Goal: Task Accomplishment & Management: Manage account settings

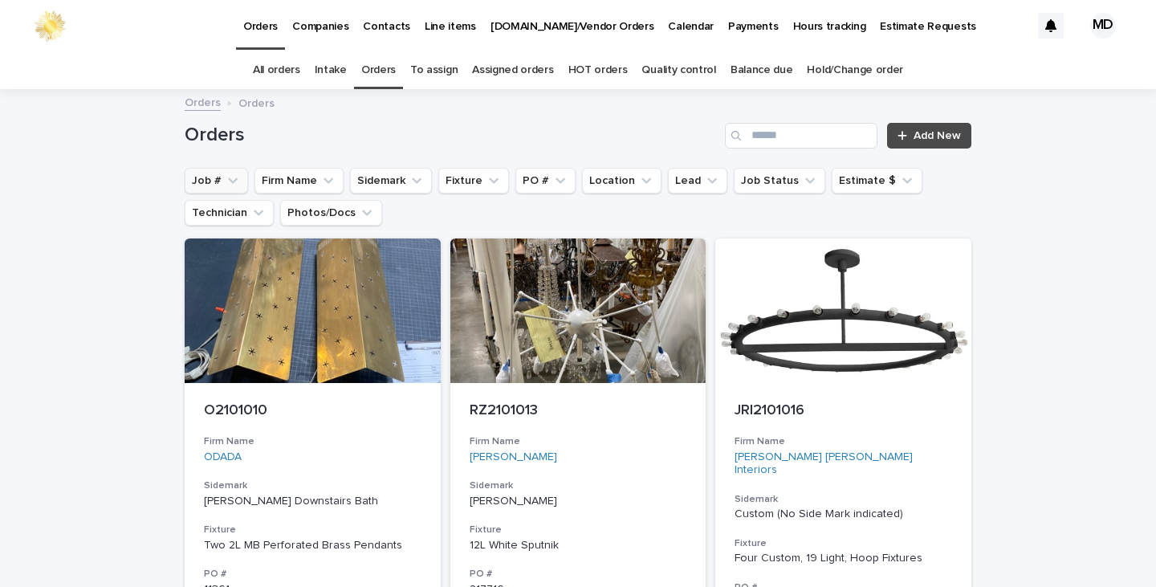
click at [206, 177] on button "Job #" at bounding box center [216, 181] width 63 height 26
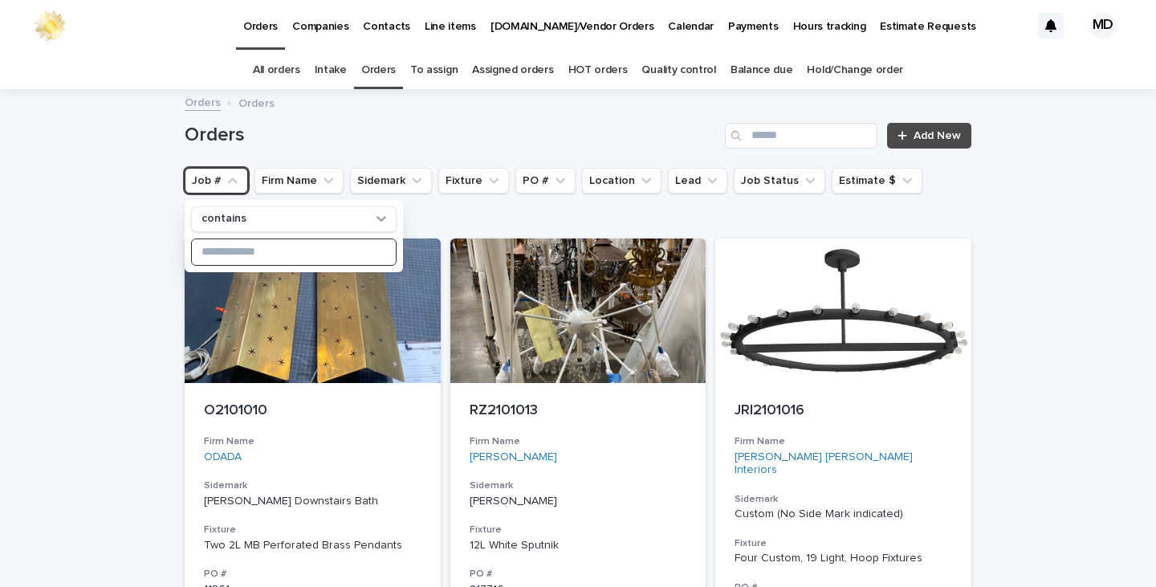
click at [273, 255] on input at bounding box center [294, 252] width 204 height 26
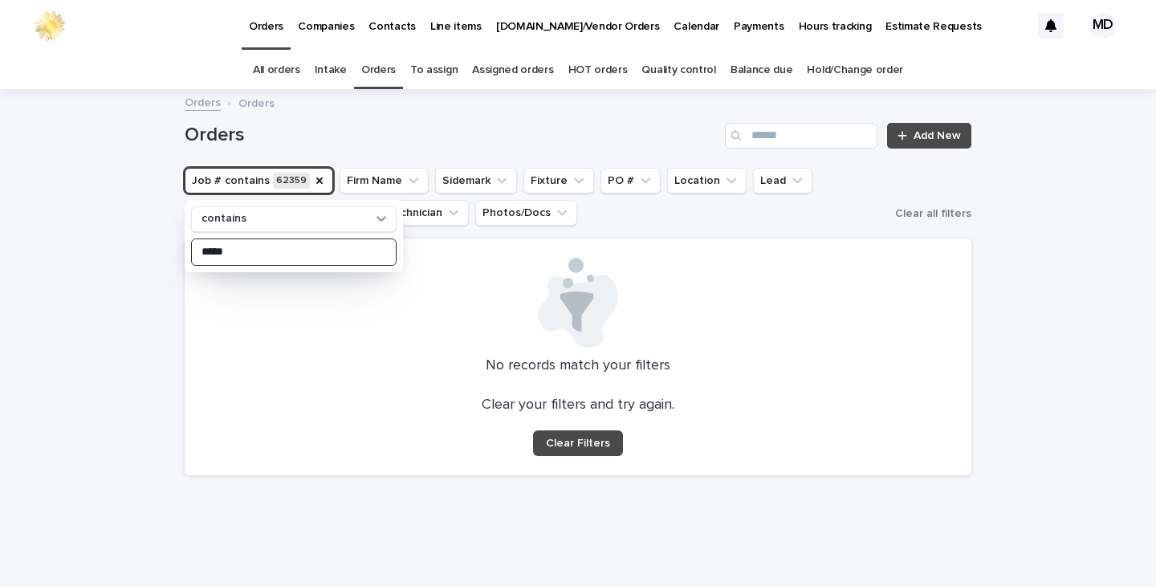
click at [222, 253] on input "*****" at bounding box center [294, 252] width 204 height 26
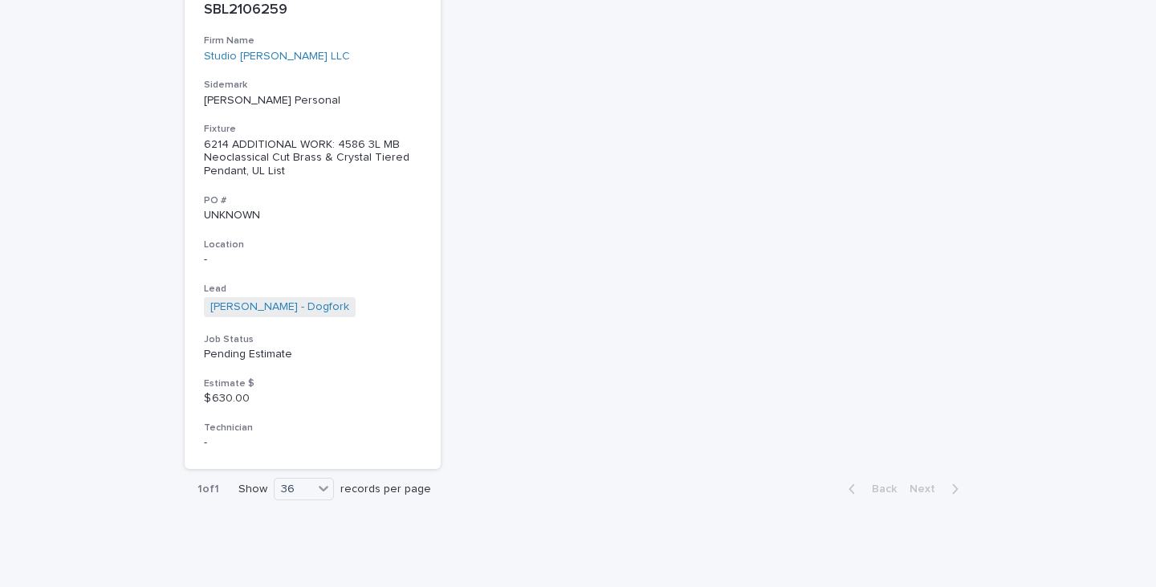
scroll to position [402, 0]
type input "****"
click at [275, 152] on div "6214 ADDITIONAL WORK: 4586 3L MB Neoclassical Cut Brass & Crystal Tiered Pendan…" at bounding box center [313, 157] width 218 height 40
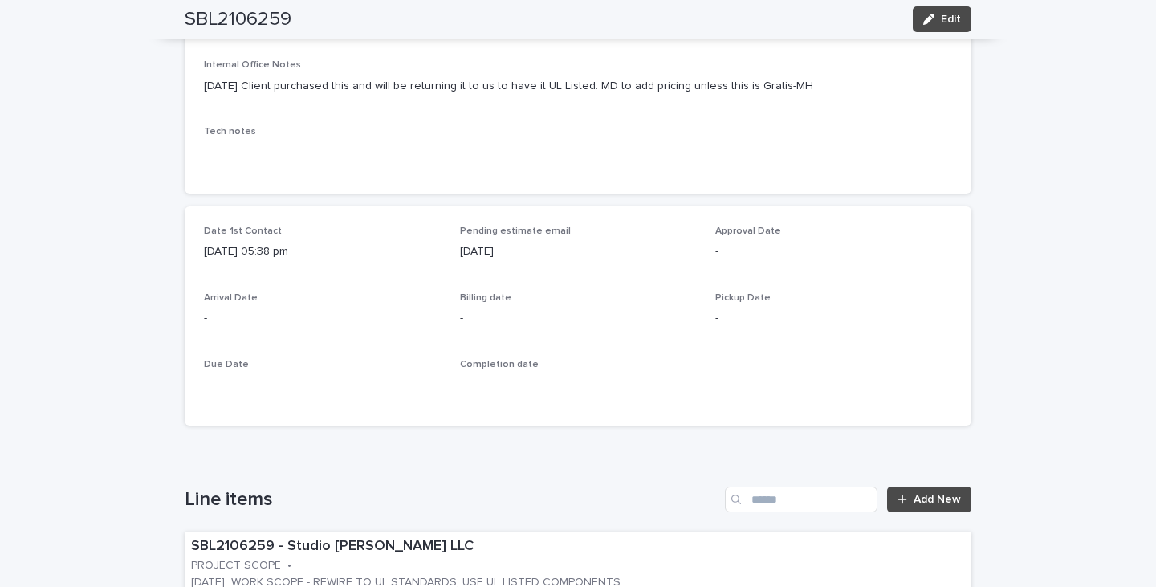
scroll to position [723, 0]
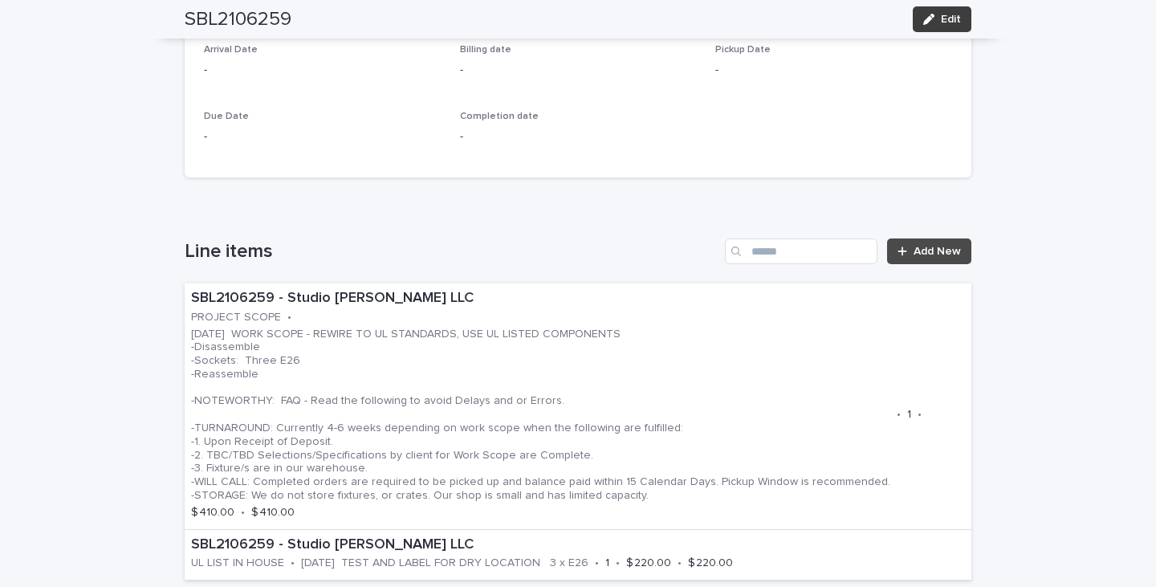
click at [956, 17] on button "Edit" at bounding box center [942, 19] width 59 height 26
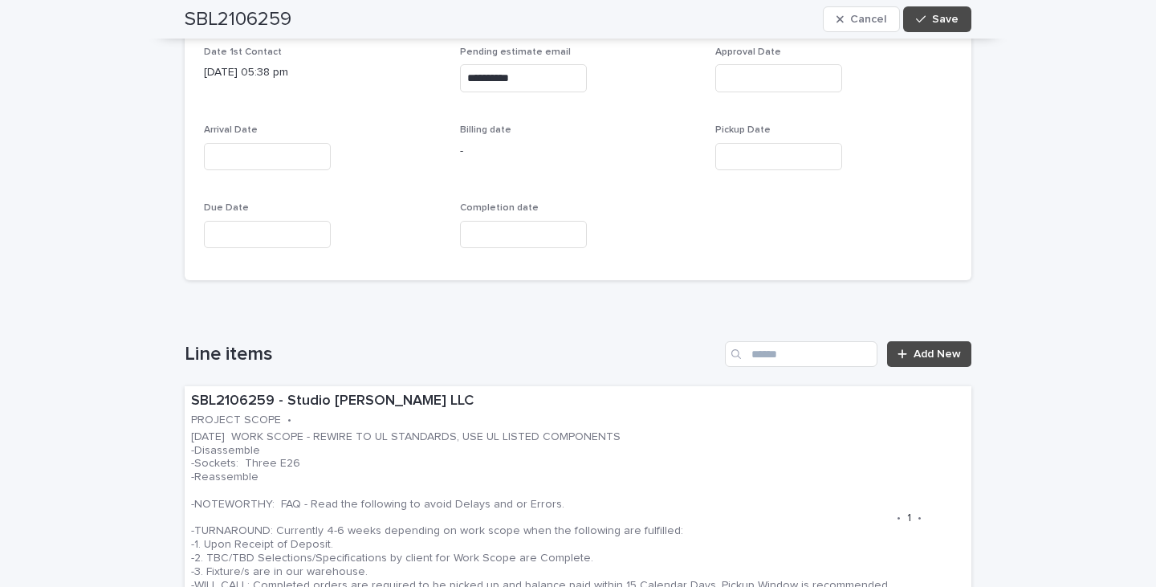
scroll to position [1044, 0]
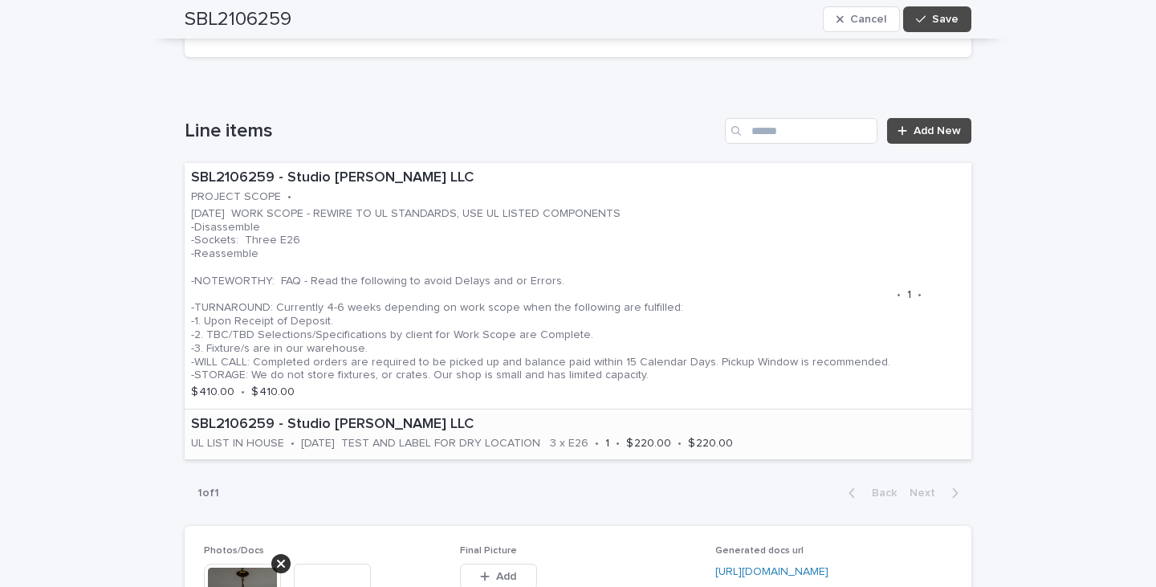
click at [814, 414] on div "SBL2106259 - Studio Burke LLC UL LIST IN HOUSE • 08.08.25 TEST AND LABEL FOR DR…" at bounding box center [578, 435] width 787 height 50
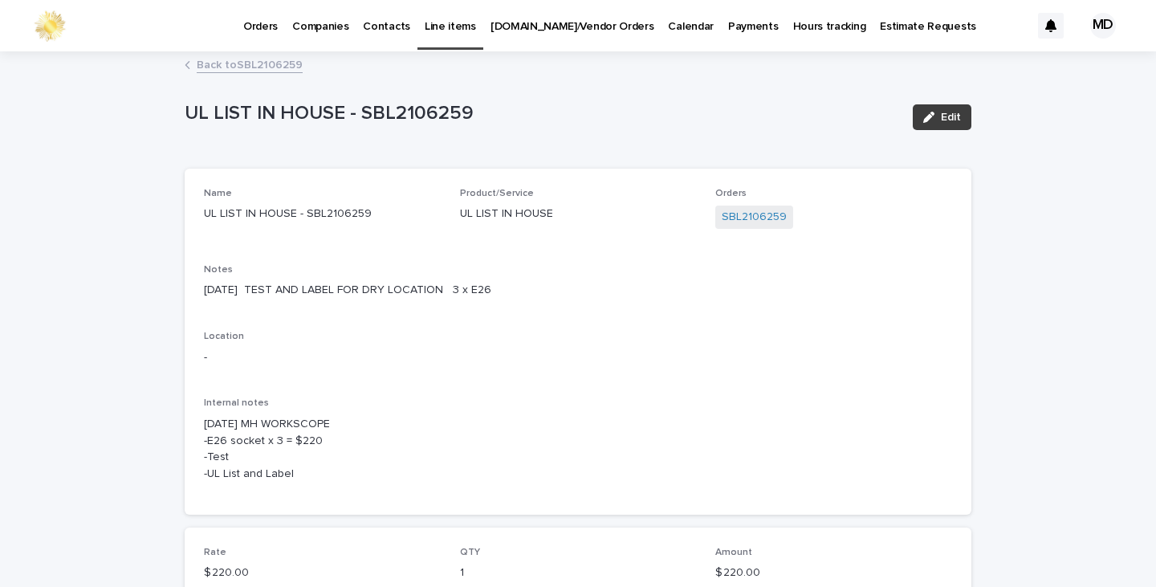
click at [944, 112] on span "Edit" at bounding box center [951, 117] width 20 height 11
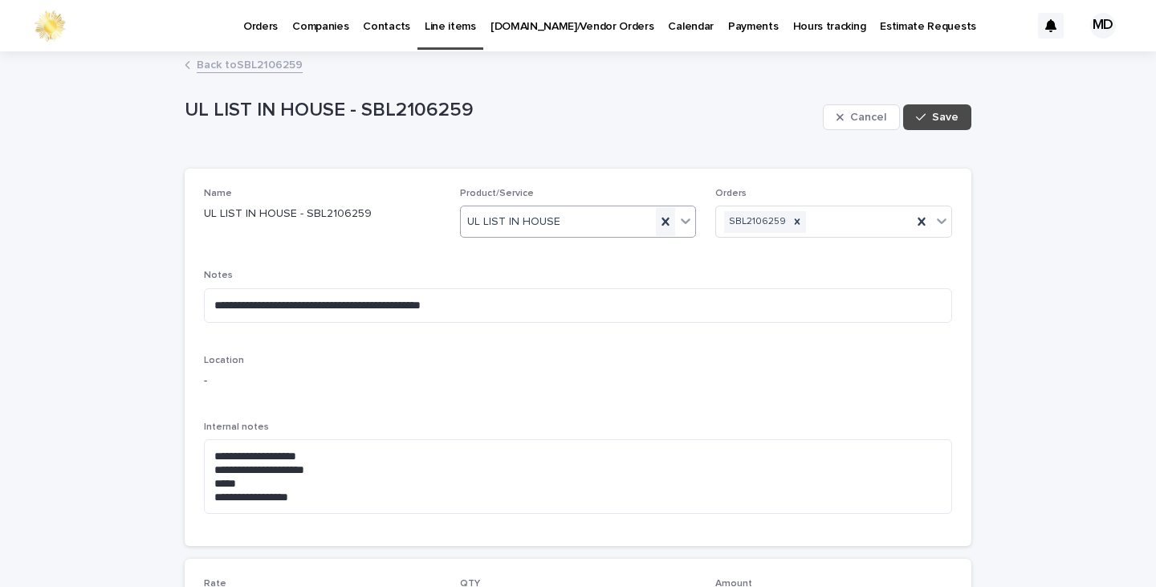
drag, startPoint x: 657, startPoint y: 222, endPoint x: 720, endPoint y: 218, distance: 62.7
click at [792, 224] on icon at bounding box center [797, 221] width 11 height 11
drag, startPoint x: 389, startPoint y: 300, endPoint x: 163, endPoint y: 300, distance: 225.7
click at [163, 300] on div "**********" at bounding box center [578, 519] width 1156 height 932
drag, startPoint x: 325, startPoint y: 499, endPoint x: 614, endPoint y: 555, distance: 293.7
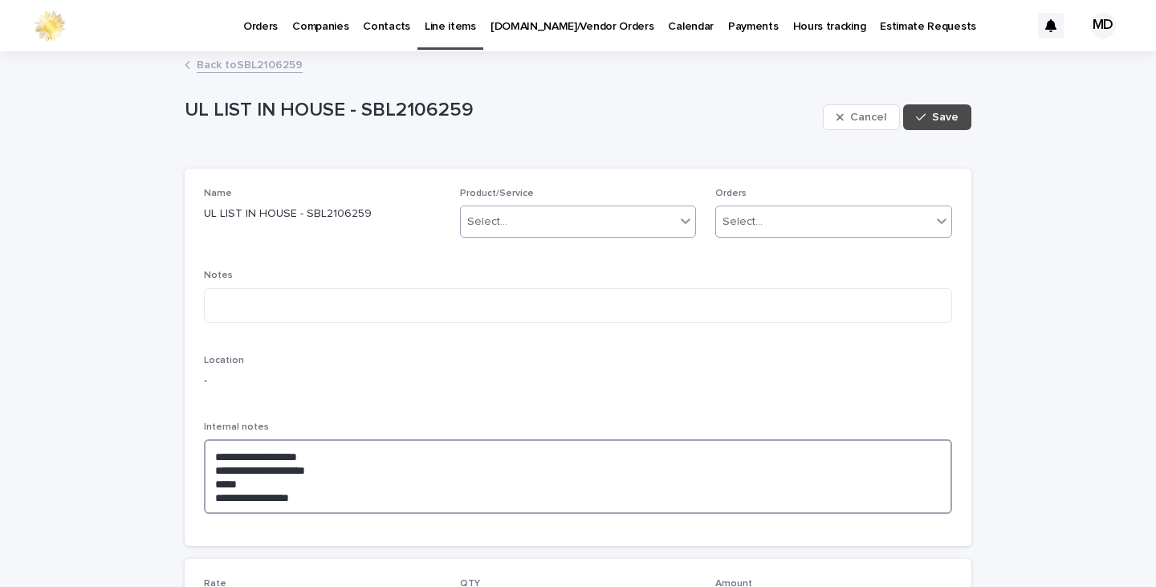
click at [301, 496] on textarea "**********" at bounding box center [578, 476] width 748 height 75
drag, startPoint x: 744, startPoint y: 518, endPoint x: 348, endPoint y: 524, distance: 396.8
click at [348, 524] on div "**********" at bounding box center [578, 474] width 748 height 105
click at [434, 488] on textarea "**********" at bounding box center [578, 476] width 748 height 75
drag, startPoint x: 235, startPoint y: 495, endPoint x: 177, endPoint y: 452, distance: 71.2
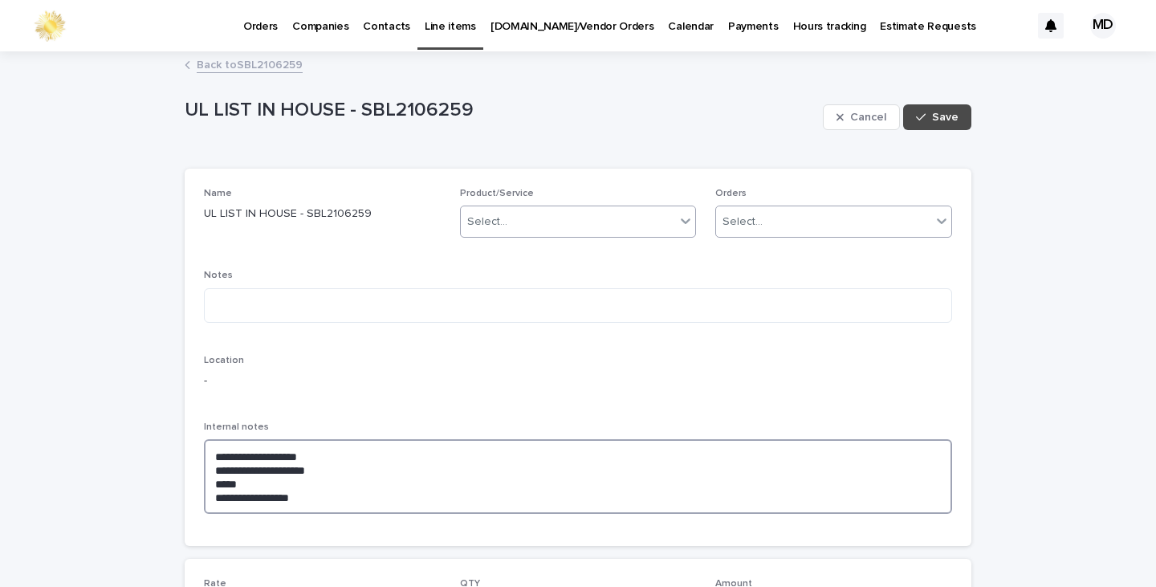
click at [177, 452] on div "**********" at bounding box center [578, 498] width 803 height 891
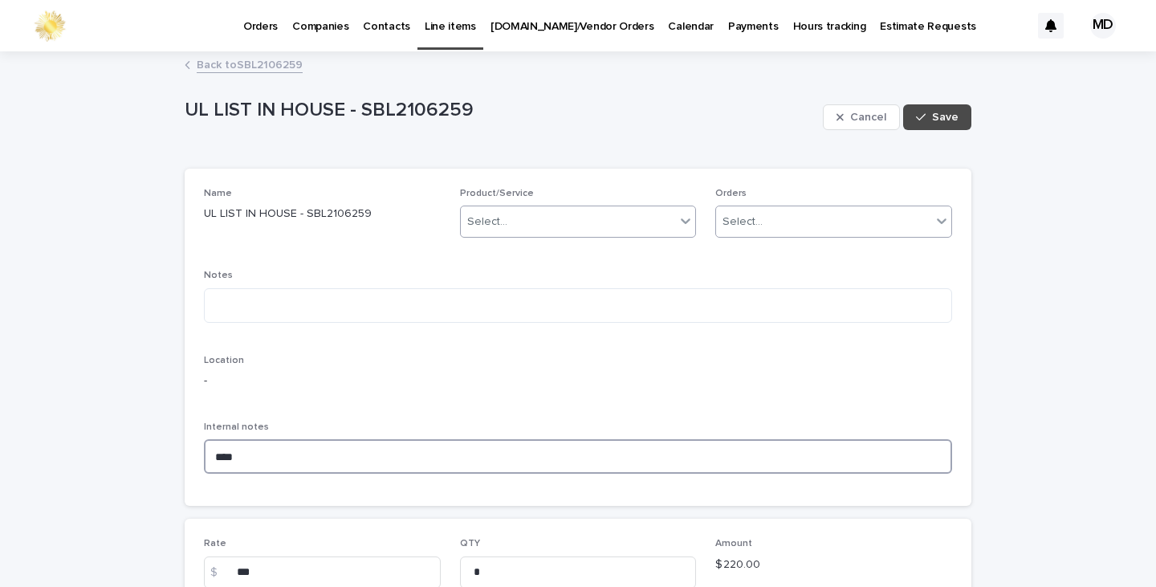
click at [240, 459] on textarea "****" at bounding box center [578, 456] width 748 height 35
type textarea "*"
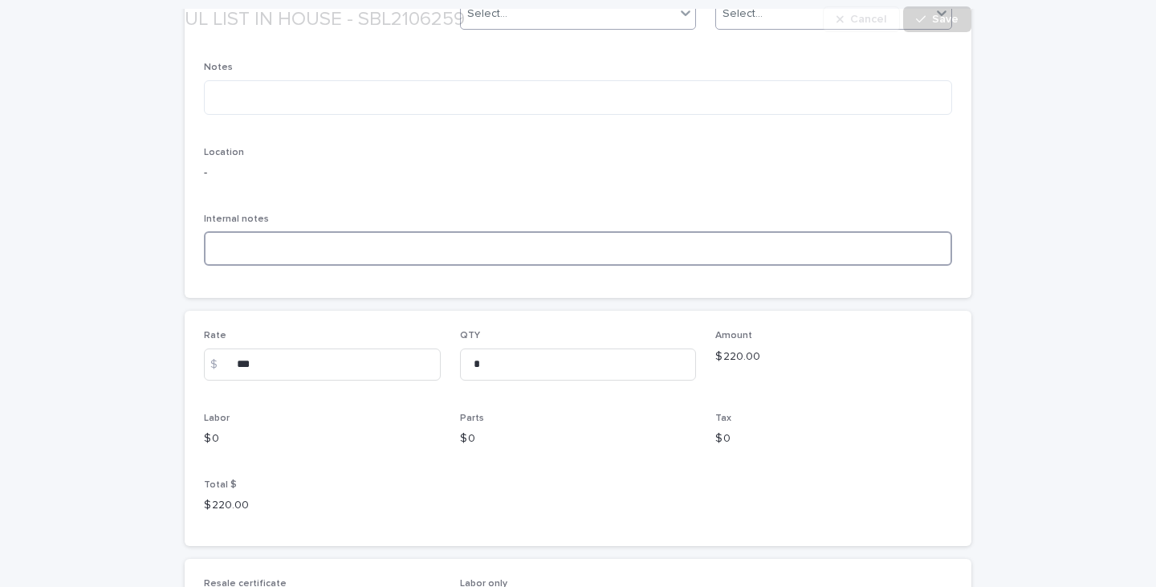
scroll to position [241, 0]
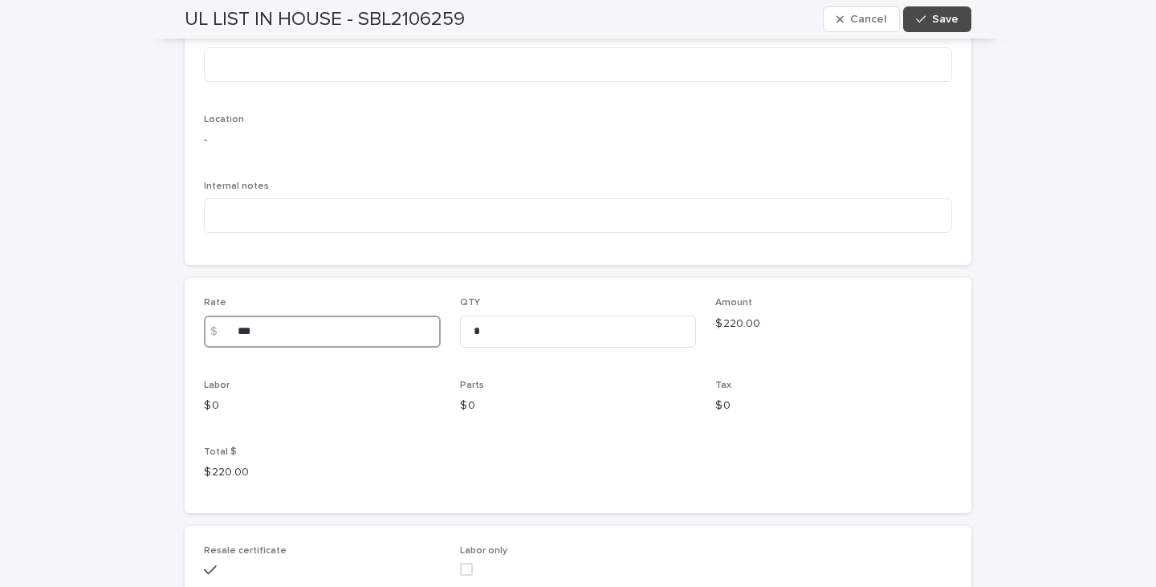
click at [285, 336] on input "***" at bounding box center [322, 332] width 237 height 32
drag, startPoint x: 3, startPoint y: 263, endPoint x: 157, endPoint y: 345, distance: 174.2
click at [1, 263] on div "Loading... Saving… Loading... Saving… UL LIST IN HOUSE - SBL2106259 Cancel Save…" at bounding box center [578, 257] width 1156 height 891
drag, startPoint x: 251, startPoint y: 327, endPoint x: 176, endPoint y: 326, distance: 74.7
click at [186, 327] on div "Rate $ *** QTY * Amount $ 220.00 Labor $ 0 Parts $ 0 Tax $ 0 Total $ $ 220.00" at bounding box center [578, 395] width 787 height 235
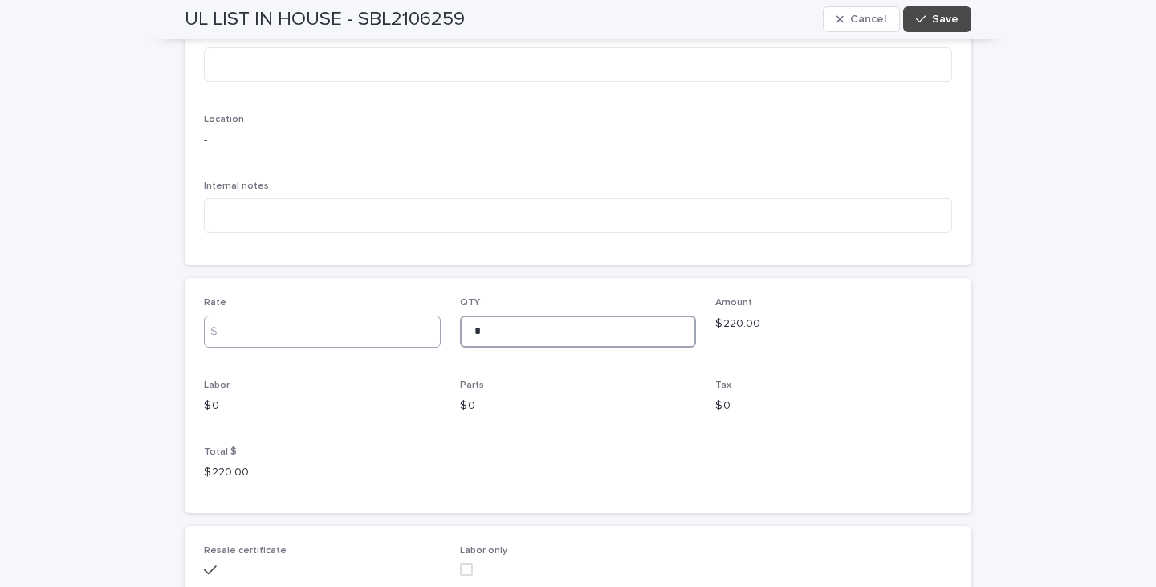
click at [427, 332] on div "Rate $ QTY * Amount $ 220.00 Labor $ 0 Parts $ 0 Tax $ 0 Total $ $ 220.00" at bounding box center [578, 395] width 748 height 197
drag, startPoint x: 815, startPoint y: 318, endPoint x: 686, endPoint y: 317, distance: 129.3
click at [686, 317] on div "Rate $ QTY Amount $ 220.00 Labor $ 0 Parts $ 0 Tax $ 0 Total $ $ 220.00" at bounding box center [578, 395] width 748 height 197
click at [943, 20] on span "Save" at bounding box center [945, 19] width 27 height 11
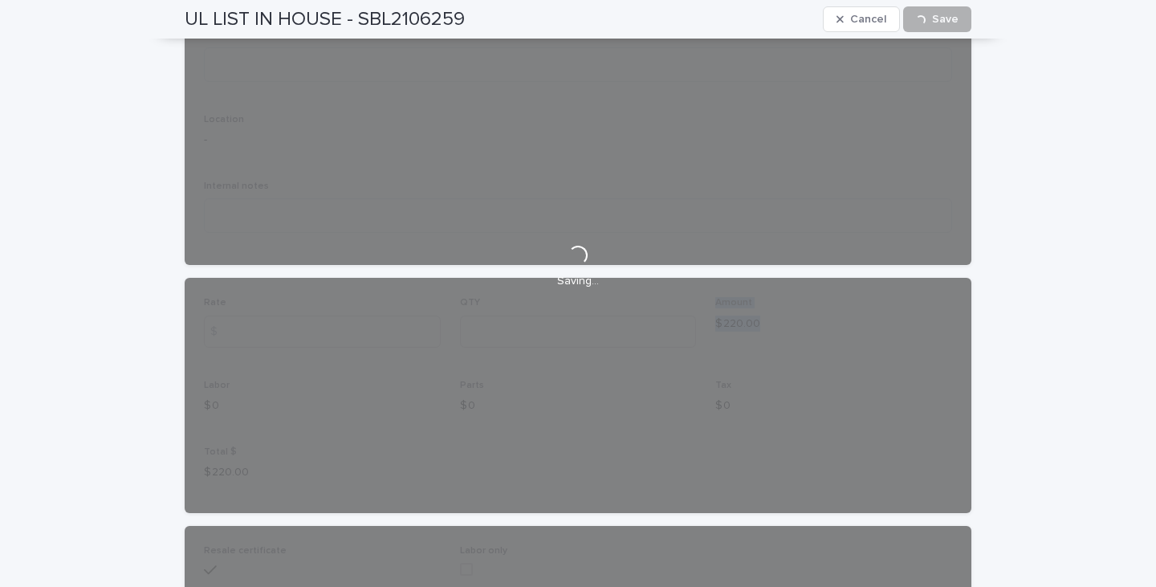
scroll to position [206, 0]
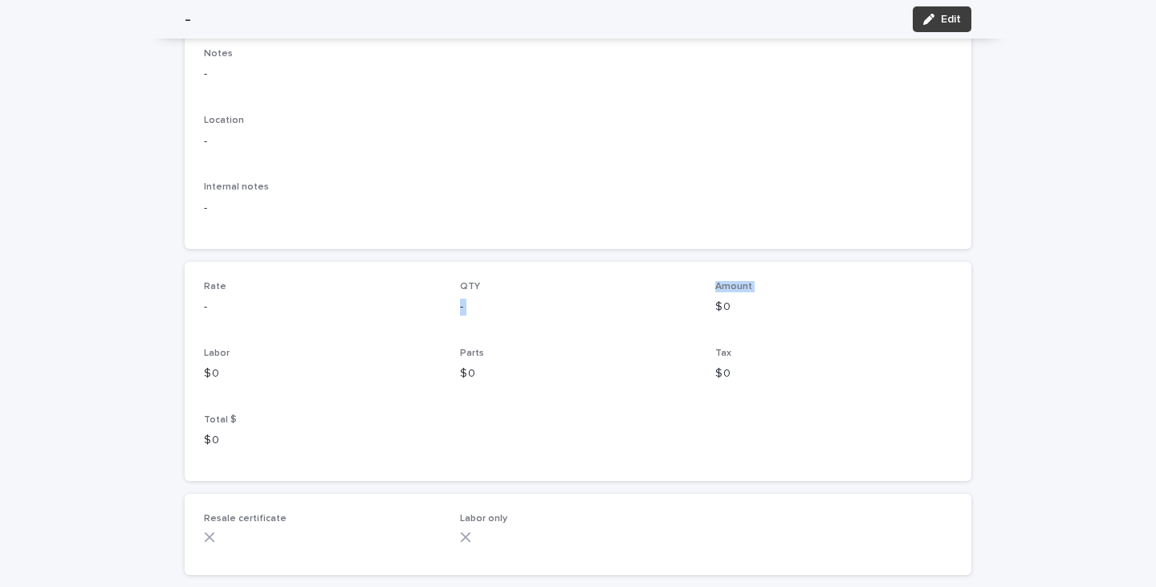
drag, startPoint x: 948, startPoint y: 10, endPoint x: 944, endPoint y: 35, distance: 25.9
click at [947, 11] on button "Edit" at bounding box center [942, 19] width 59 height 26
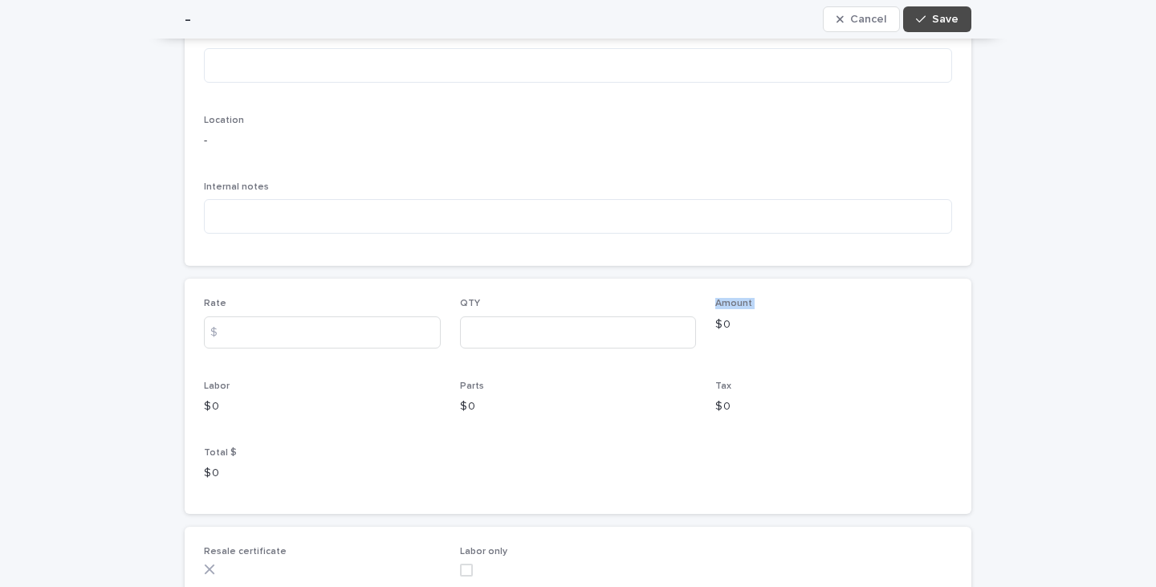
click at [730, 310] on div "Amount $ 0" at bounding box center [834, 321] width 237 height 47
drag, startPoint x: 937, startPoint y: 18, endPoint x: 0, endPoint y: 198, distance: 954.3
click at [936, 19] on span "Save" at bounding box center [945, 19] width 27 height 11
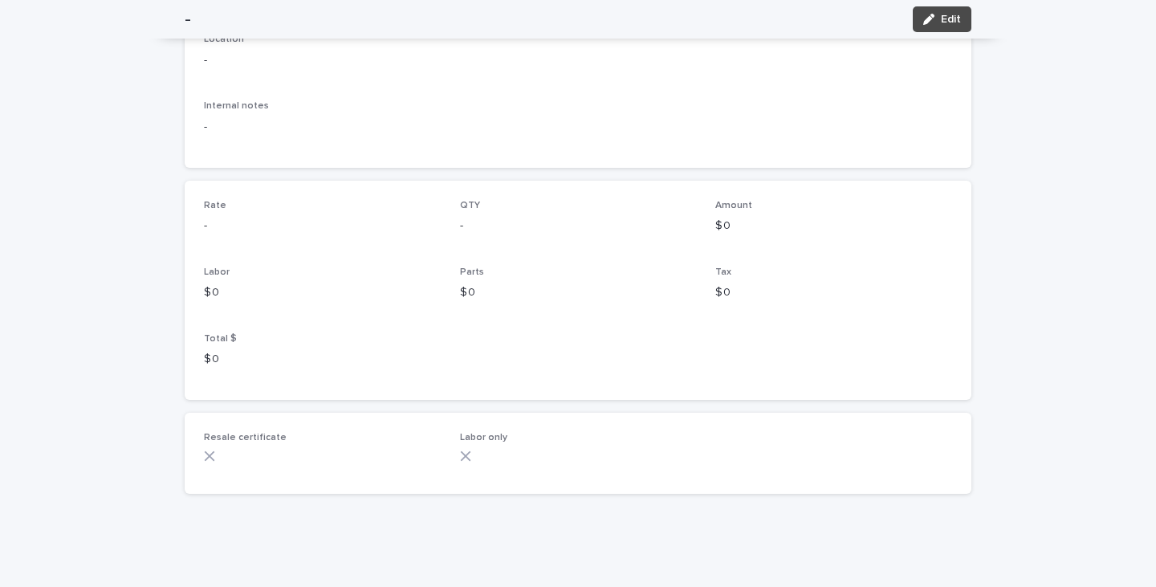
scroll to position [0, 0]
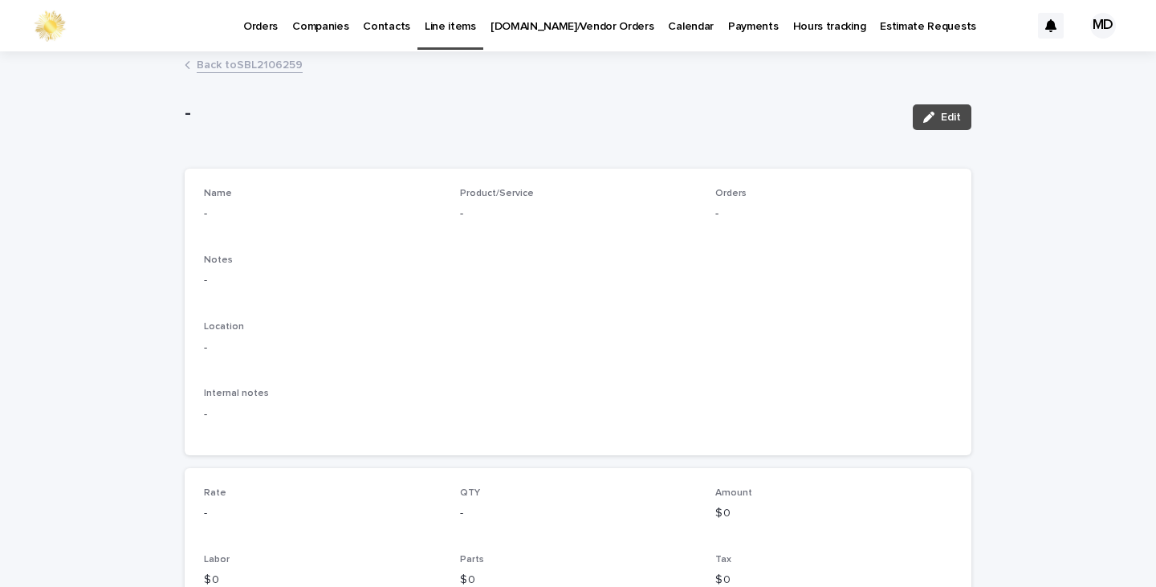
click at [257, 65] on link "Back to SBL2106259" at bounding box center [250, 64] width 106 height 18
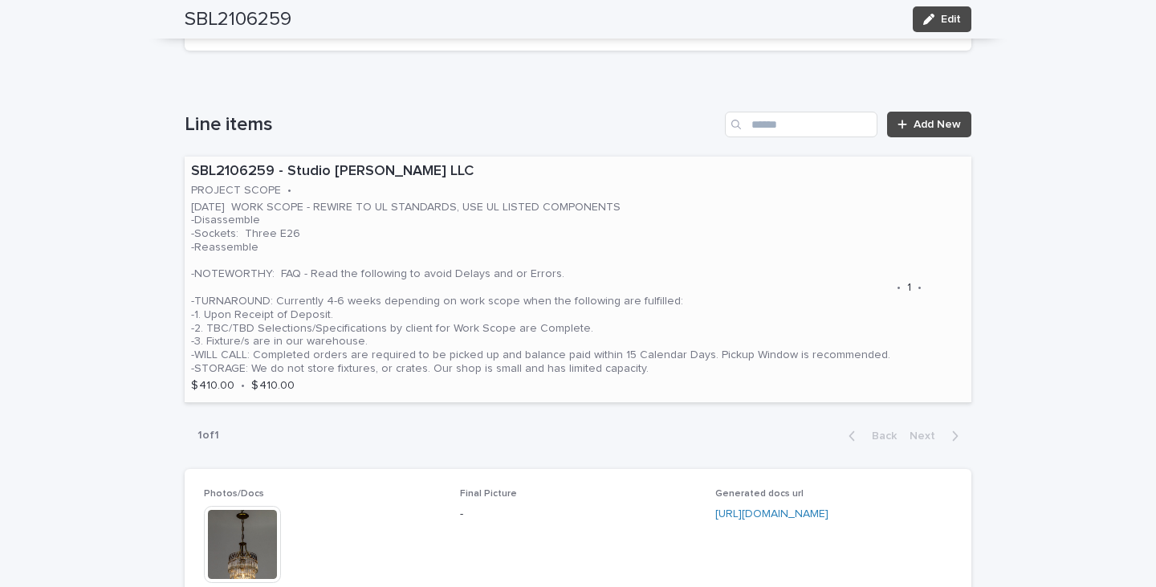
scroll to position [854, 0]
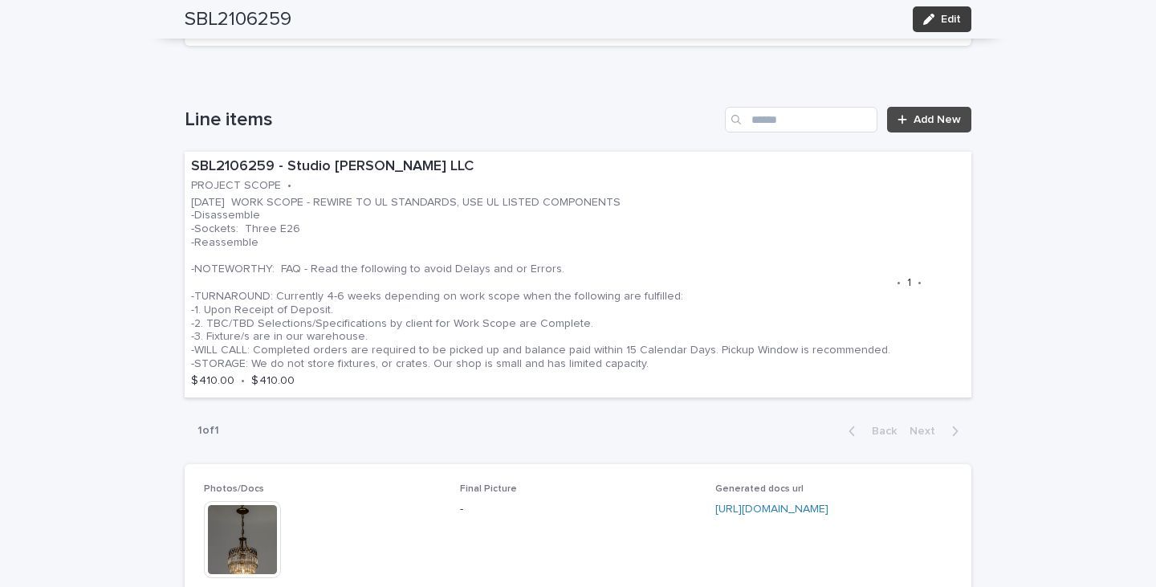
click at [955, 22] on span "Edit" at bounding box center [951, 19] width 20 height 11
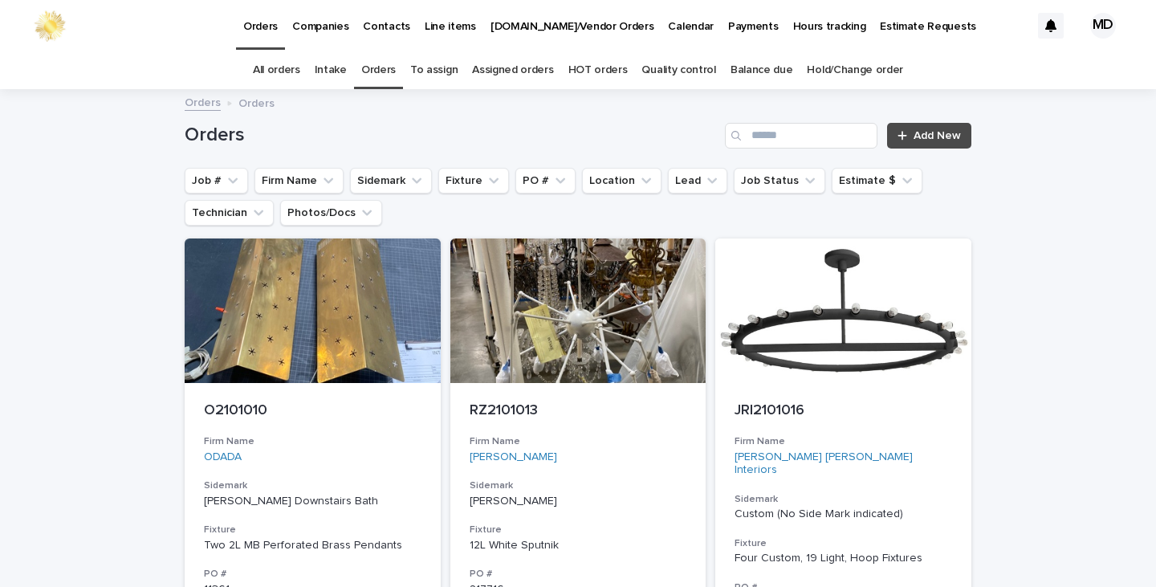
click at [679, 67] on link "Quality control" at bounding box center [679, 70] width 74 height 38
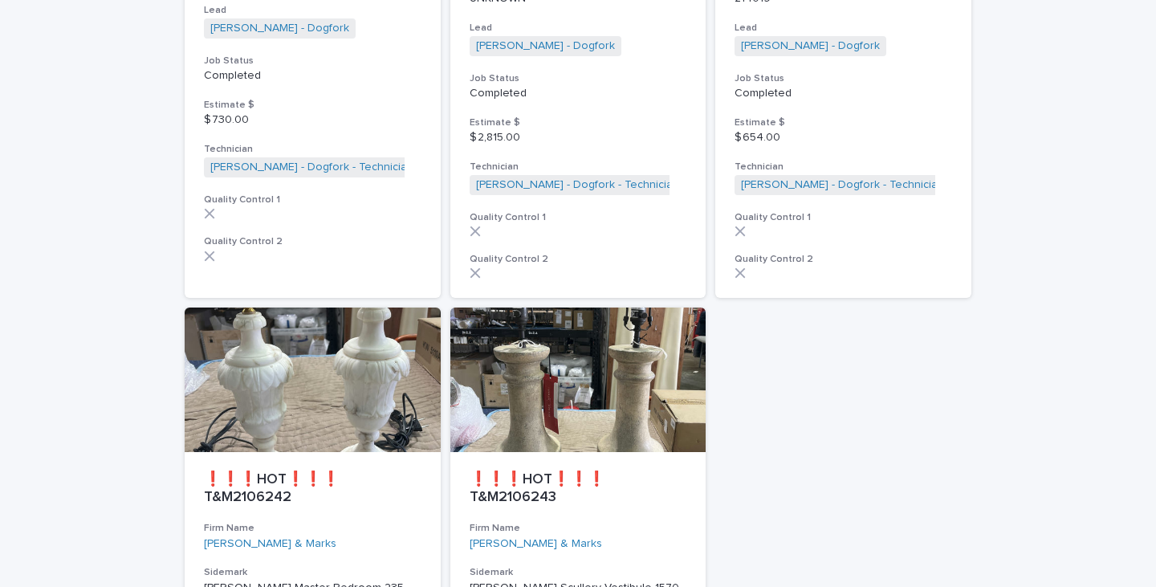
scroll to position [3966, 0]
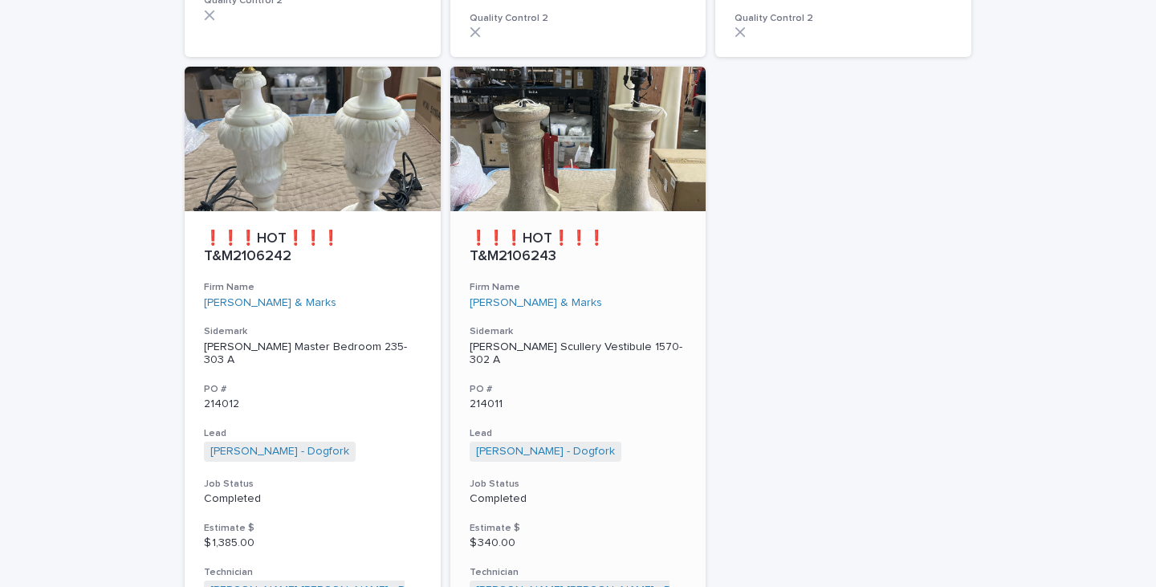
click at [550, 341] on p "[PERSON_NAME] Scullery Vestibule 1570-302 A" at bounding box center [579, 354] width 218 height 27
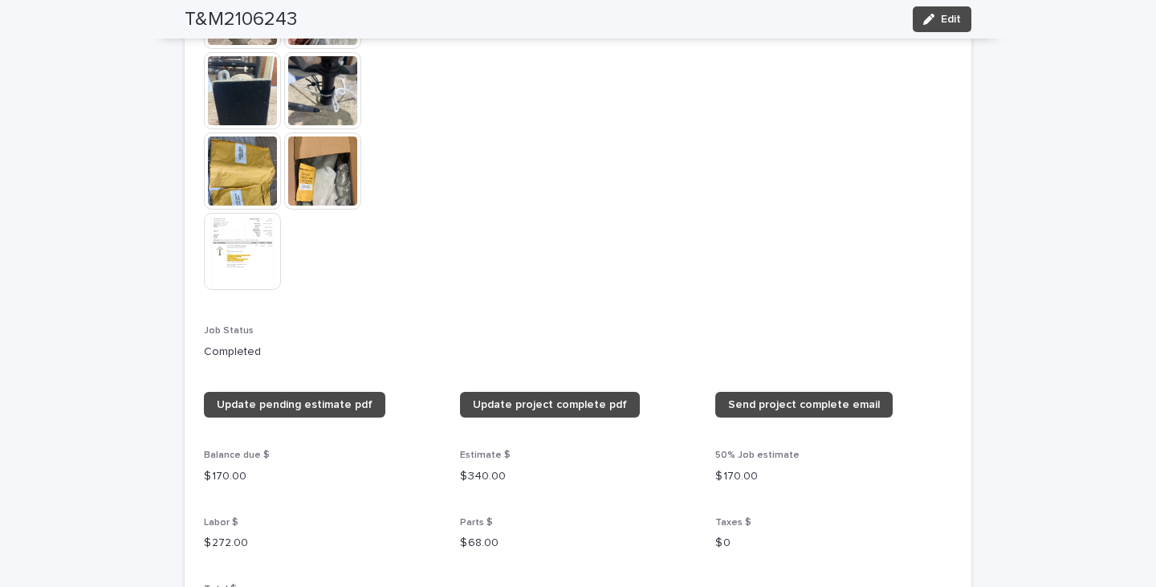
scroll to position [1526, 0]
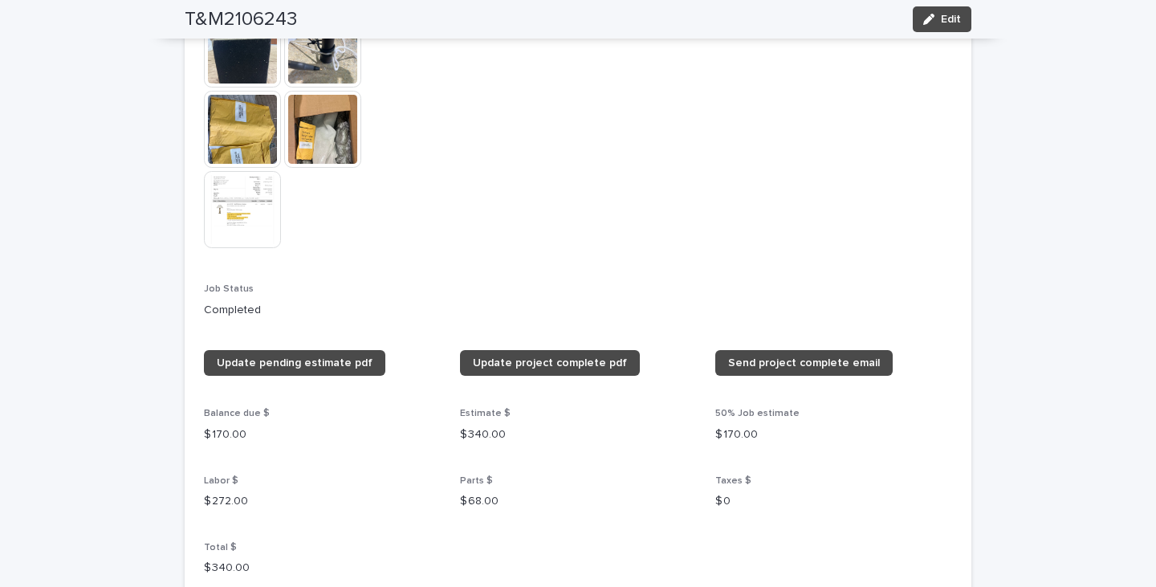
click at [236, 216] on img at bounding box center [242, 209] width 77 height 77
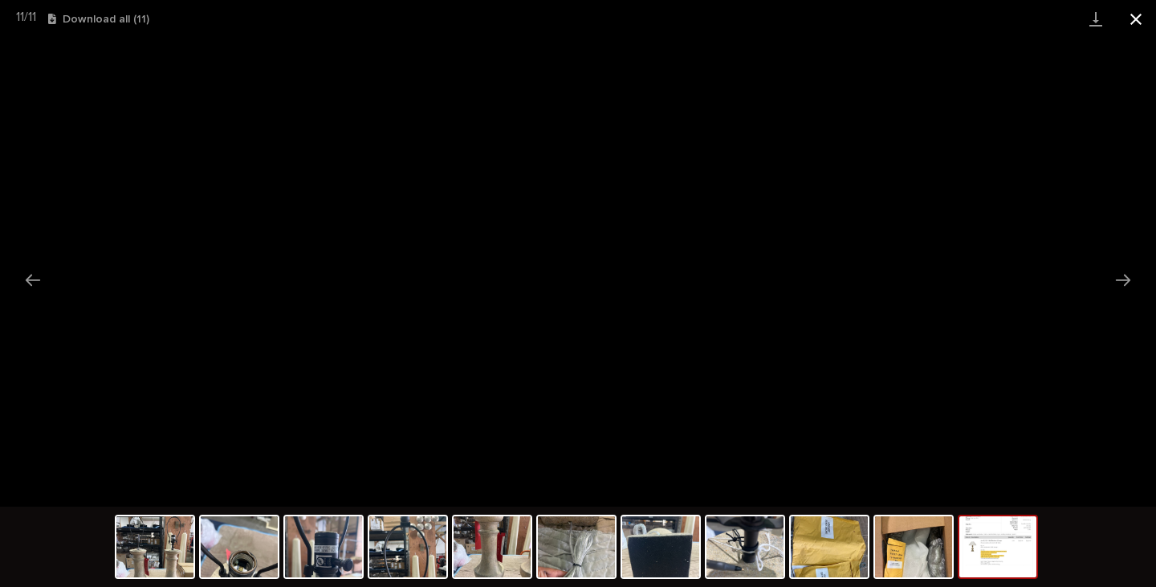
click at [1132, 17] on button "Close gallery" at bounding box center [1136, 19] width 40 height 38
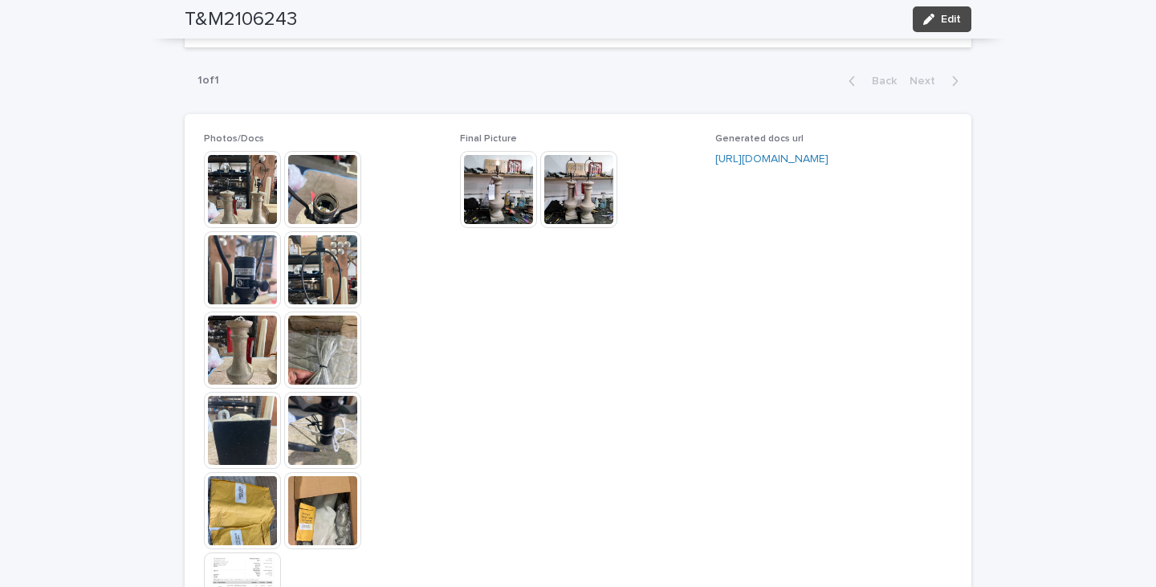
scroll to position [1305, 0]
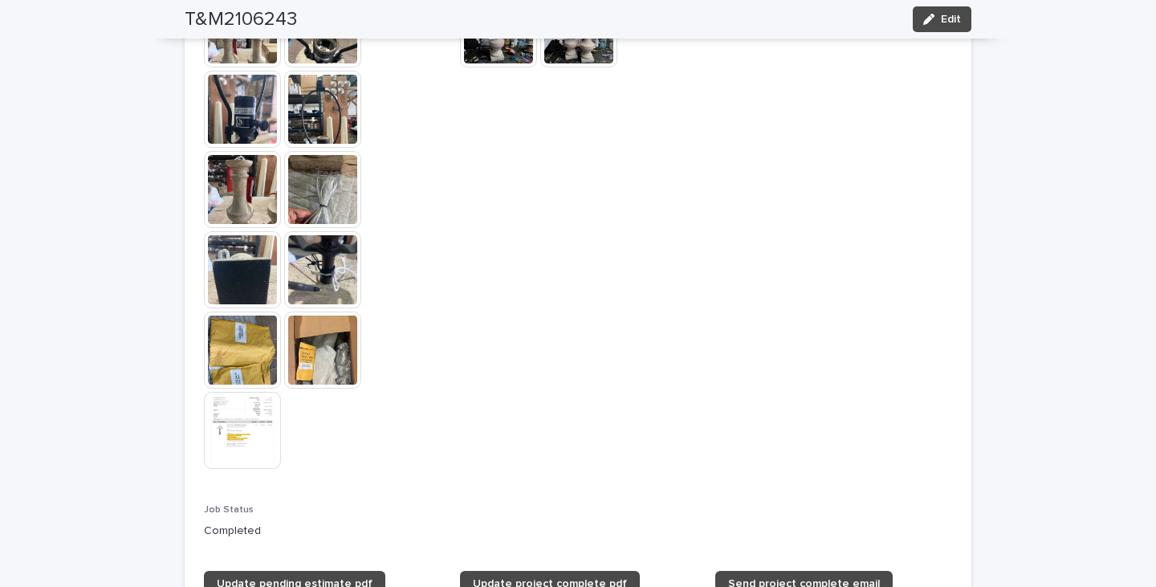
click at [210, 431] on img at bounding box center [242, 430] width 77 height 77
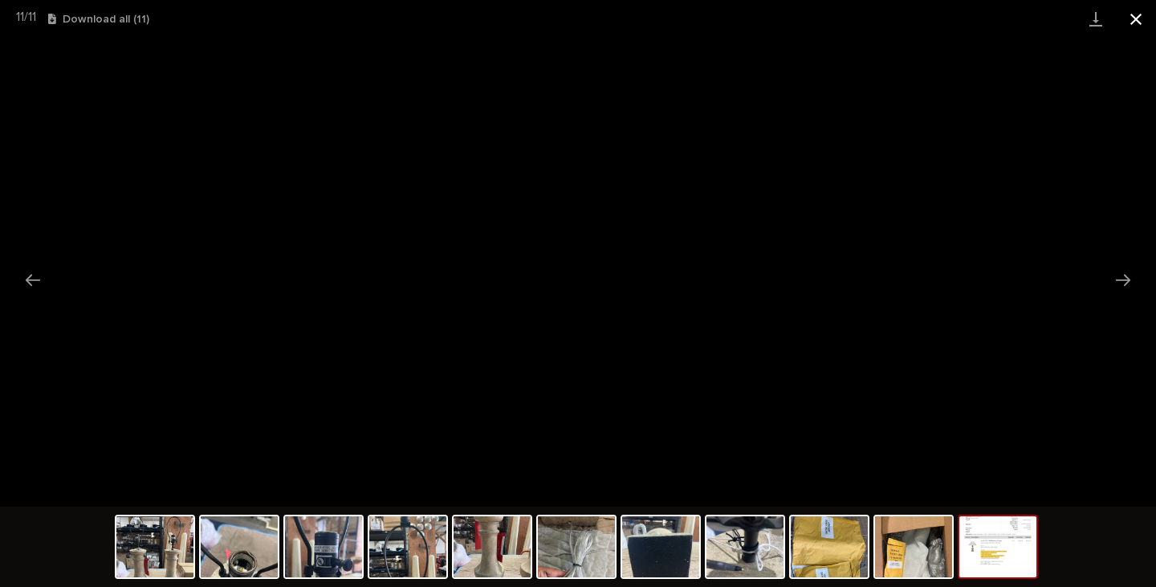
click at [1137, 15] on button "Close gallery" at bounding box center [1136, 19] width 40 height 38
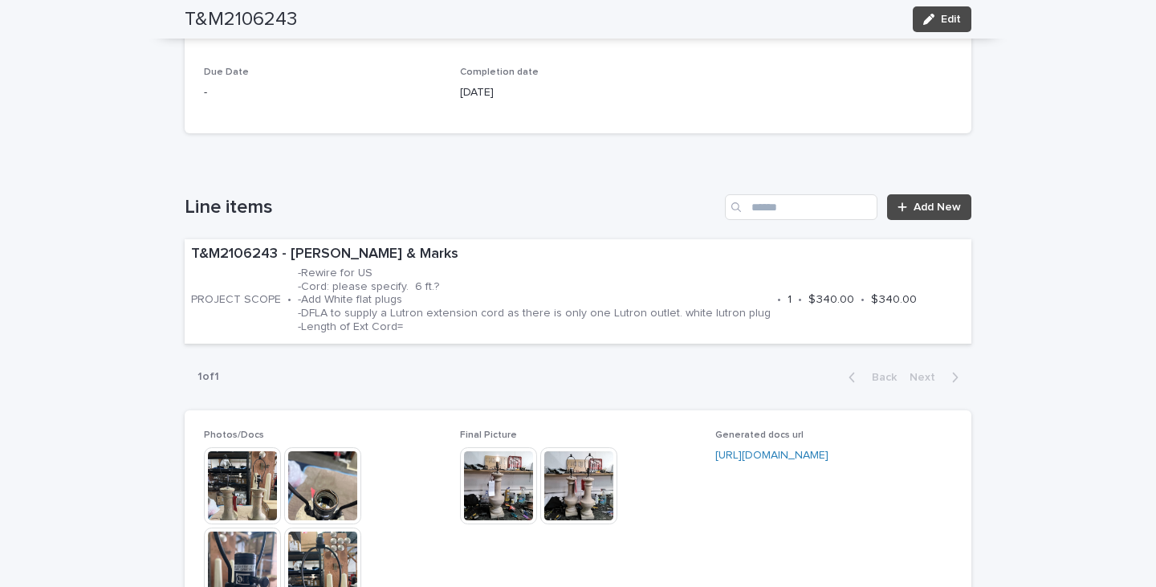
scroll to position [823, 0]
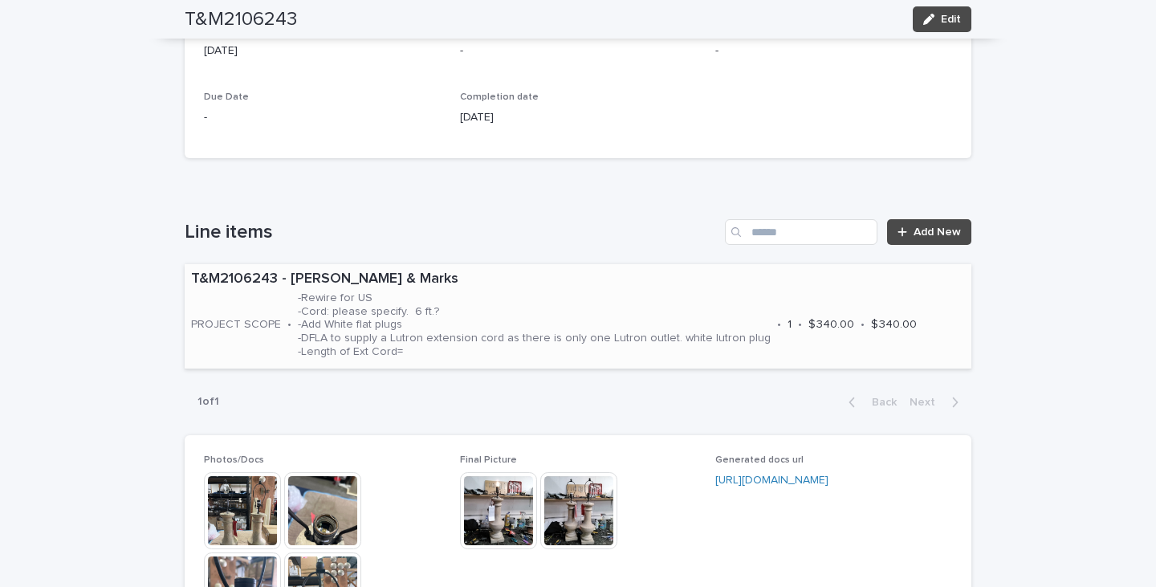
click at [281, 289] on div "T&M2106243 - [PERSON_NAME] & Marks PROJECT SCOPE • -Rewire for US -Cord: please…" at bounding box center [578, 316] width 787 height 104
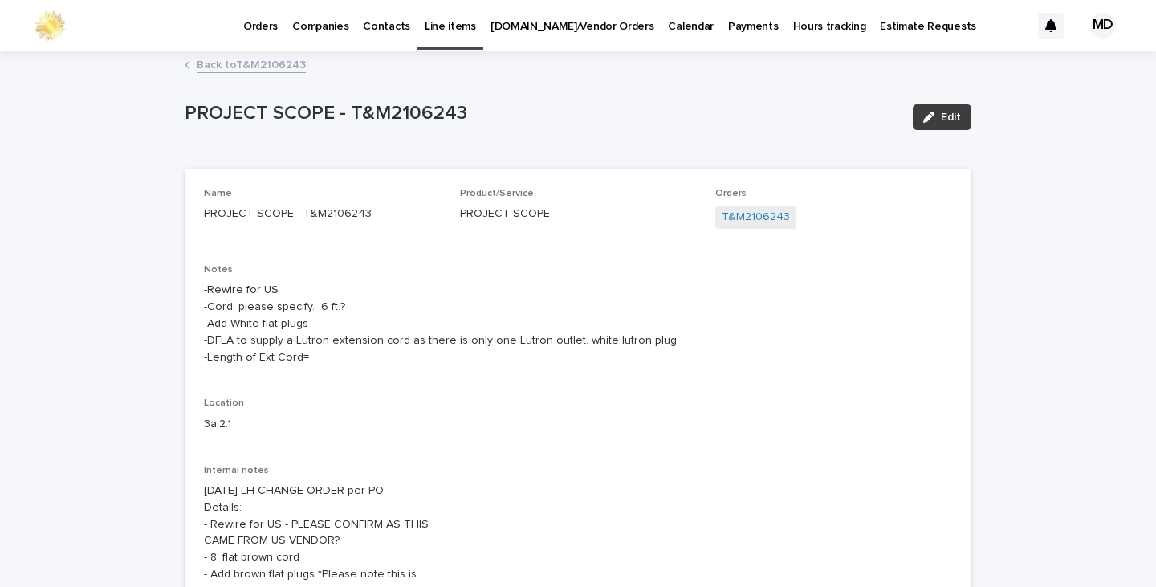
click at [951, 116] on span "Edit" at bounding box center [951, 117] width 20 height 11
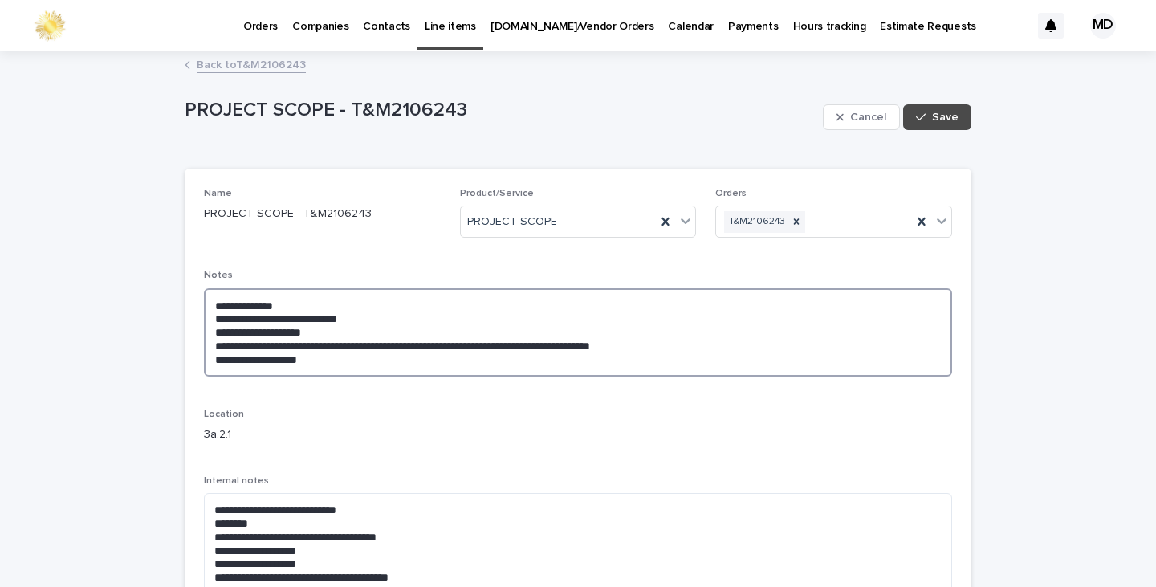
click at [204, 305] on textarea "**********" at bounding box center [578, 332] width 748 height 88
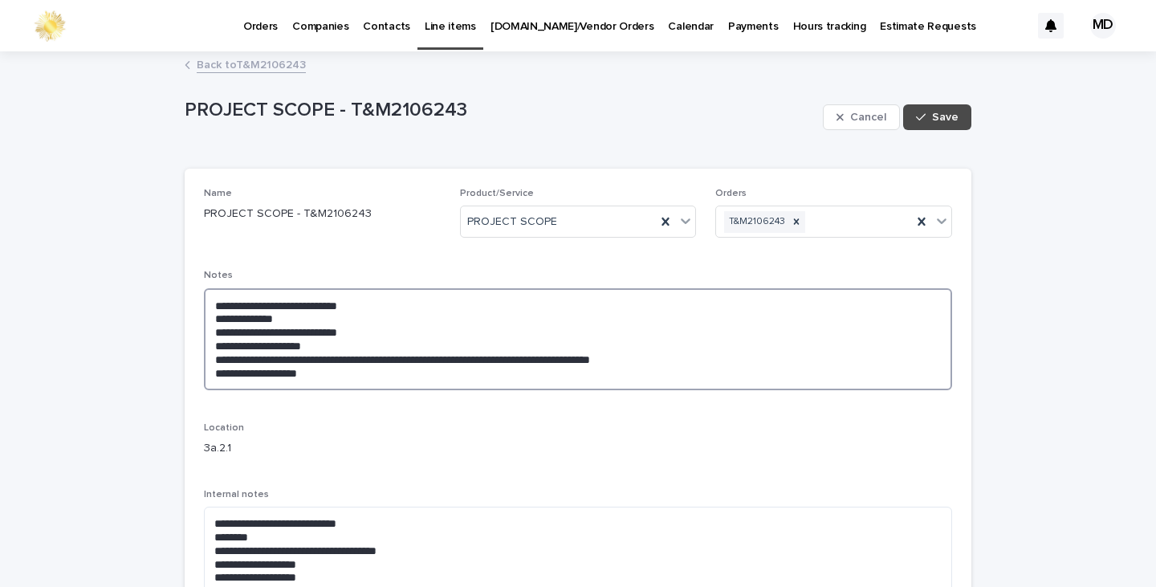
drag, startPoint x: 347, startPoint y: 331, endPoint x: 189, endPoint y: 316, distance: 158.9
click at [189, 316] on div "**********" at bounding box center [578, 472] width 787 height 607
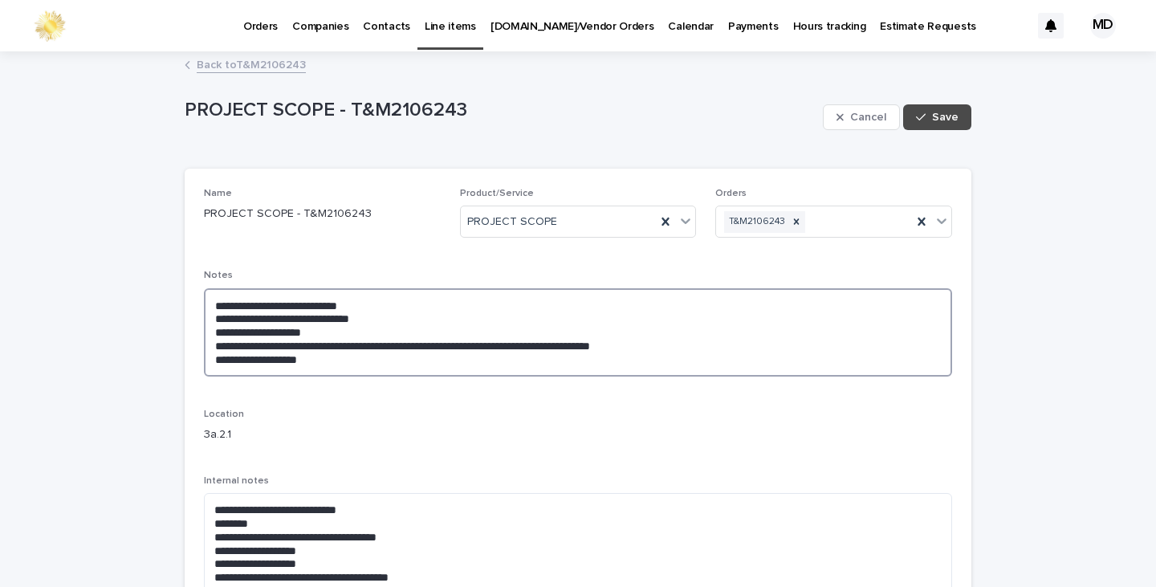
click at [235, 320] on textarea "**********" at bounding box center [578, 332] width 748 height 88
drag, startPoint x: 428, startPoint y: 319, endPoint x: 366, endPoint y: 312, distance: 62.2
click at [365, 314] on textarea "**********" at bounding box center [578, 332] width 748 height 88
click at [374, 306] on textarea "**********" at bounding box center [578, 332] width 748 height 88
type textarea "**********"
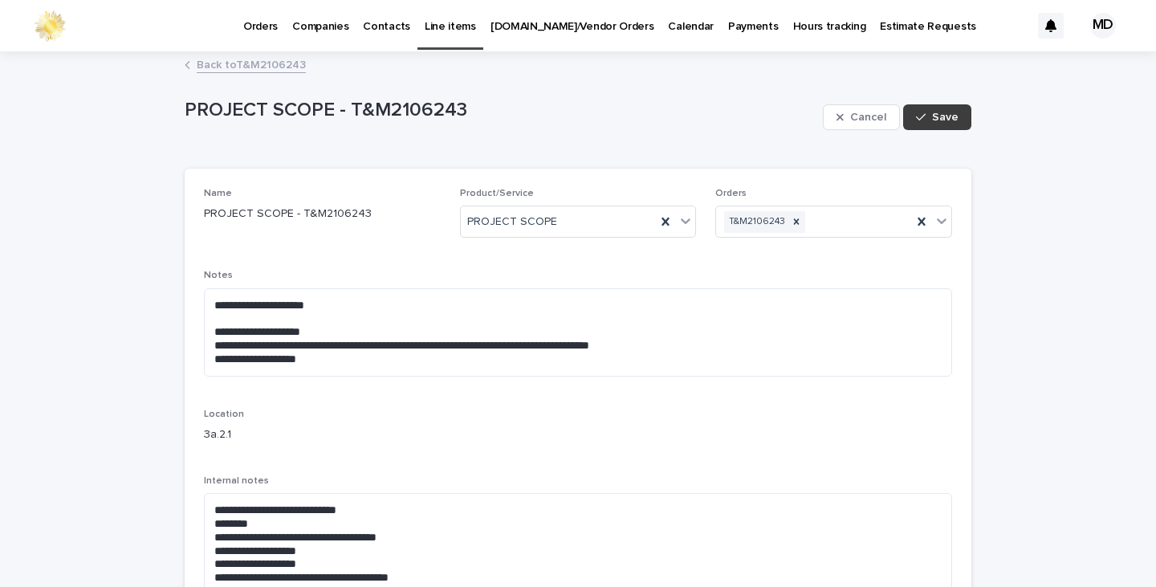
click at [936, 116] on span "Save" at bounding box center [945, 117] width 27 height 11
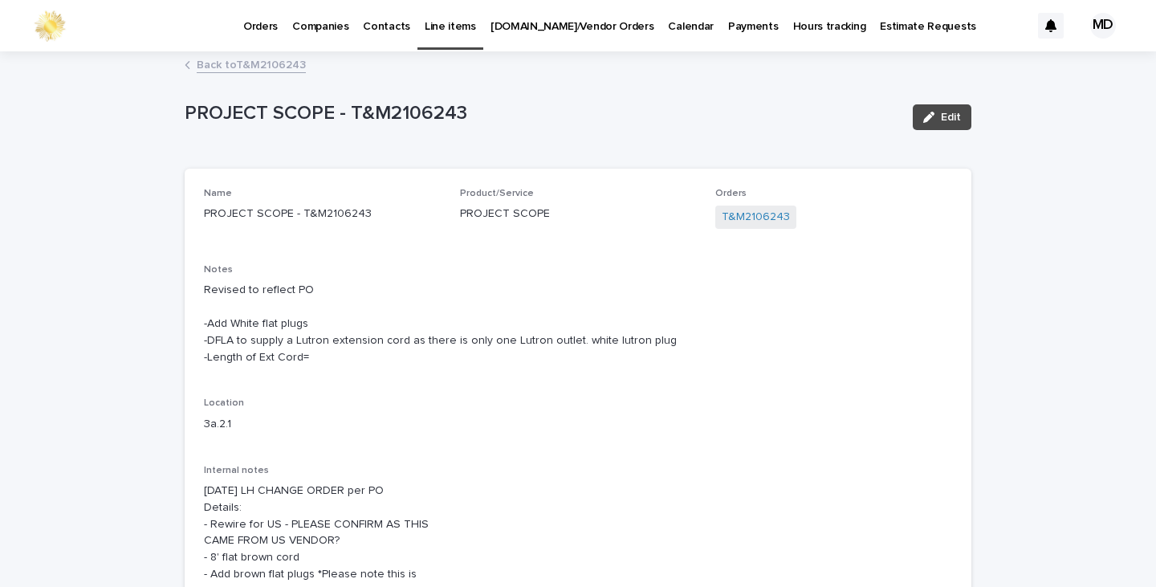
click at [261, 63] on link "Back to T&M2106243" at bounding box center [251, 64] width 109 height 18
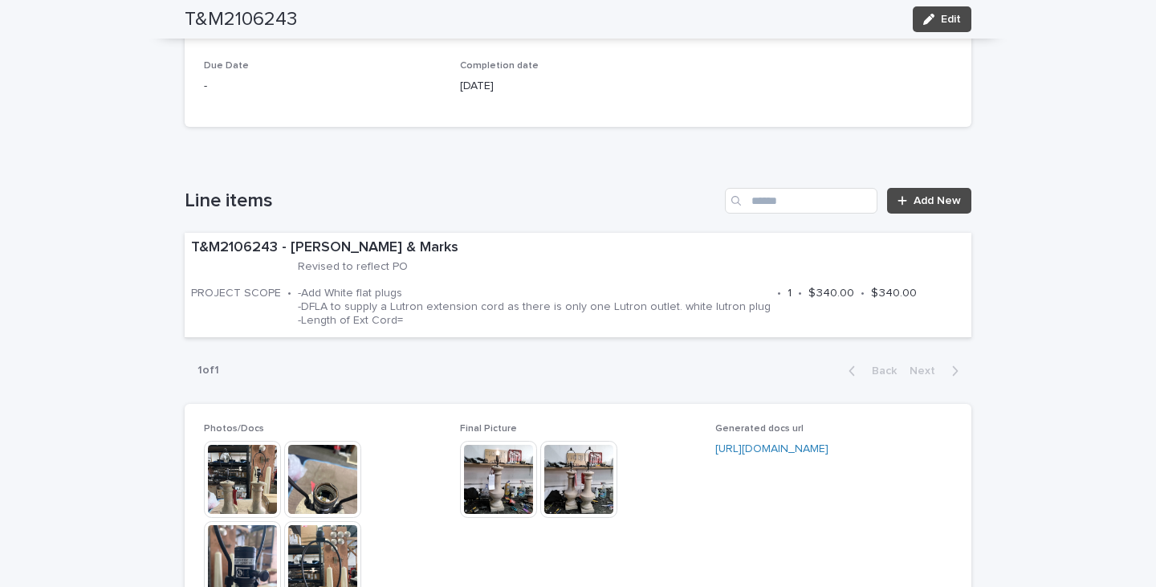
scroll to position [1256, 0]
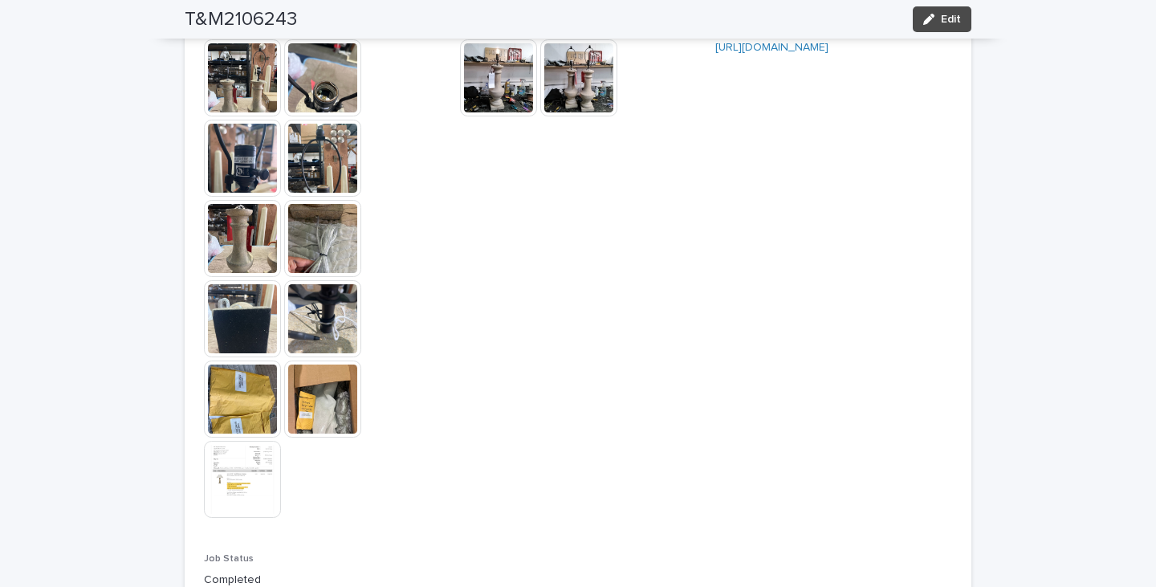
click at [234, 482] on img at bounding box center [242, 479] width 77 height 77
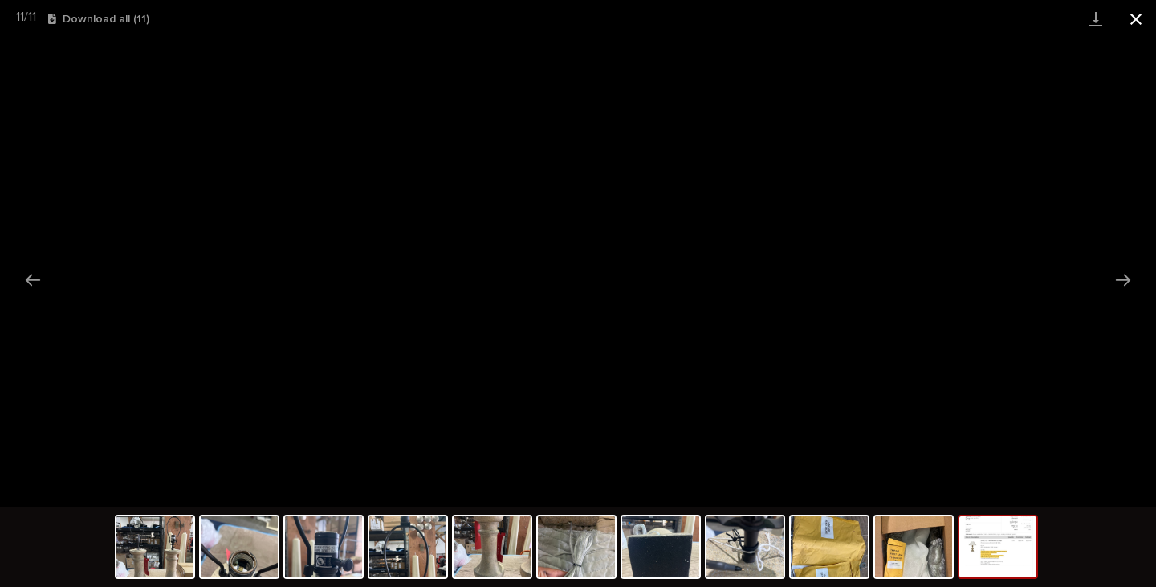
click at [1138, 13] on button "Close gallery" at bounding box center [1136, 19] width 40 height 38
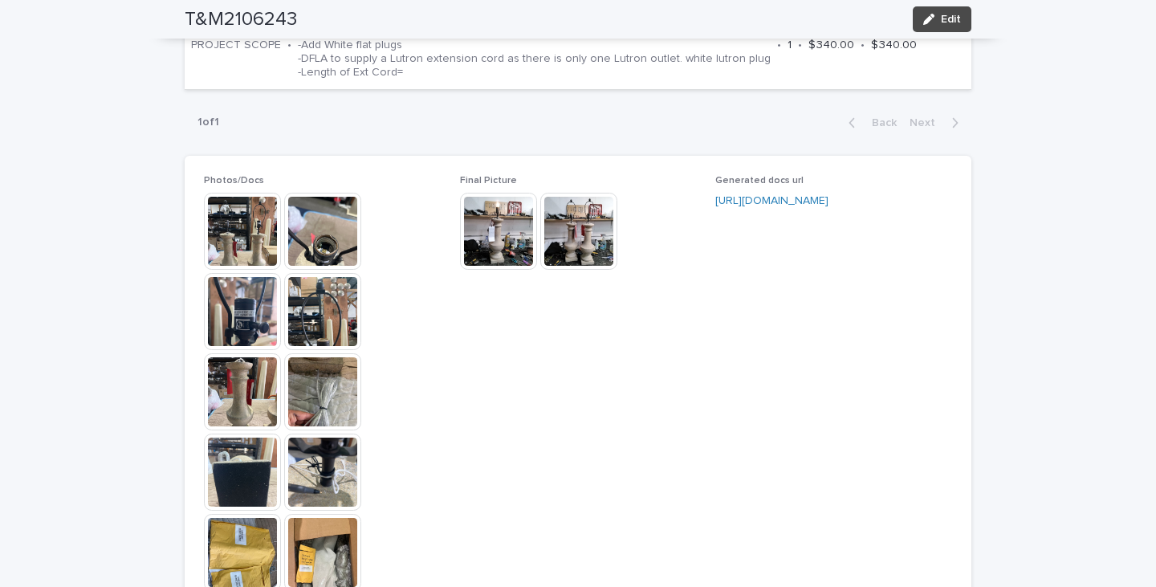
scroll to position [854, 0]
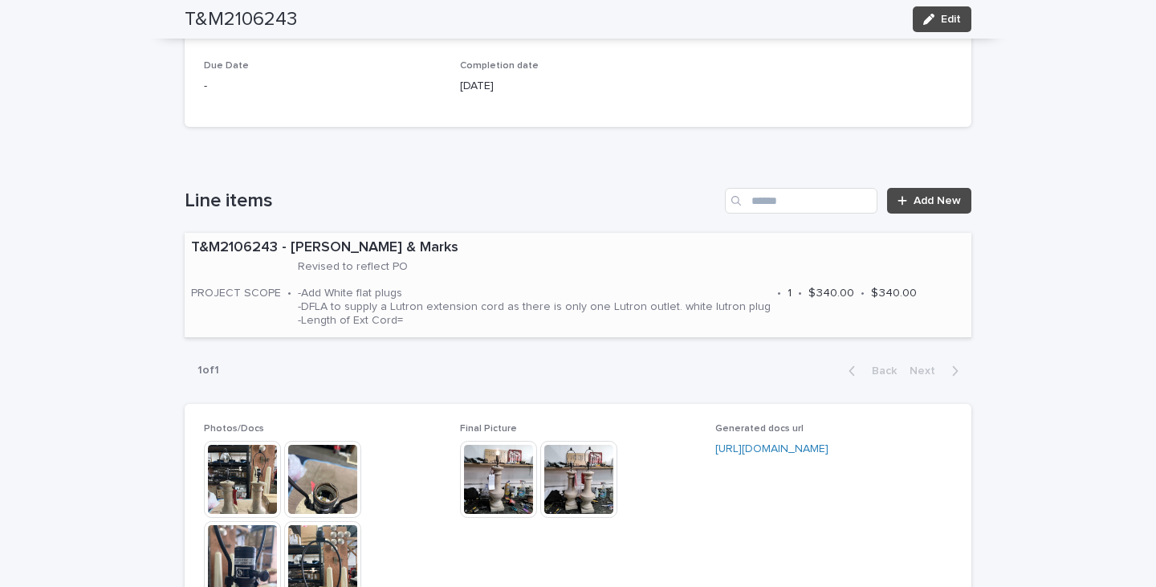
click at [522, 257] on div "Revised to reflect PO -Add White flat plugs -DFLA to supply a Lutron extension …" at bounding box center [534, 292] width 473 height 71
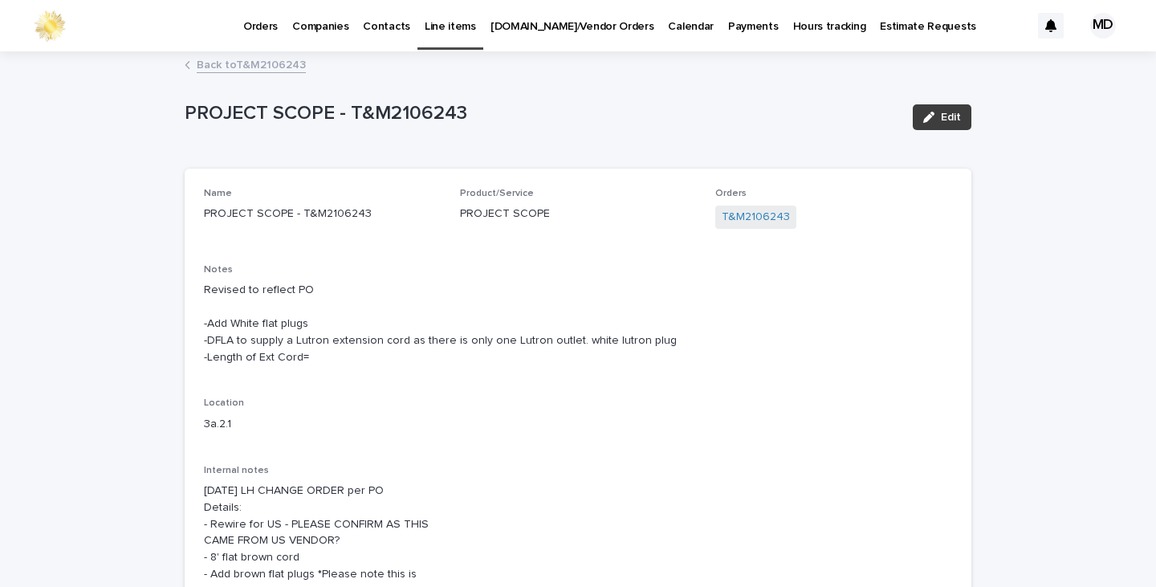
click at [952, 116] on span "Edit" at bounding box center [951, 117] width 20 height 11
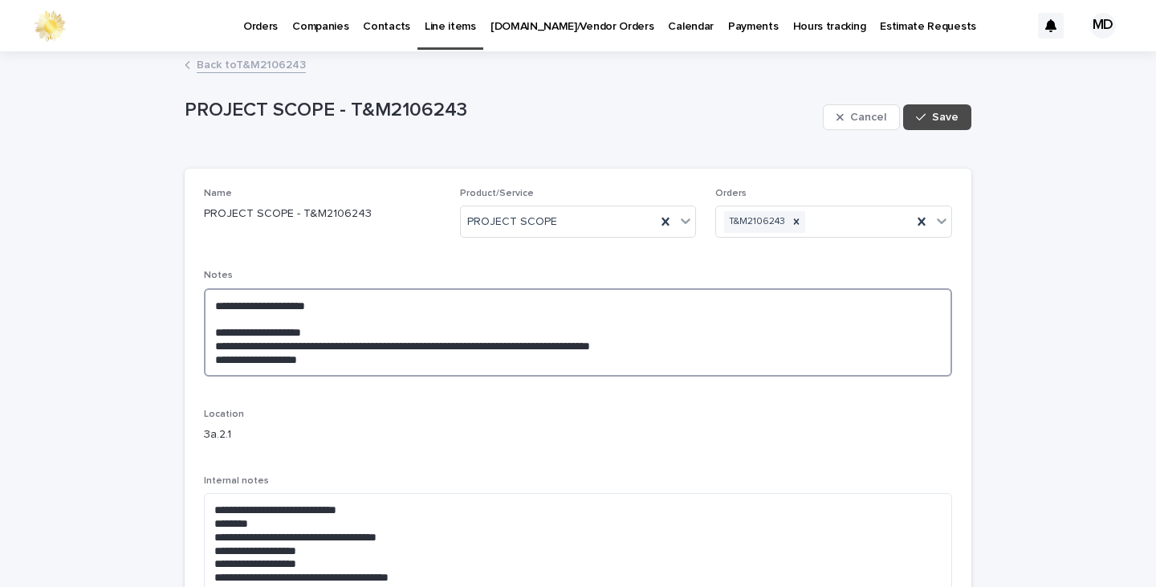
click at [335, 304] on textarea "**********" at bounding box center [578, 332] width 748 height 88
click at [206, 321] on textarea "**********" at bounding box center [578, 332] width 748 height 88
click at [315, 335] on textarea "**********" at bounding box center [578, 332] width 748 height 88
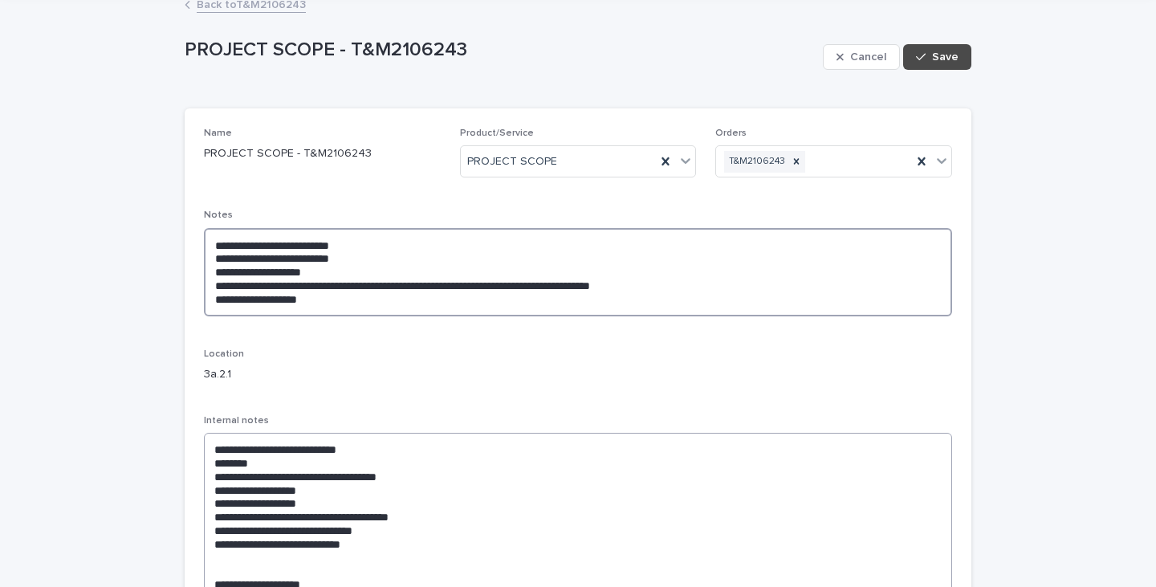
scroll to position [161, 0]
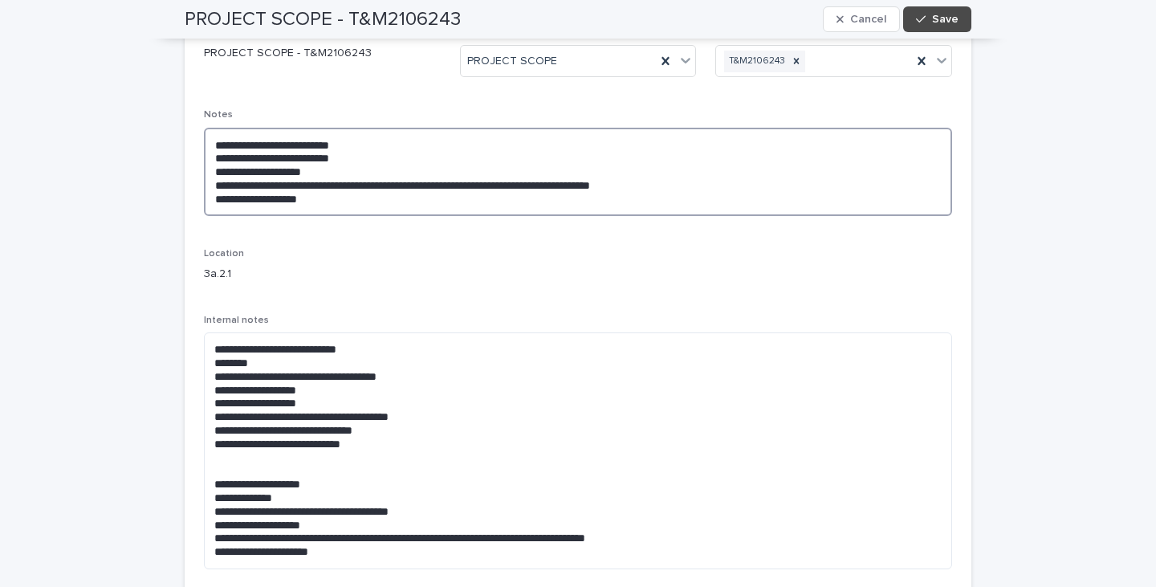
click at [667, 185] on textarea "**********" at bounding box center [578, 172] width 748 height 88
drag, startPoint x: 317, startPoint y: 199, endPoint x: 164, endPoint y: 199, distance: 153.4
click at [164, 199] on div "**********" at bounding box center [578, 466] width 1156 height 1148
type textarea "**********"
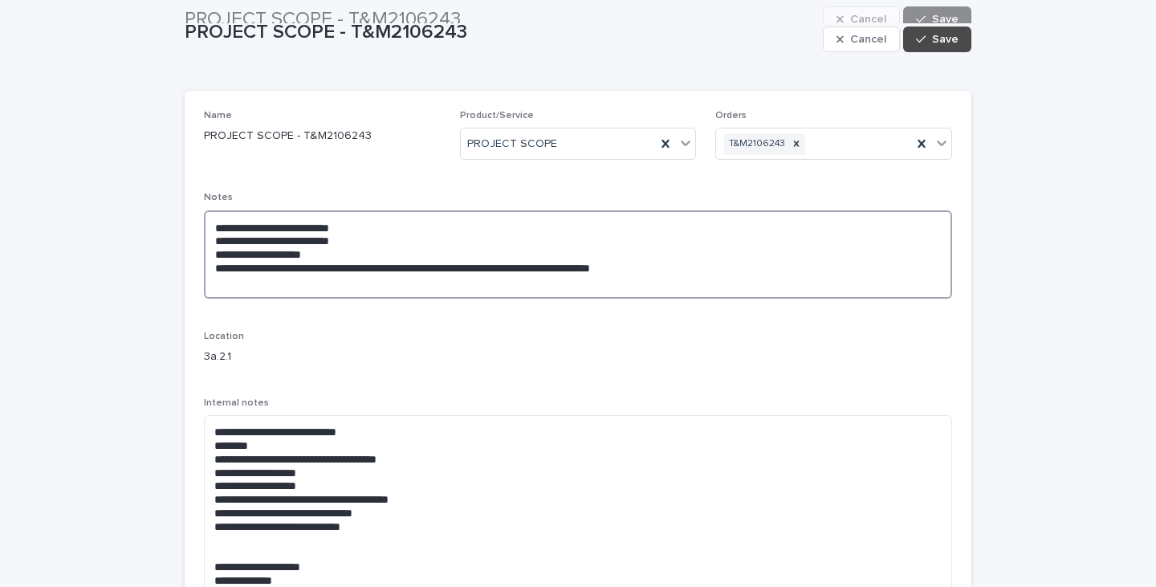
scroll to position [0, 0]
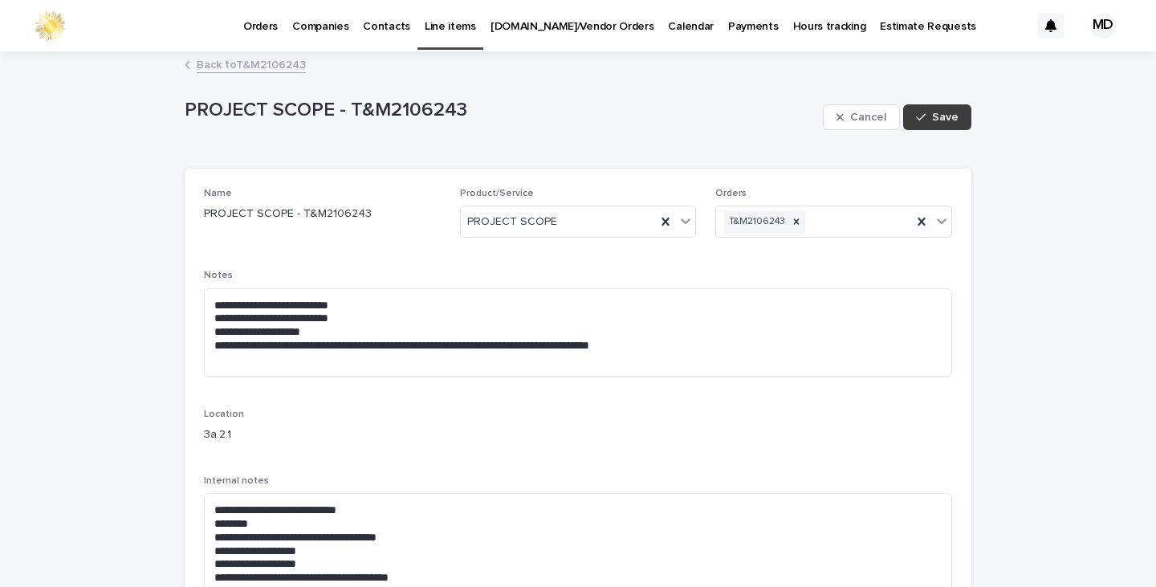
click at [948, 118] on span "Save" at bounding box center [945, 117] width 27 height 11
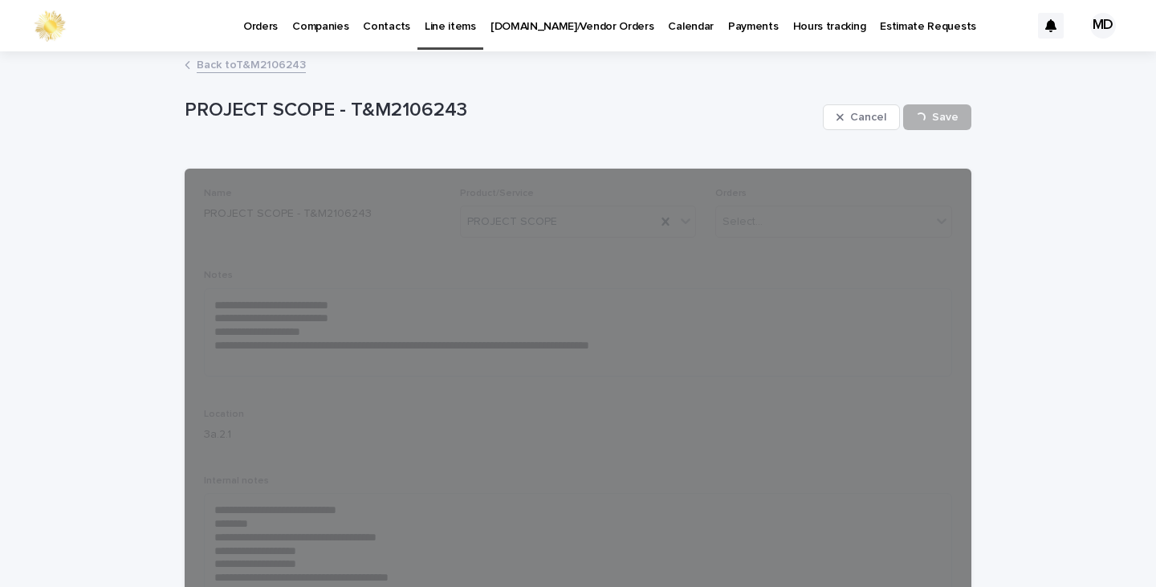
click at [222, 63] on link "Back to T&M2106243" at bounding box center [251, 64] width 109 height 18
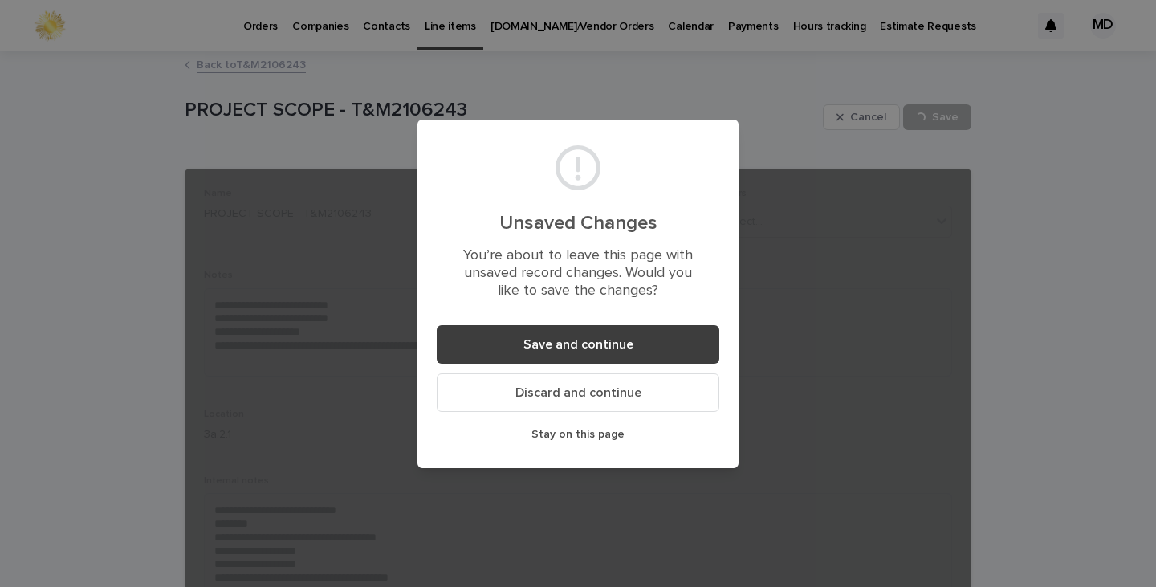
click at [615, 355] on button "Save and continue" at bounding box center [578, 344] width 283 height 39
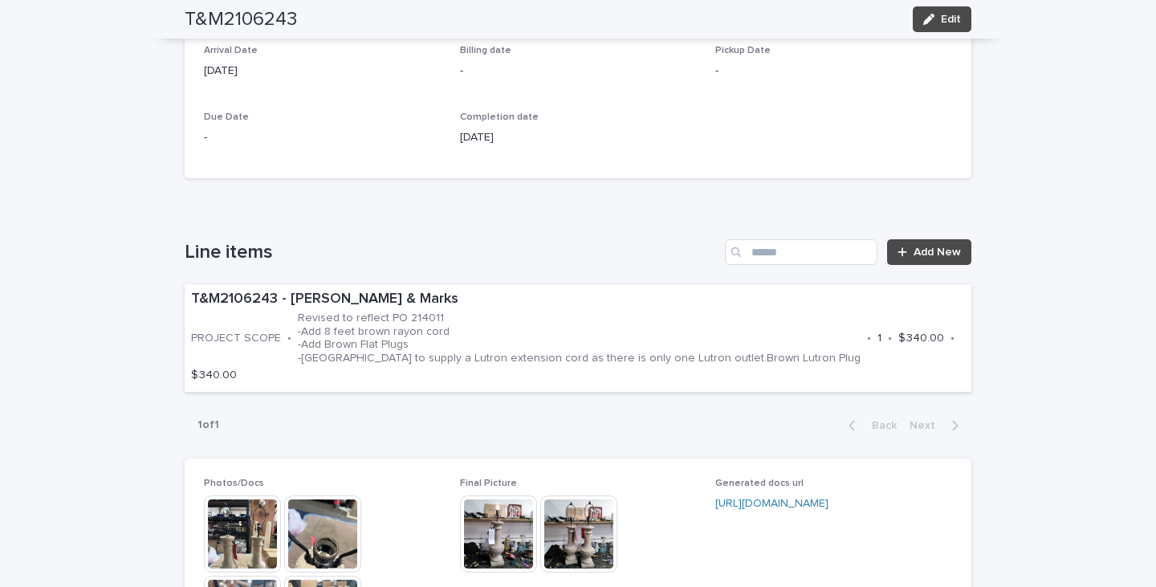
scroll to position [883, 0]
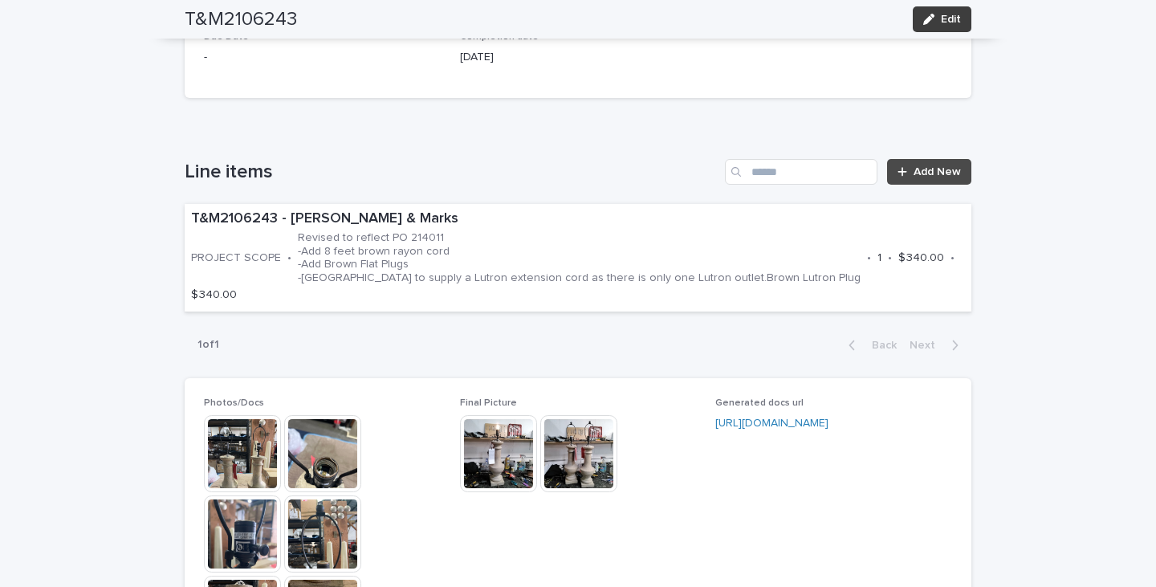
click at [941, 14] on span "Edit" at bounding box center [951, 19] width 20 height 11
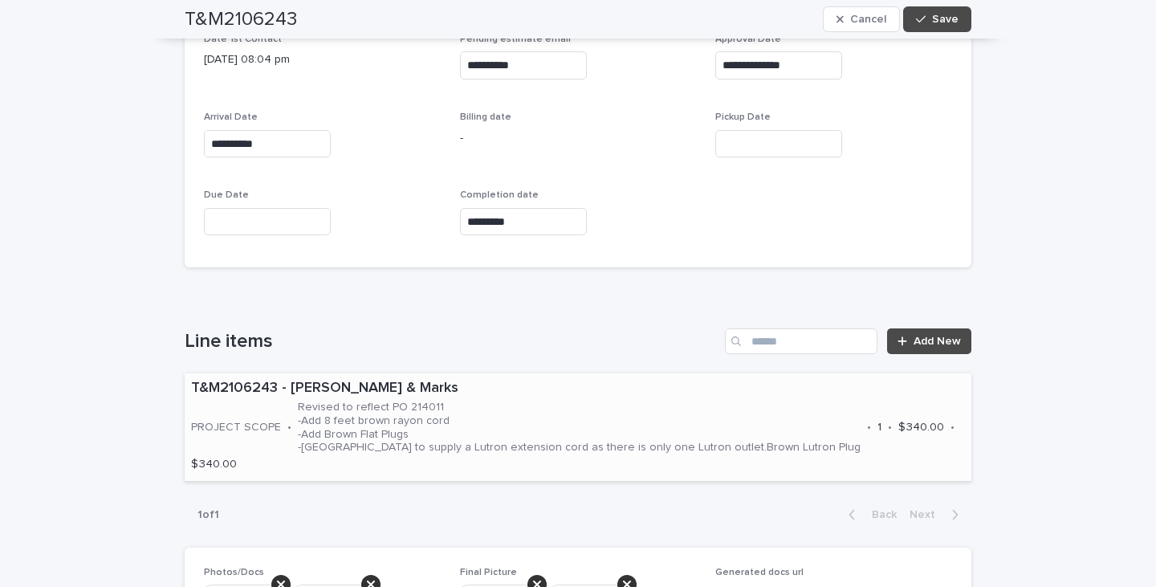
click at [604, 408] on p "Revised to reflect PO 214011 -Add 8 feet brown rayon cord -Add Brown Flat Plugs…" at bounding box center [579, 428] width 563 height 54
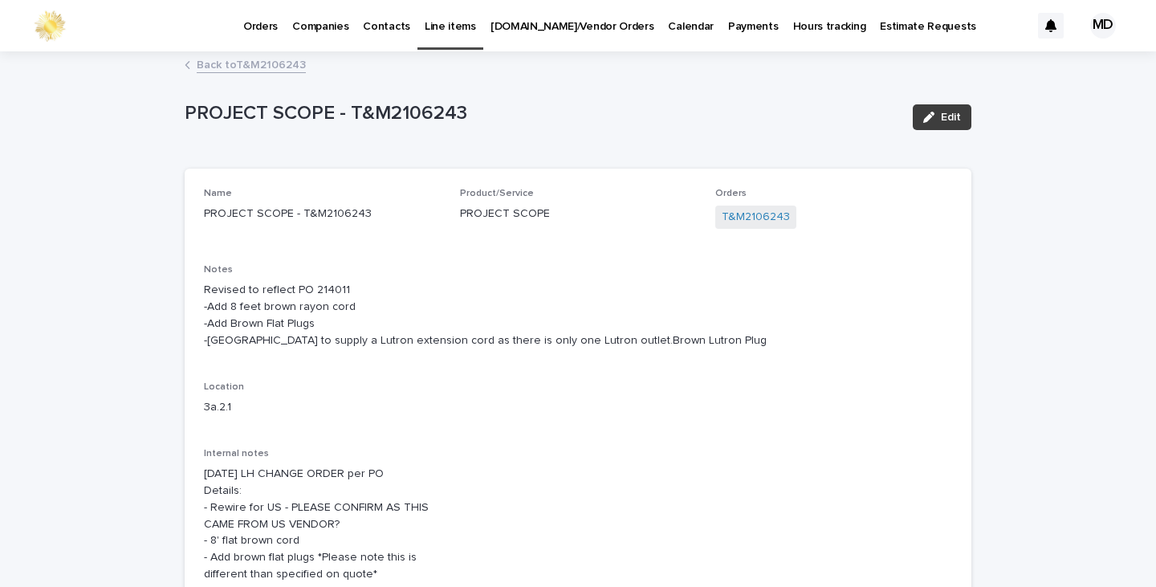
click at [941, 116] on span "Edit" at bounding box center [951, 117] width 20 height 11
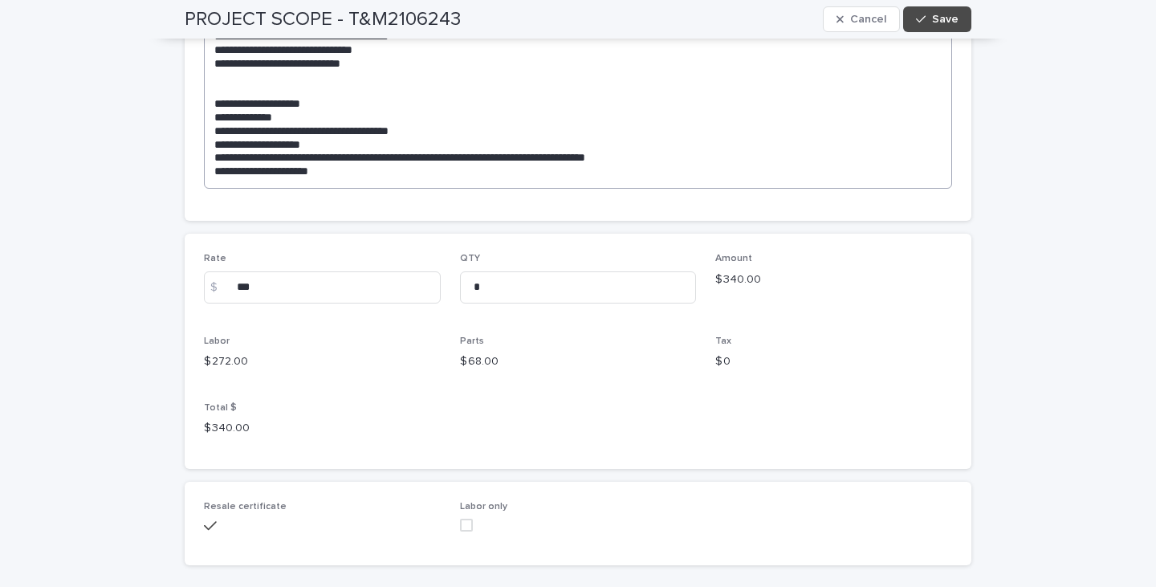
scroll to position [613, 0]
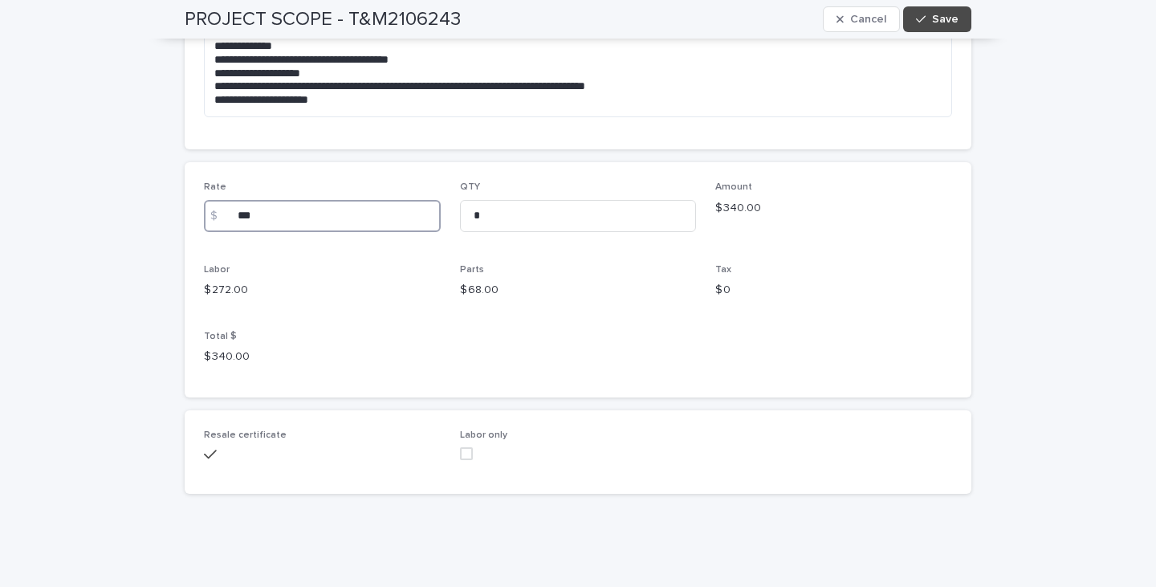
drag, startPoint x: 255, startPoint y: 214, endPoint x: 216, endPoint y: 214, distance: 38.5
click at [216, 214] on div "$ ***" at bounding box center [322, 216] width 237 height 32
type input "***"
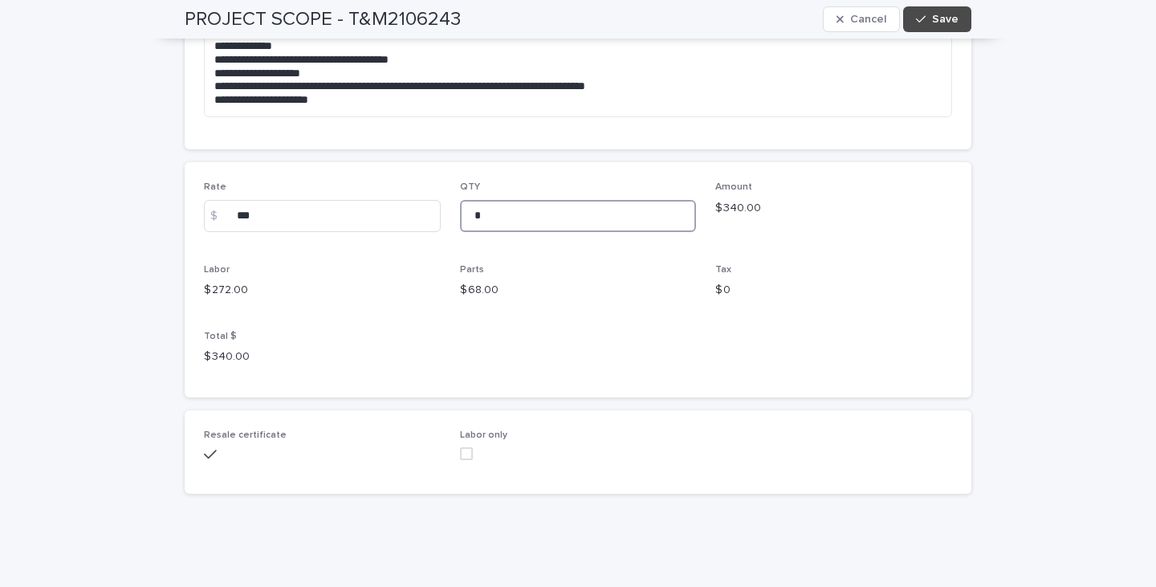
click at [484, 216] on input "*" at bounding box center [578, 216] width 237 height 32
type input "*"
click at [944, 14] on span "Save" at bounding box center [945, 19] width 27 height 11
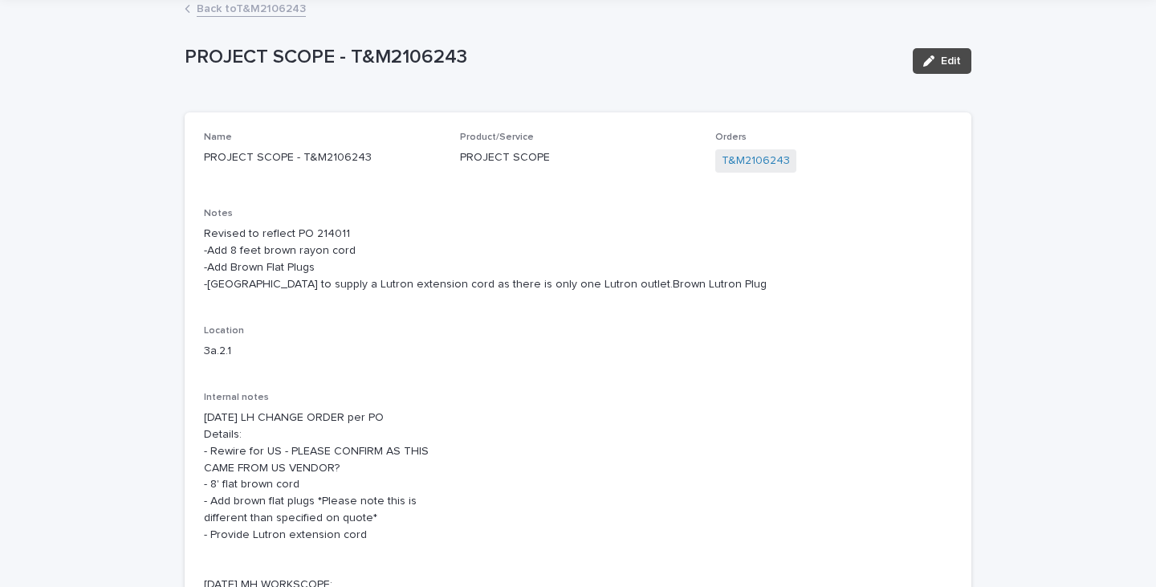
scroll to position [0, 0]
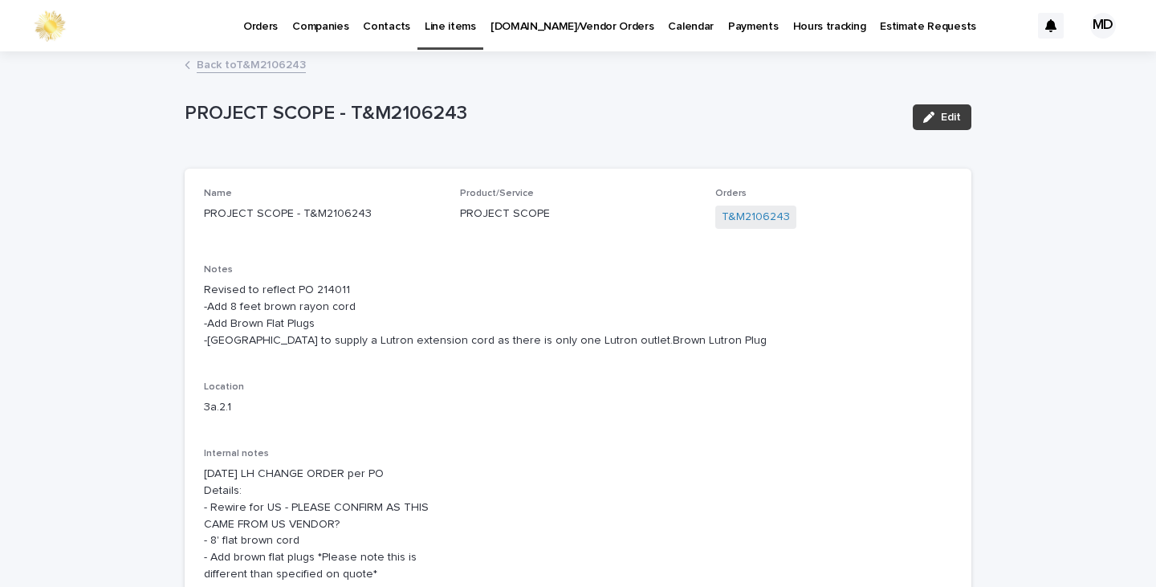
click at [953, 116] on span "Edit" at bounding box center [951, 117] width 20 height 11
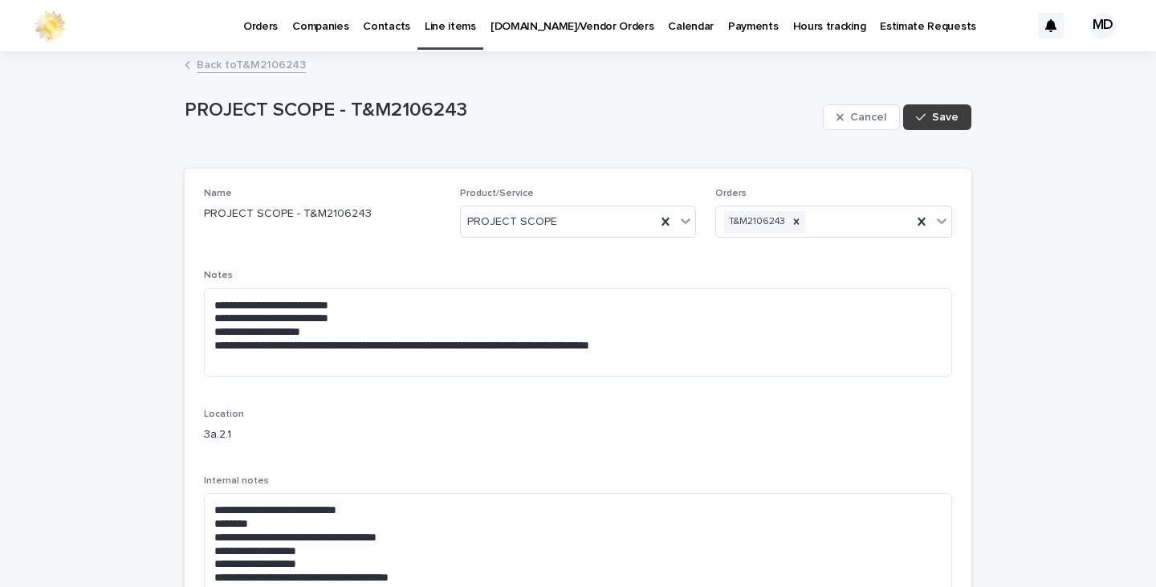
click at [954, 116] on button "Save" at bounding box center [937, 117] width 68 height 26
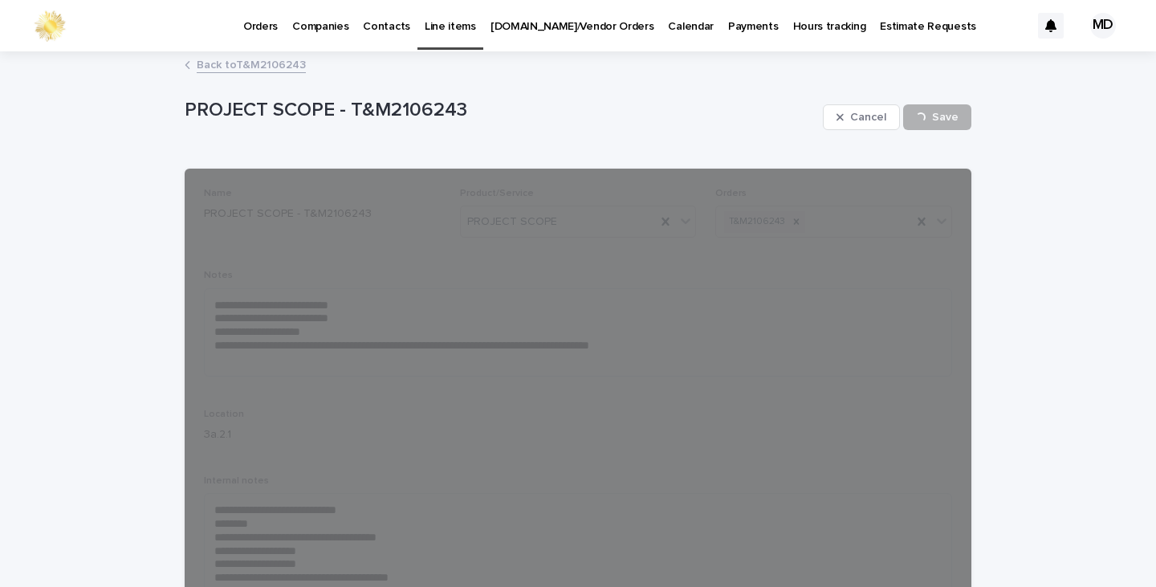
click at [254, 64] on link "Back to T&M2106243" at bounding box center [251, 64] width 109 height 18
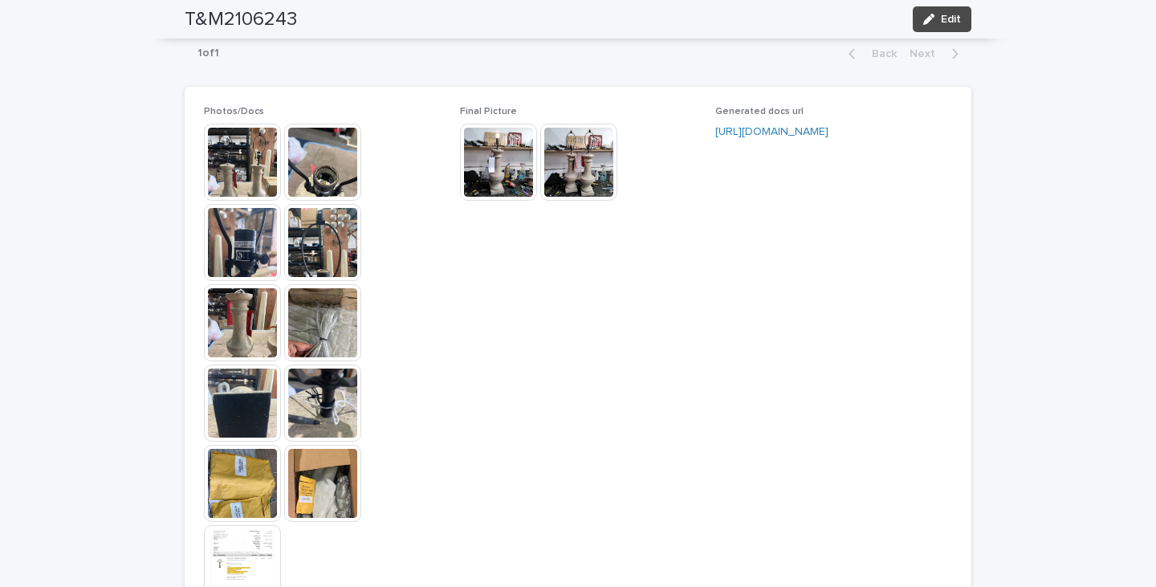
scroll to position [1176, 0]
click at [496, 156] on img at bounding box center [498, 161] width 77 height 77
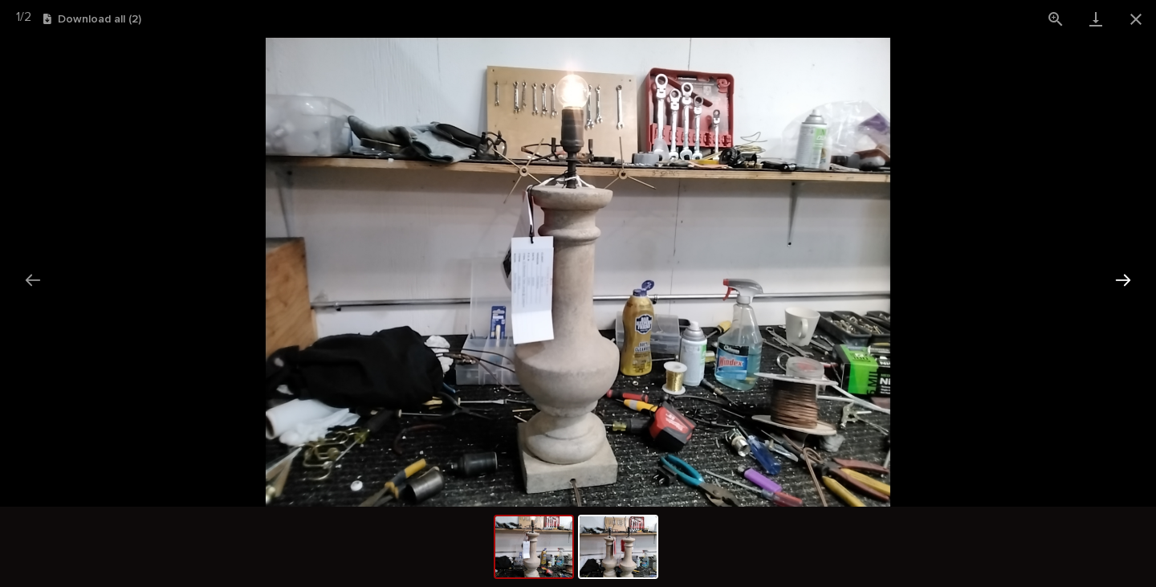
click at [1132, 276] on button "Next slide" at bounding box center [1124, 279] width 34 height 31
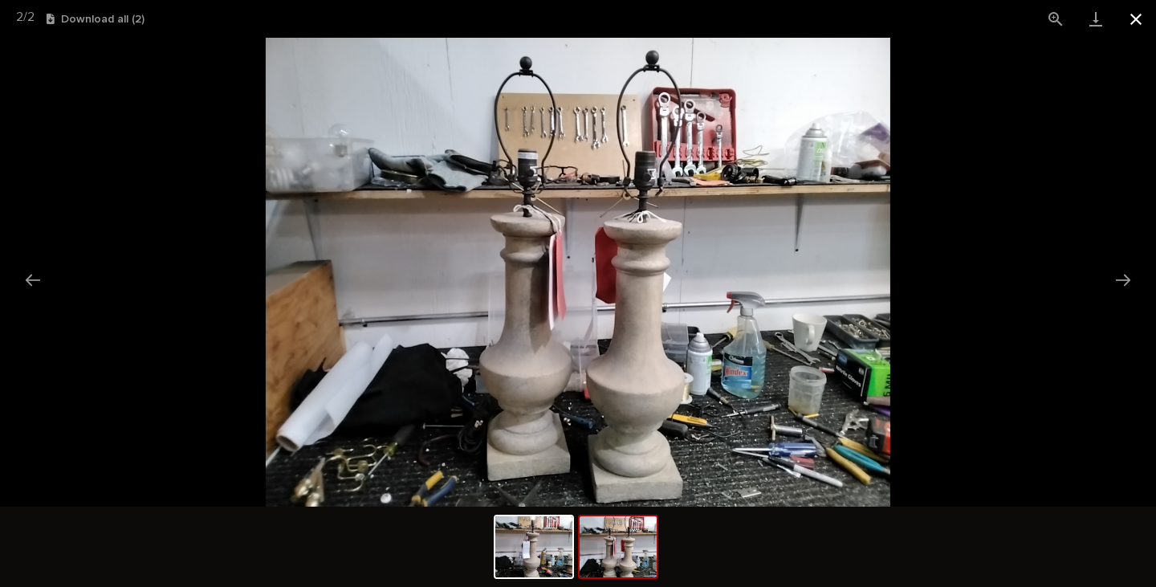
drag, startPoint x: 1141, startPoint y: 11, endPoint x: 334, endPoint y: 82, distance: 810.2
click at [1136, 11] on button "Close gallery" at bounding box center [1136, 19] width 40 height 38
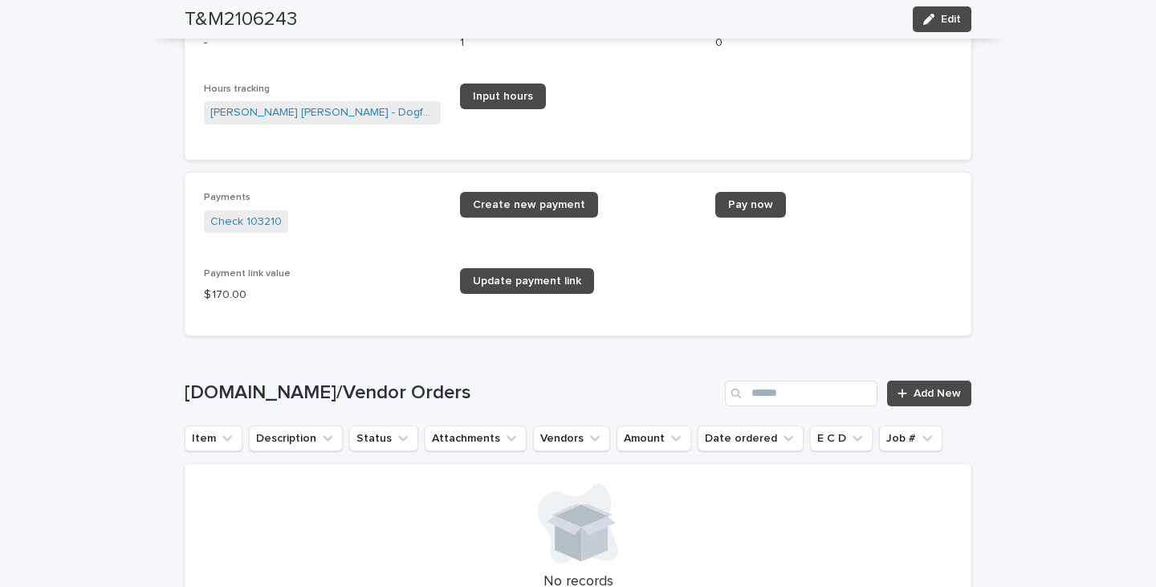
scroll to position [2176, 0]
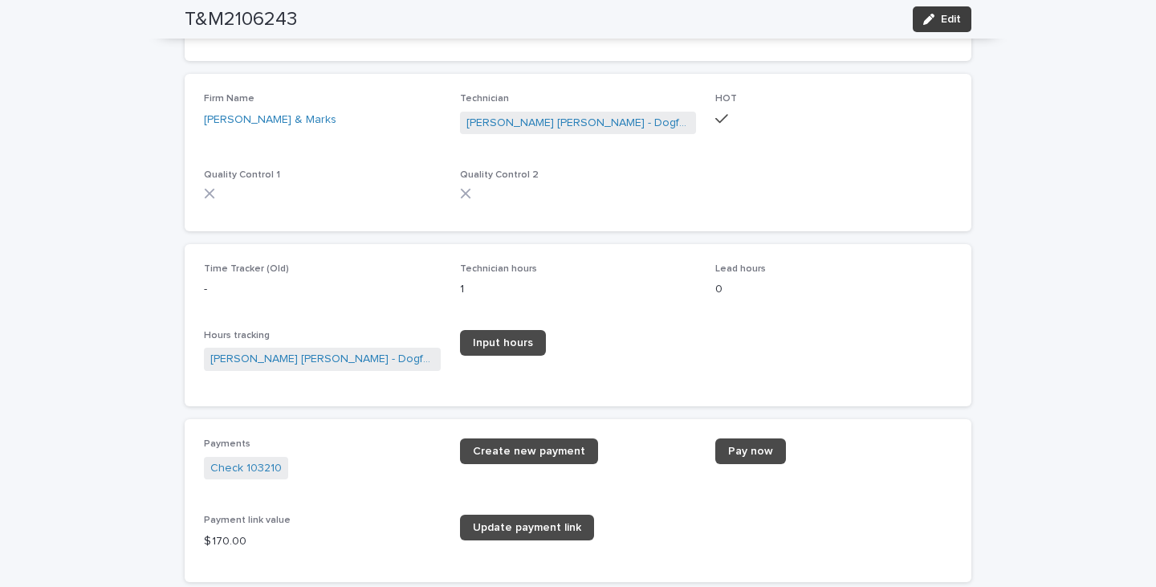
click at [941, 17] on span "Edit" at bounding box center [951, 19] width 20 height 11
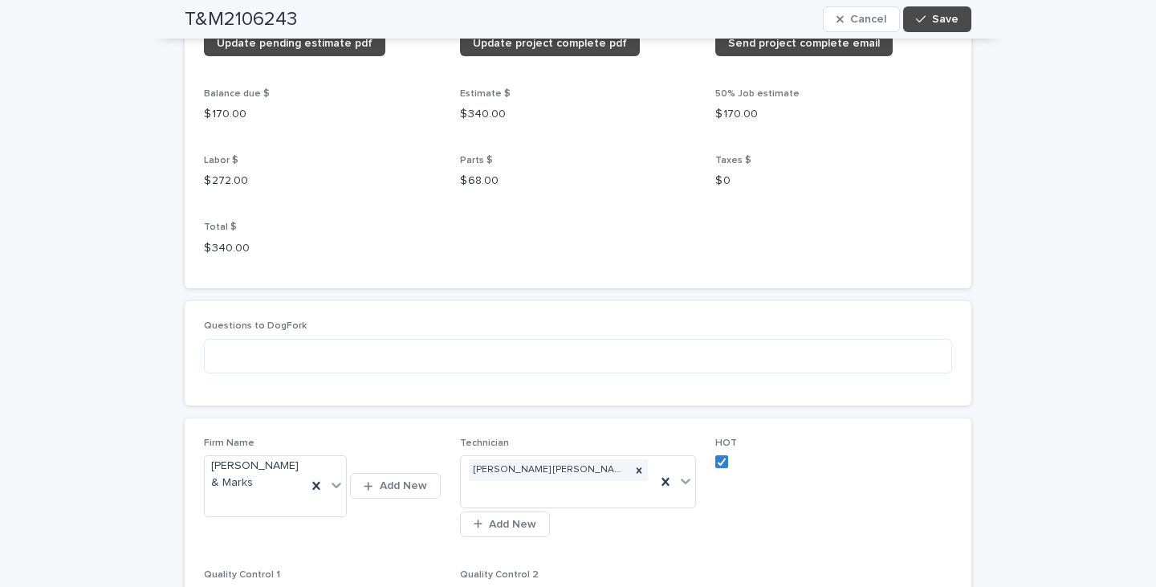
click at [204, 586] on span at bounding box center [210, 593] width 13 height 13
click at [462, 586] on span at bounding box center [466, 593] width 13 height 13
click at [943, 14] on span "Save" at bounding box center [945, 19] width 27 height 11
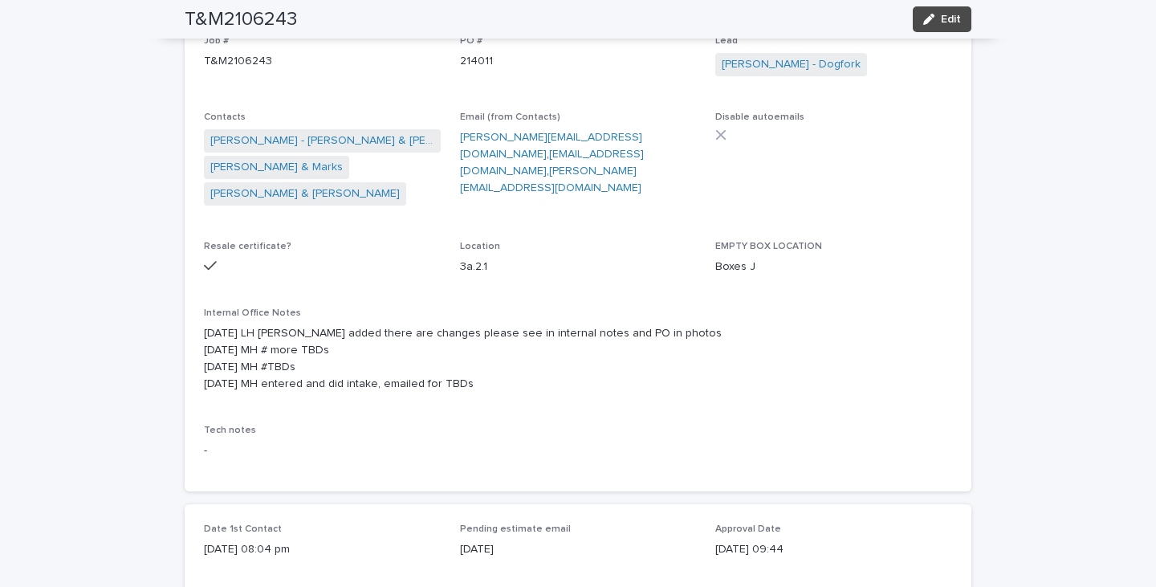
scroll to position [0, 0]
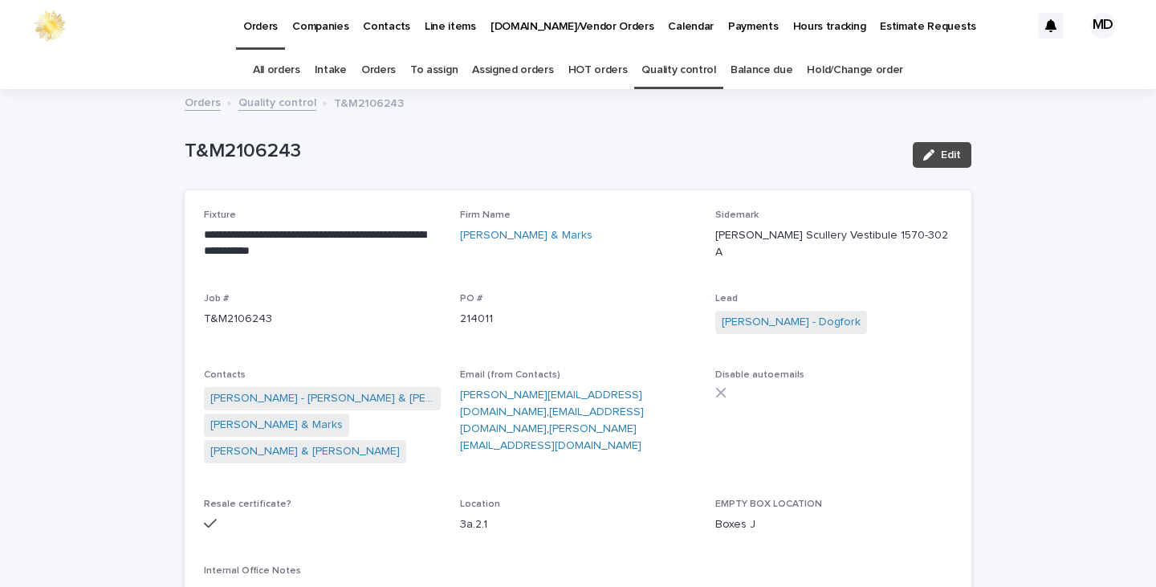
click at [673, 69] on link "Quality control" at bounding box center [679, 70] width 74 height 38
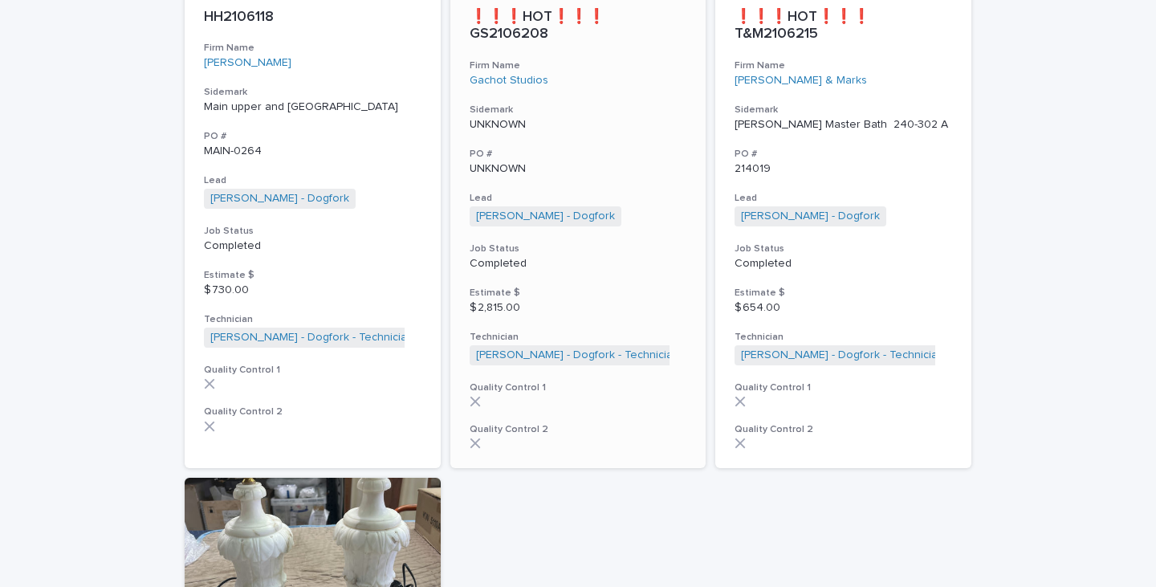
scroll to position [3614, 0]
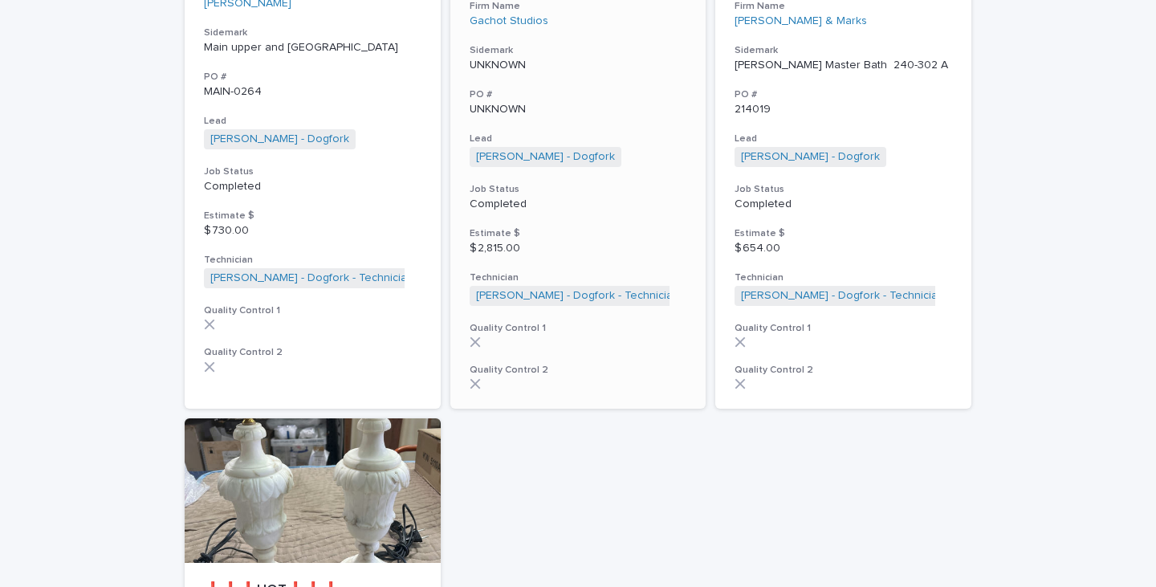
click at [507, 103] on p "UNKNOWN" at bounding box center [579, 110] width 218 height 14
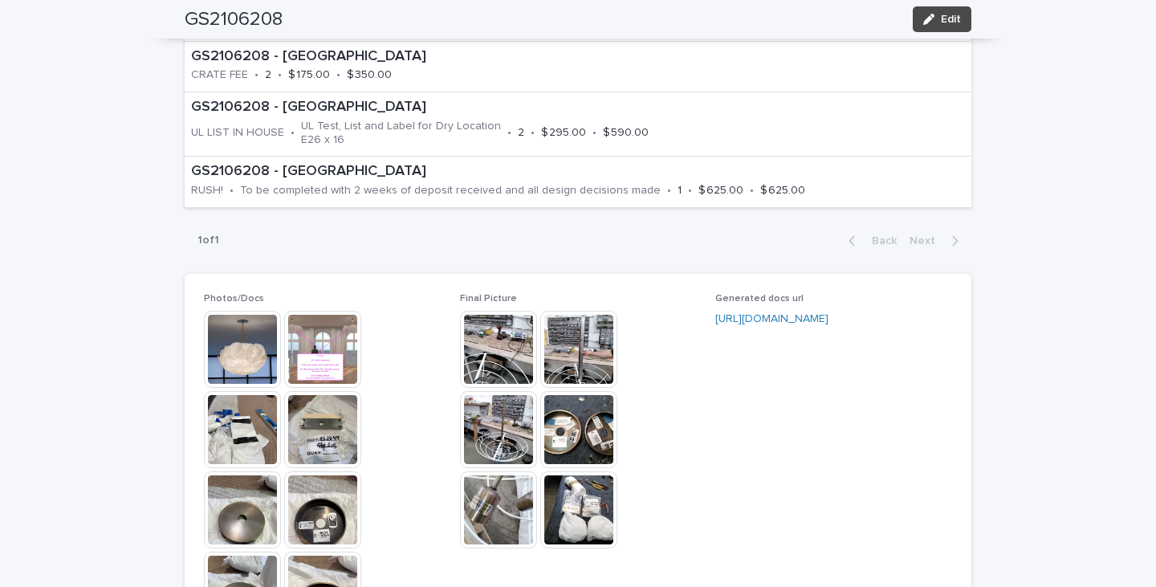
scroll to position [1124, 0]
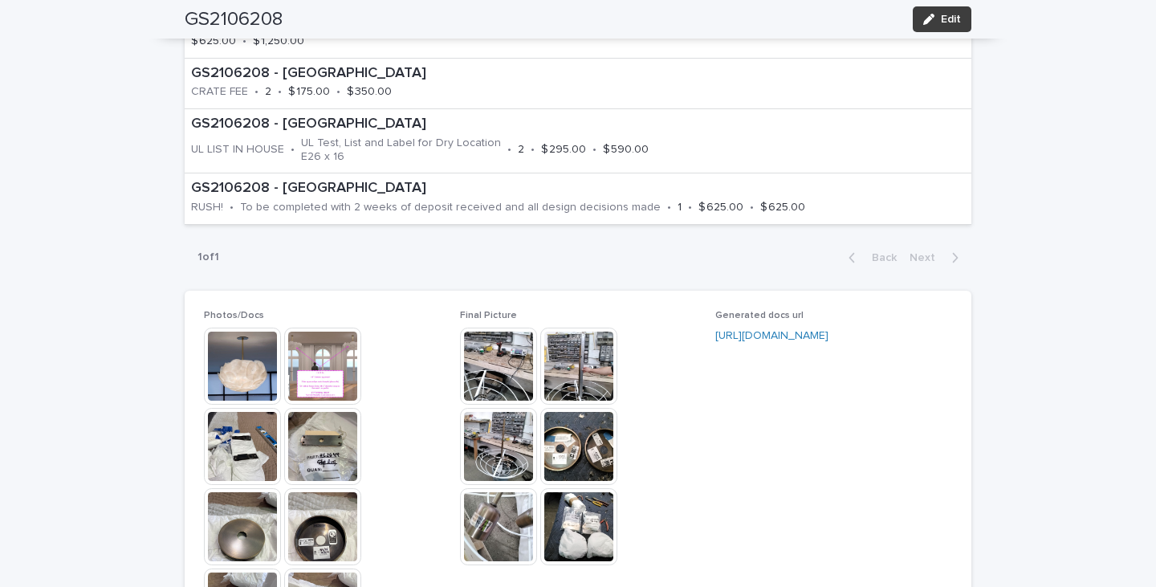
click at [942, 15] on span "Edit" at bounding box center [951, 19] width 20 height 11
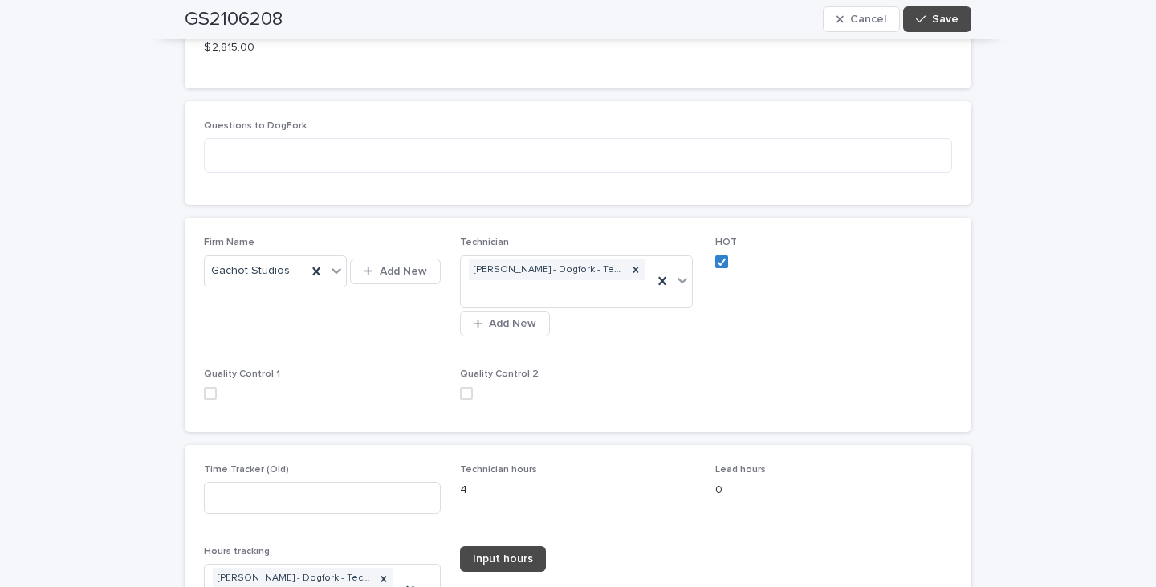
scroll to position [2469, 0]
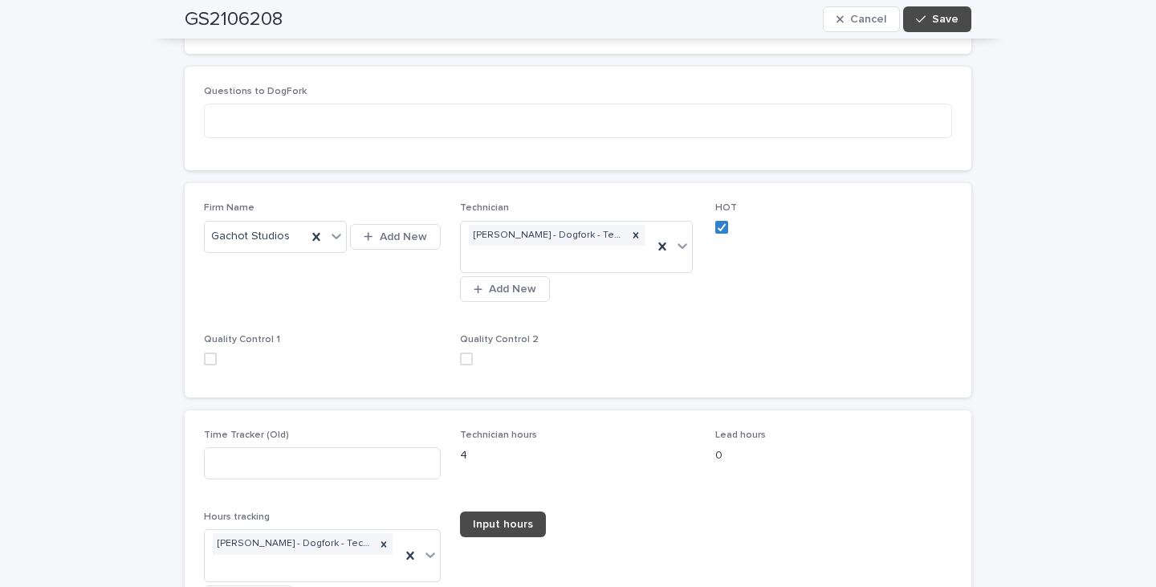
click at [206, 353] on span at bounding box center [210, 359] width 13 height 13
click at [466, 353] on span at bounding box center [466, 359] width 13 height 13
click at [939, 21] on span "Save" at bounding box center [945, 19] width 27 height 11
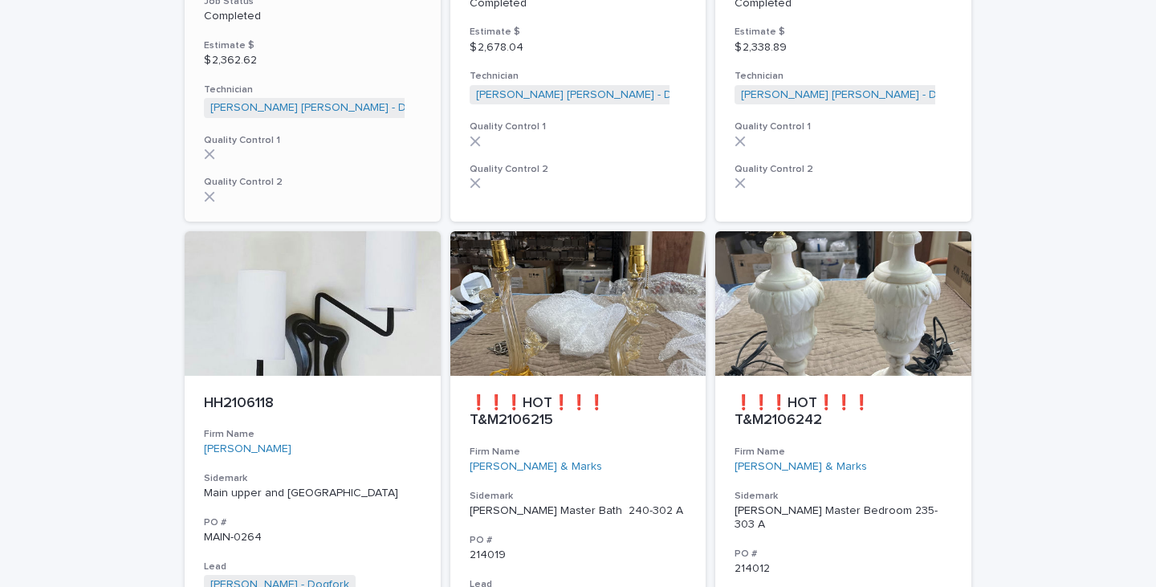
scroll to position [3344, 0]
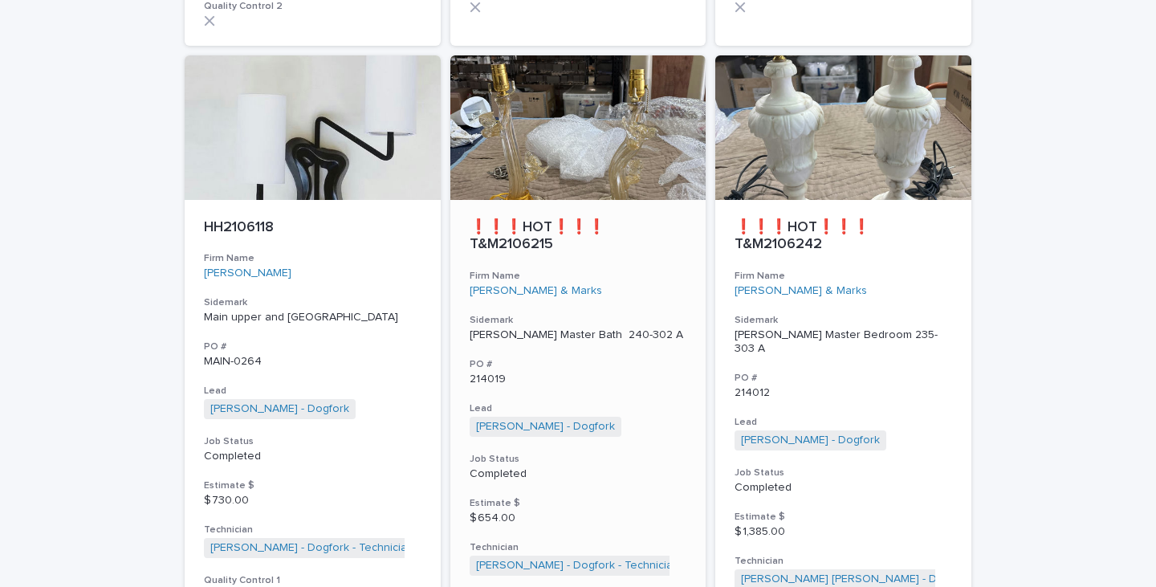
click at [523, 328] on p "[PERSON_NAME] Master Bath 240-302 A" at bounding box center [579, 335] width 218 height 14
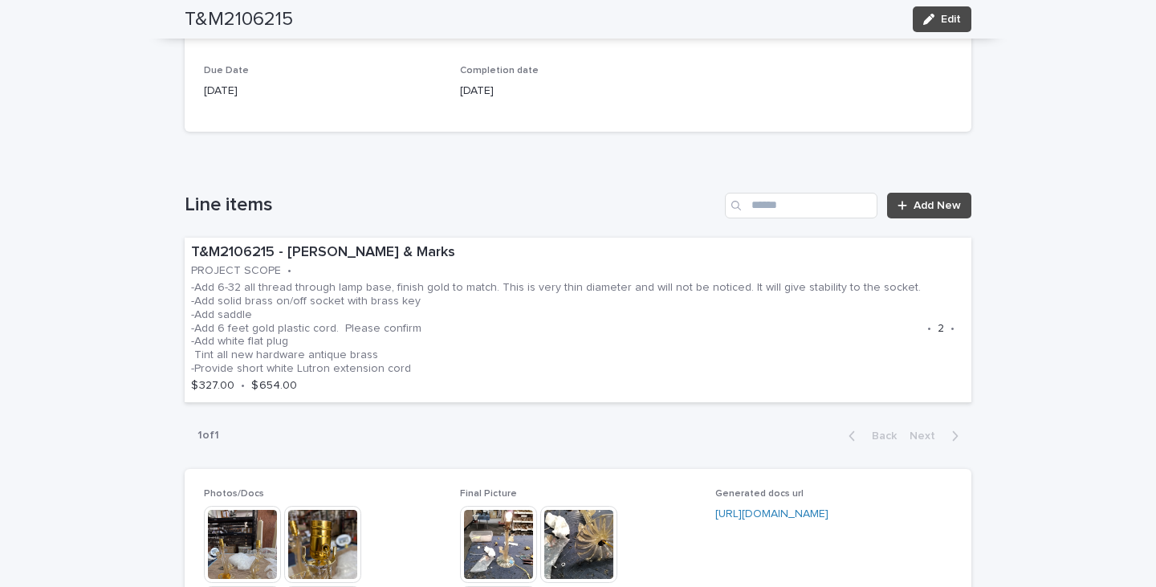
scroll to position [1044, 0]
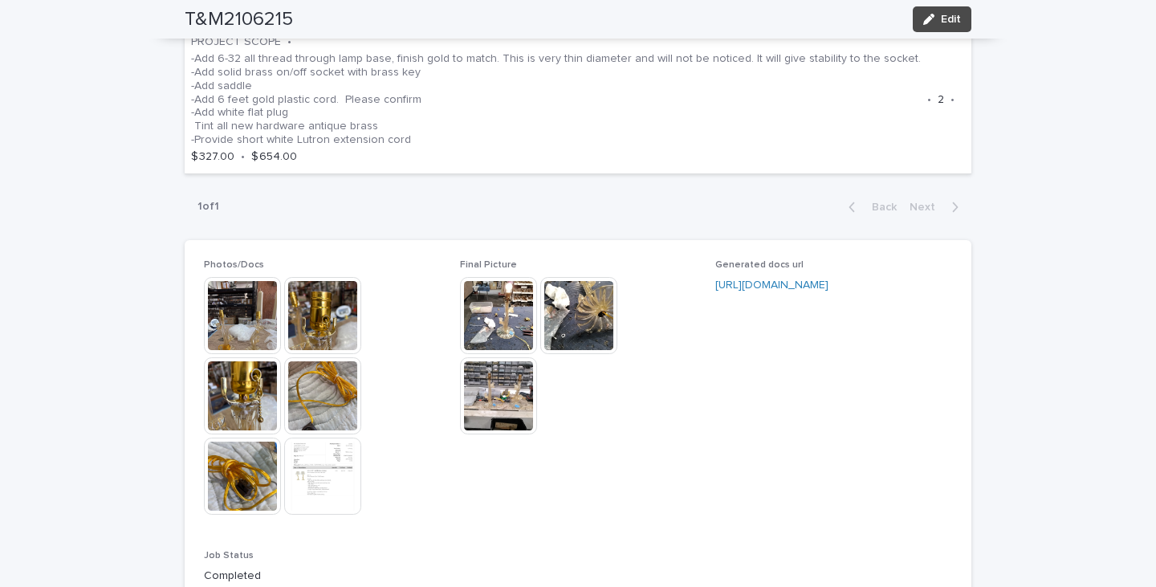
click at [504, 315] on img at bounding box center [498, 315] width 77 height 77
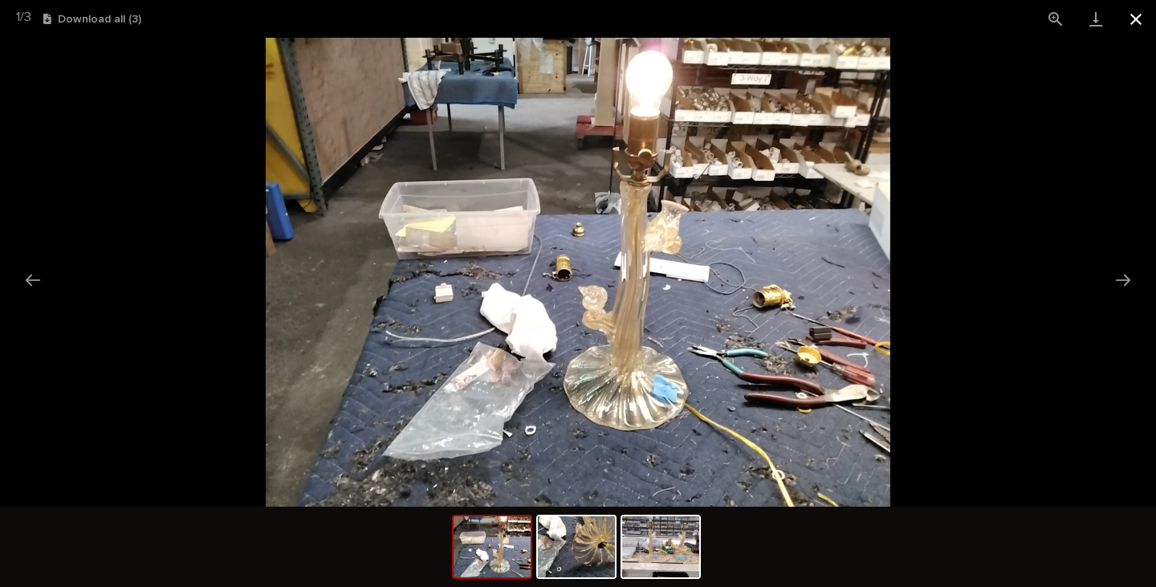
click at [1136, 16] on button "Close gallery" at bounding box center [1136, 19] width 40 height 38
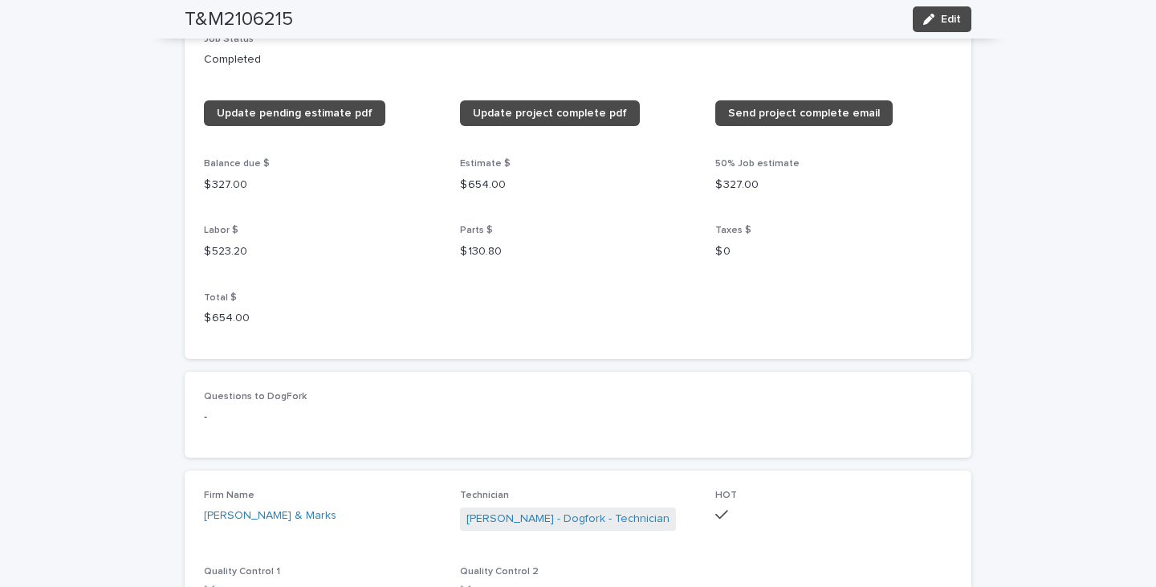
scroll to position [1526, 0]
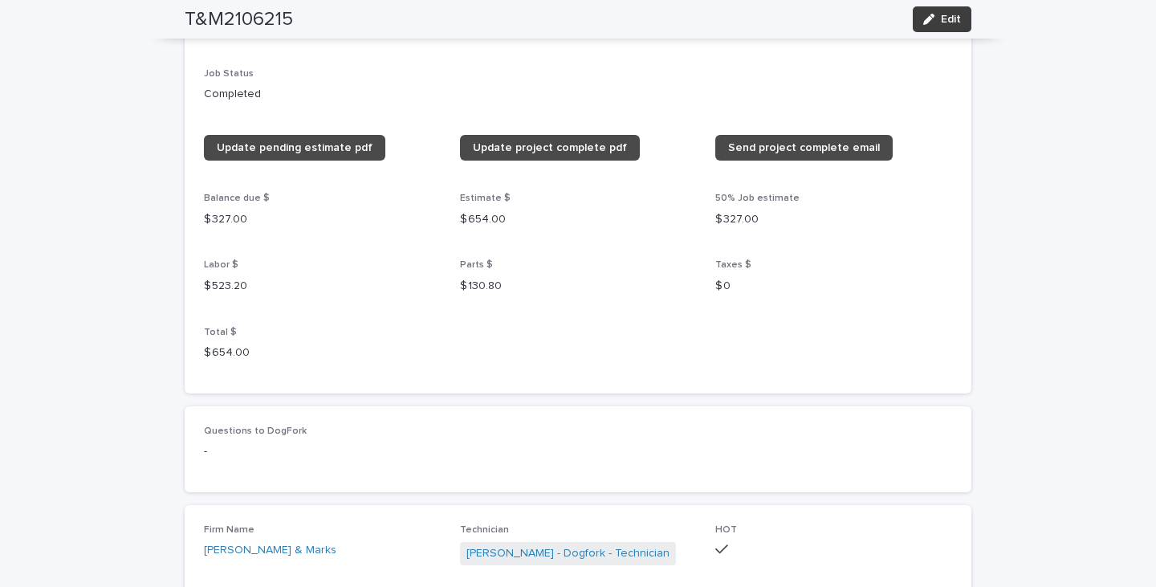
click at [947, 23] on span "Edit" at bounding box center [951, 19] width 20 height 11
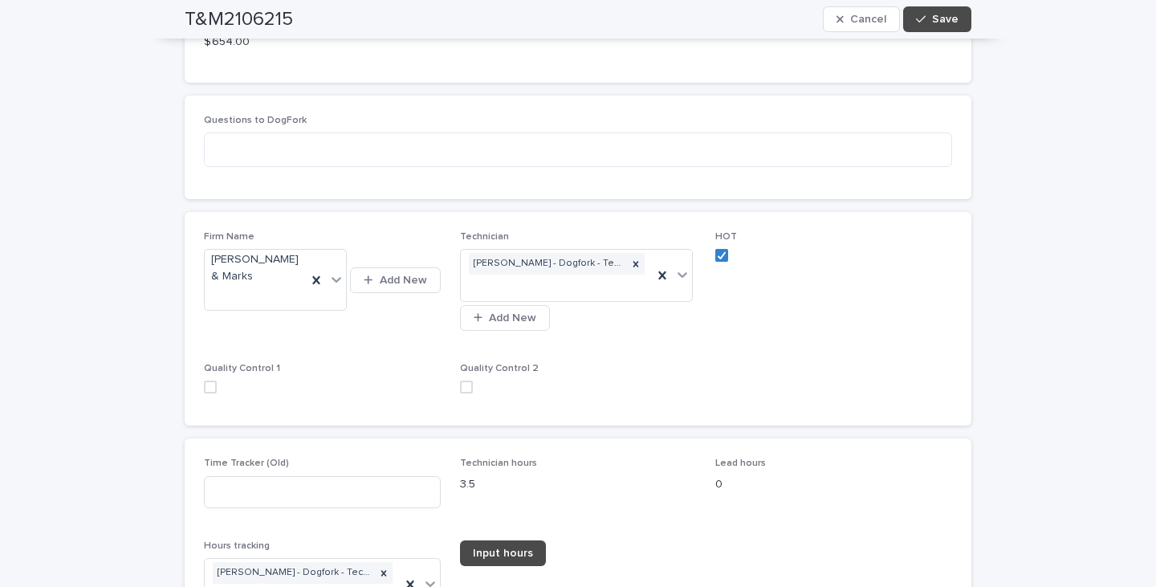
scroll to position [2150, 0]
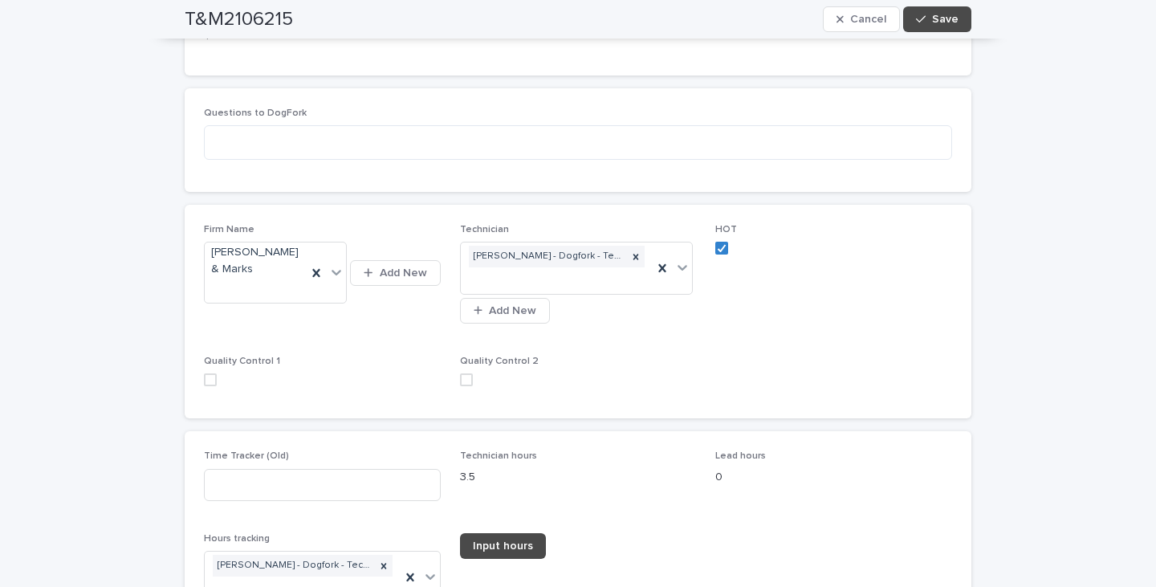
click at [205, 373] on span at bounding box center [210, 379] width 13 height 13
click at [462, 373] on span at bounding box center [466, 379] width 13 height 13
click at [940, 20] on span "Save" at bounding box center [945, 19] width 27 height 11
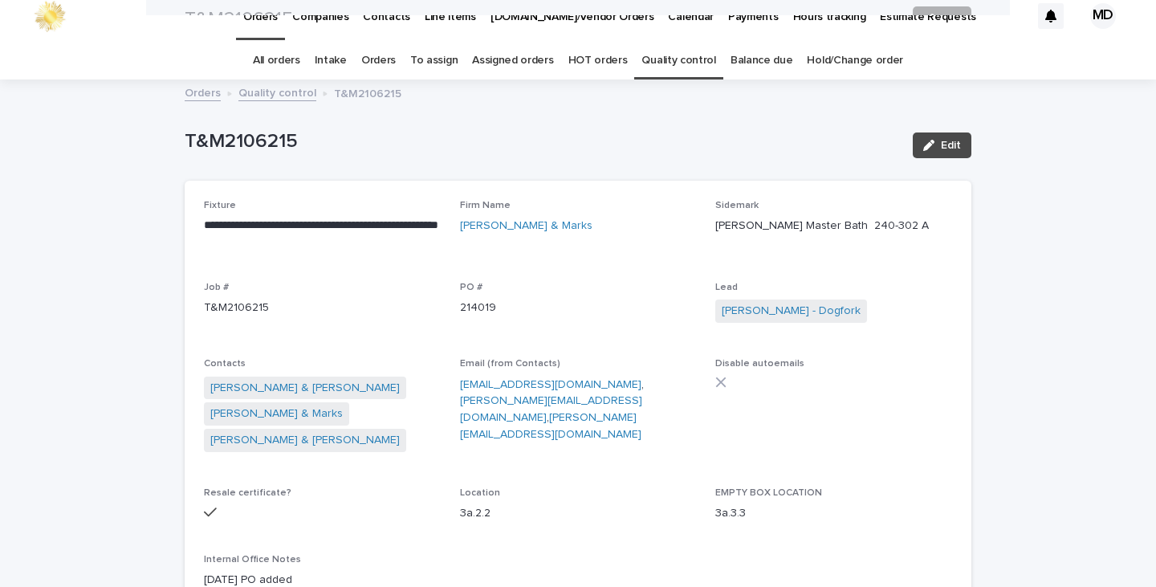
scroll to position [0, 0]
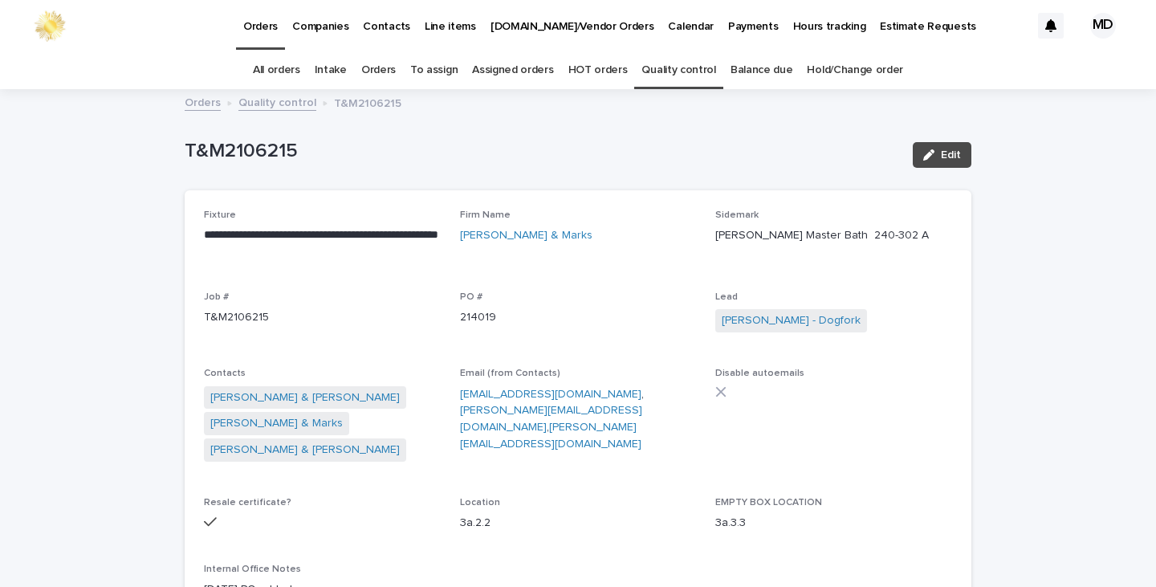
click at [671, 66] on link "Quality control" at bounding box center [679, 70] width 74 height 38
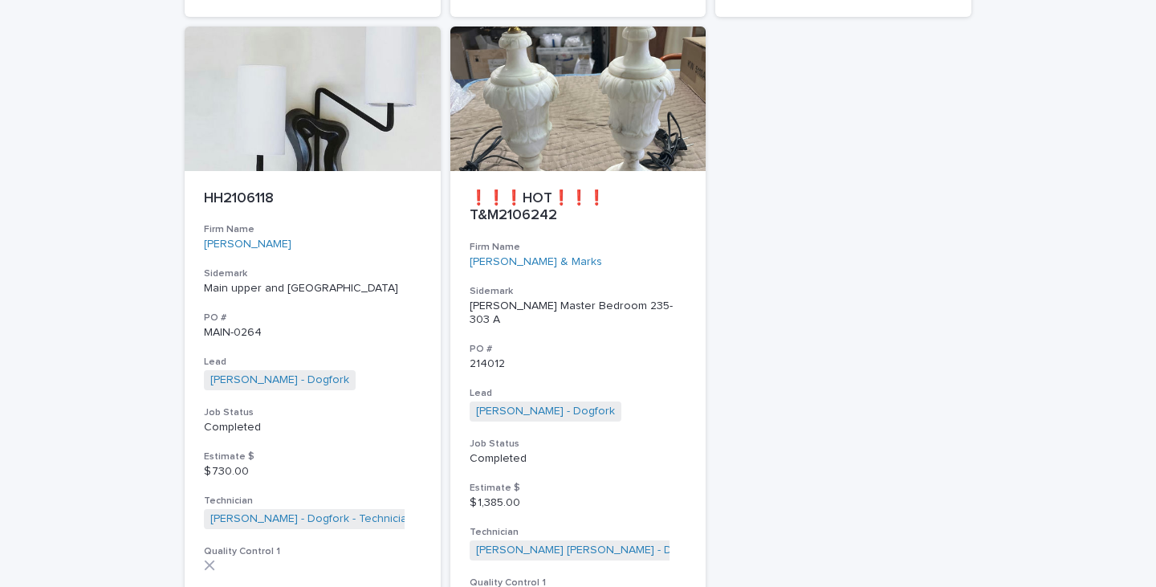
scroll to position [3453, 0]
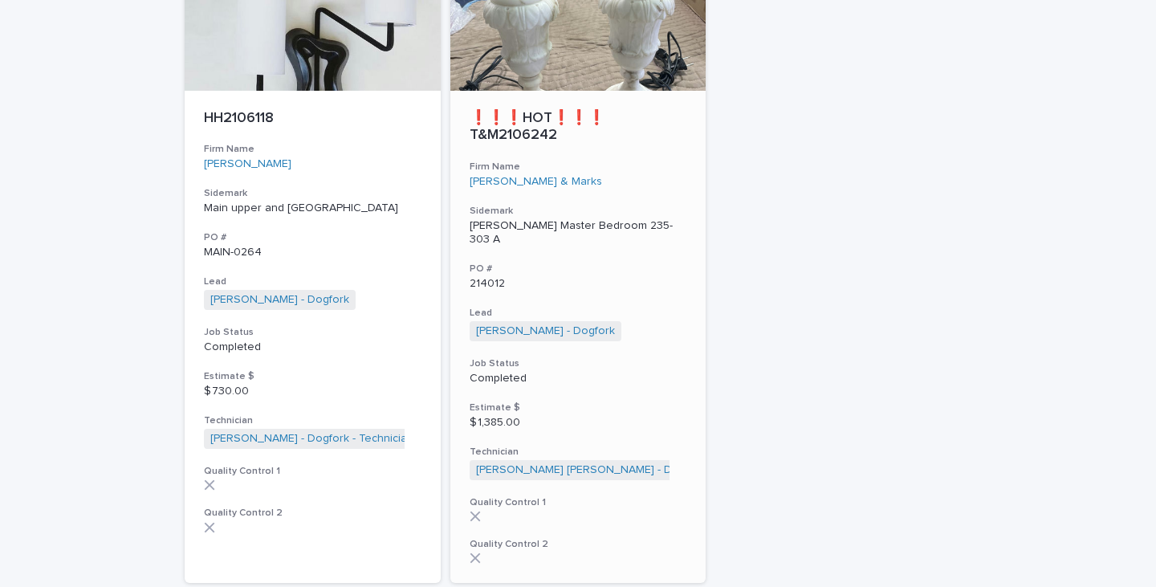
click at [541, 219] on p "[PERSON_NAME] Master Bedroom 235-303 A" at bounding box center [579, 232] width 218 height 27
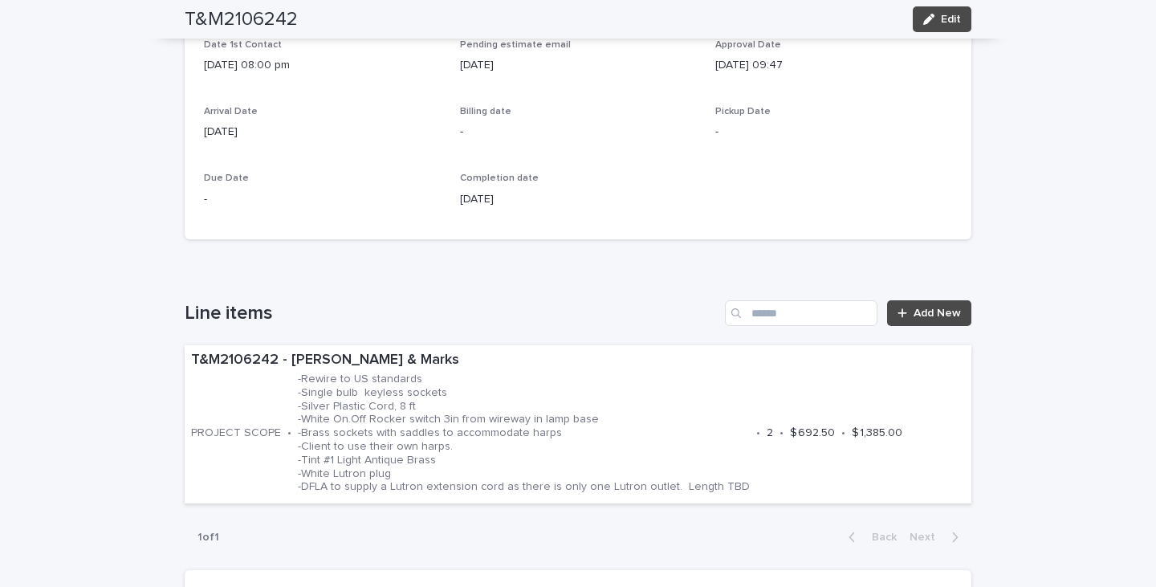
scroll to position [964, 0]
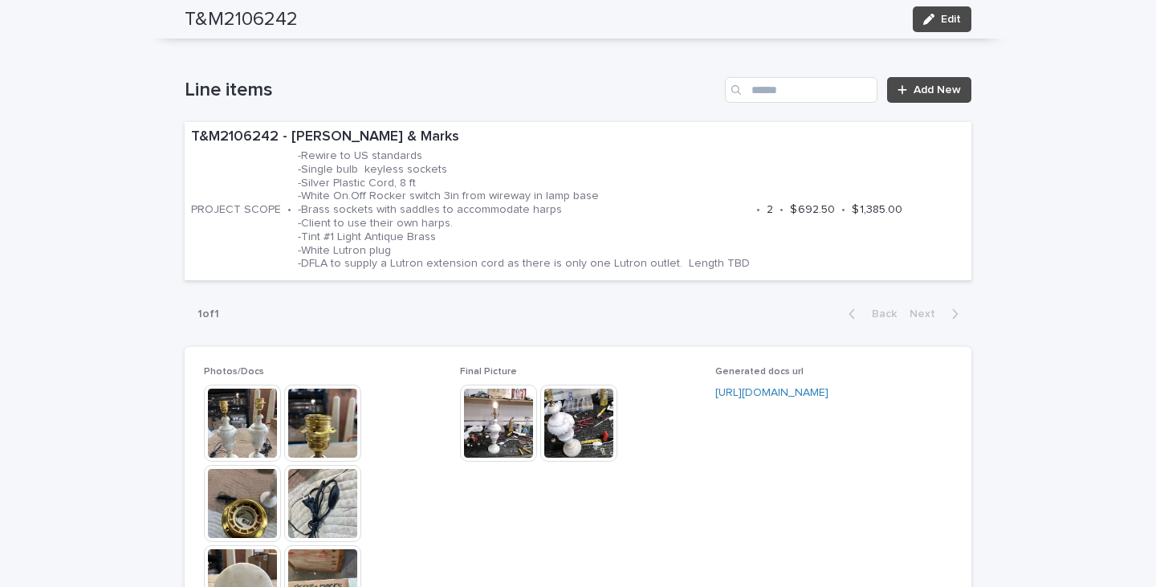
click at [504, 426] on img at bounding box center [498, 423] width 77 height 77
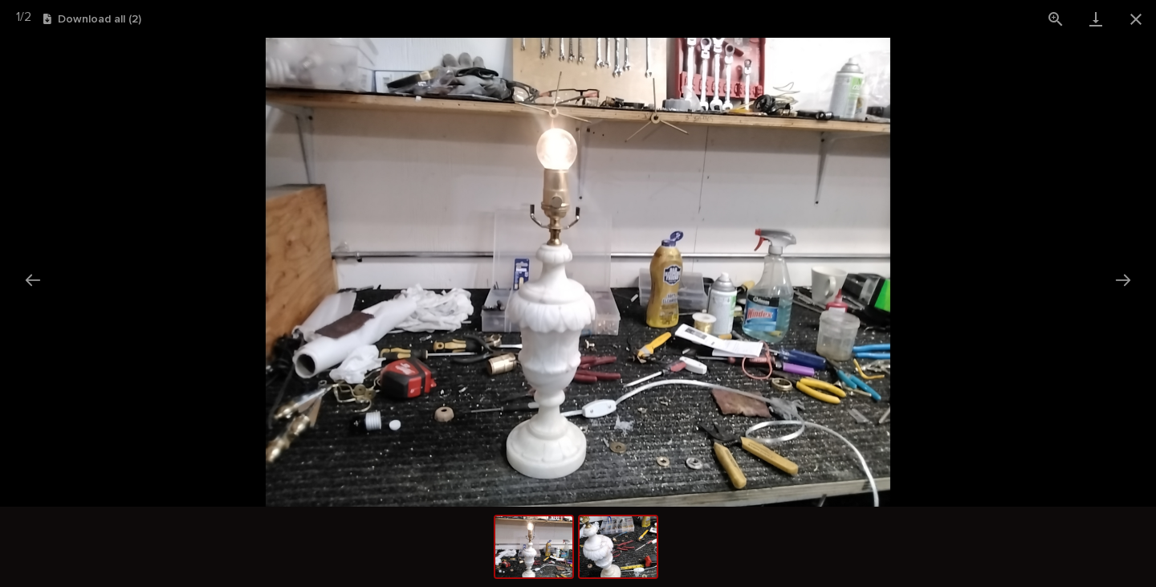
click at [630, 552] on img at bounding box center [618, 546] width 77 height 61
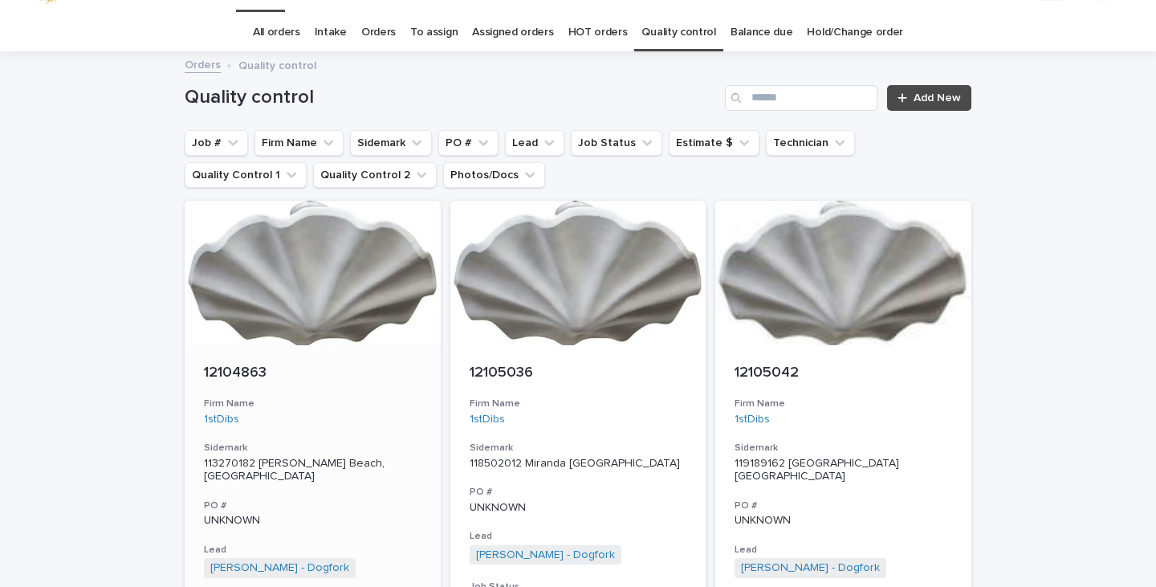
scroll to position [51, 0]
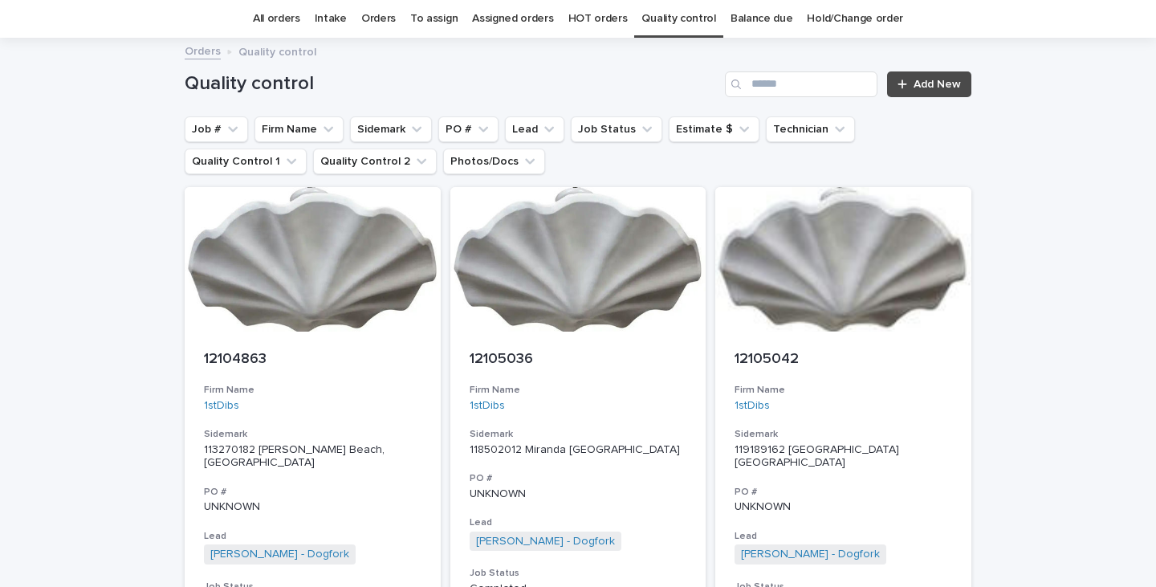
scroll to position [51, 0]
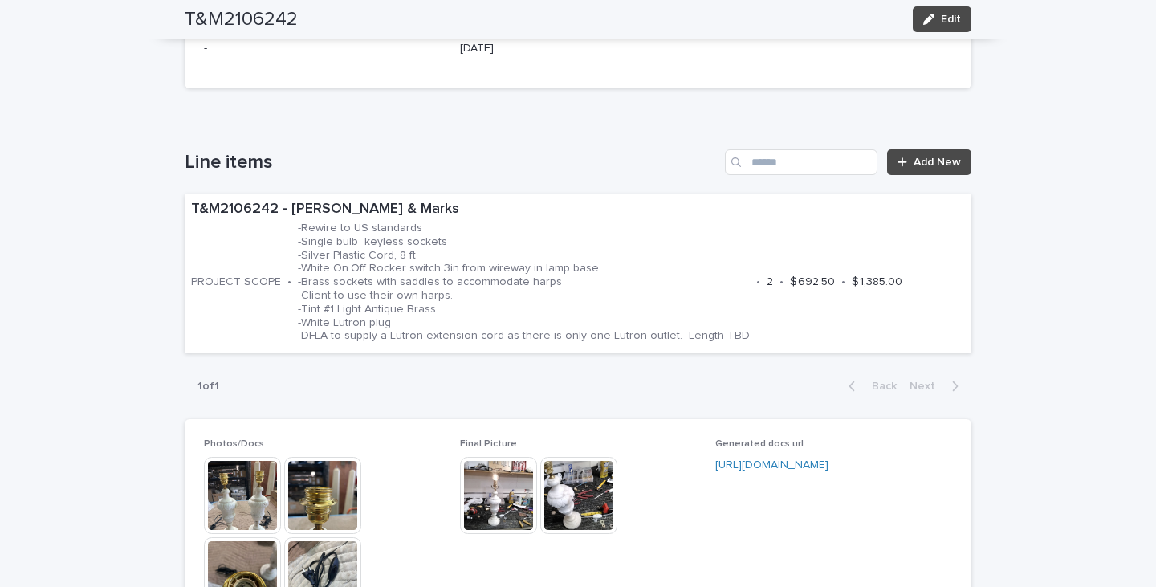
scroll to position [935, 0]
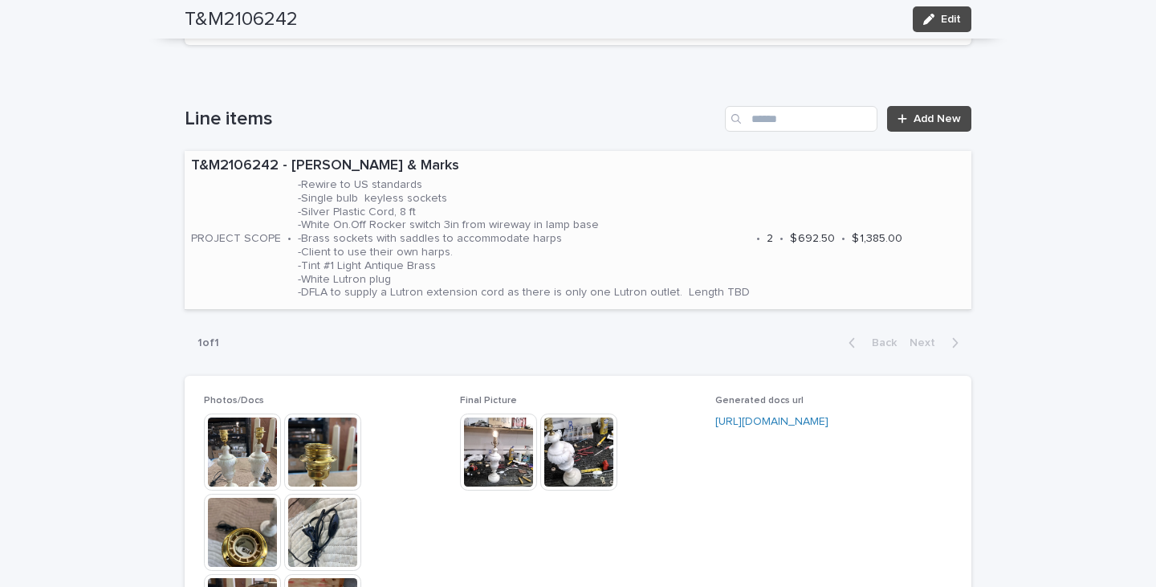
click at [430, 267] on p "-Rewire to US standards -Single bulb keyless sockets -Silver Plastic Cord, 8 ft…" at bounding box center [524, 238] width 452 height 121
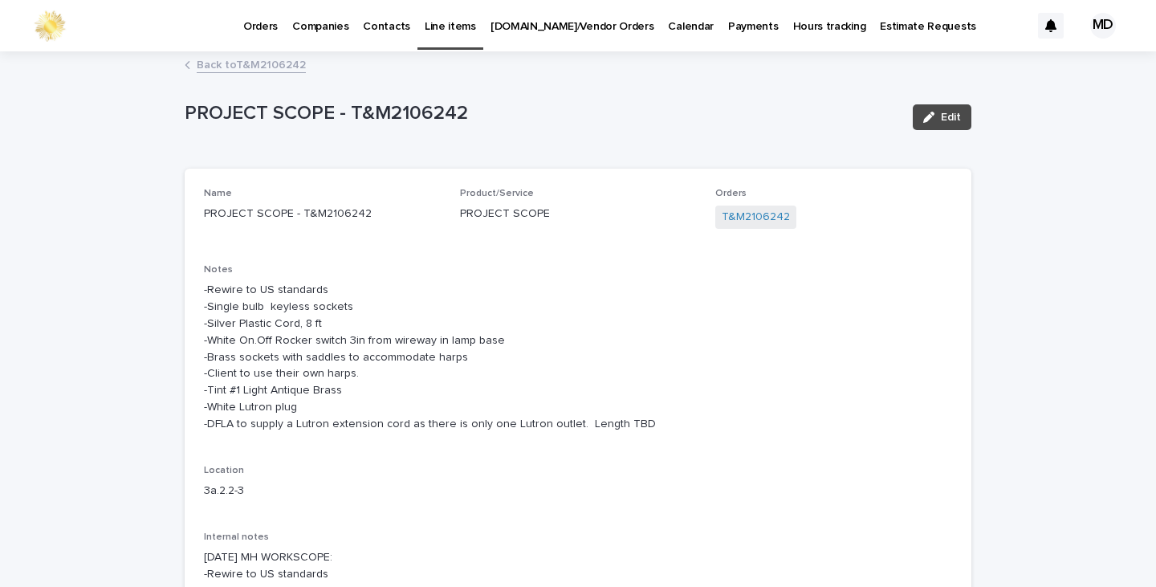
click at [327, 316] on p "-Rewire to US standards -Single bulb keyless sockets -Silver Plastic Cord, 8 ft…" at bounding box center [578, 357] width 748 height 150
click at [319, 321] on p "-Rewire to US standards -Single bulb keyless sockets -Silver Plastic Cord, 8 ft…" at bounding box center [578, 357] width 748 height 150
click at [924, 121] on icon "button" at bounding box center [929, 117] width 11 height 11
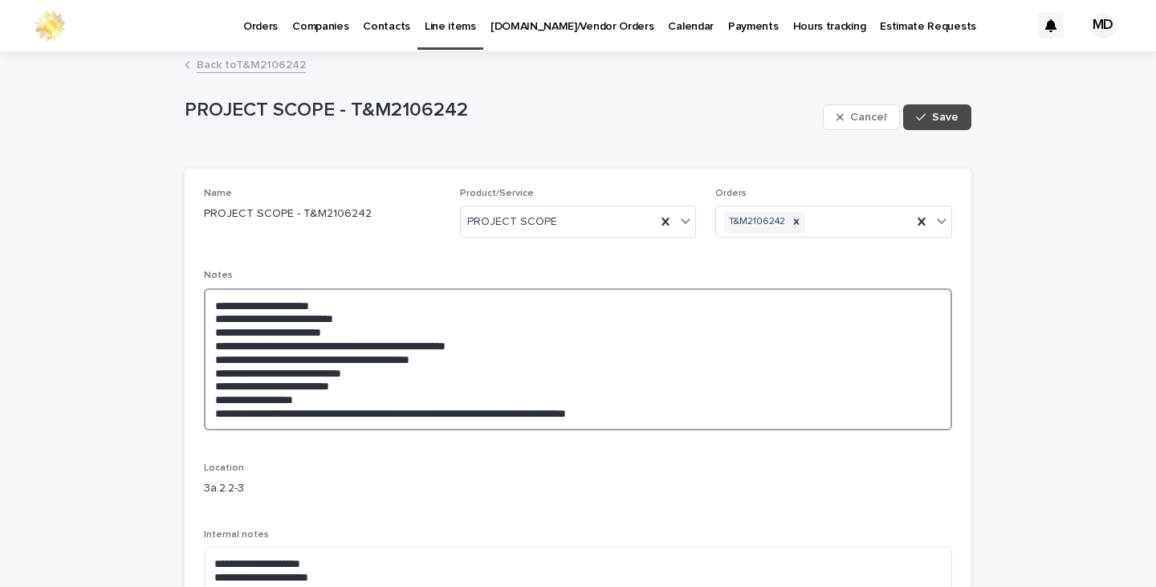
drag, startPoint x: 327, startPoint y: 330, endPoint x: 370, endPoint y: 327, distance: 43.5
click at [333, 328] on textarea "**********" at bounding box center [578, 359] width 748 height 142
click at [361, 332] on textarea "**********" at bounding box center [578, 359] width 748 height 142
click at [380, 330] on textarea "**********" at bounding box center [578, 359] width 748 height 142
click at [407, 331] on textarea "**********" at bounding box center [578, 359] width 748 height 142
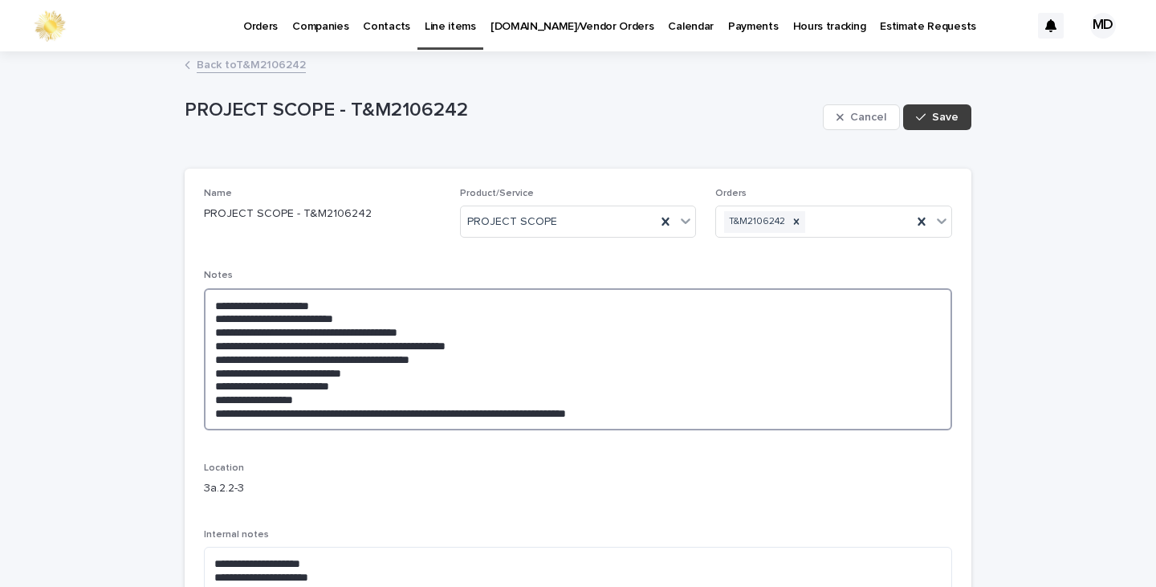
type textarea "**********"
click at [937, 119] on span "Save" at bounding box center [945, 117] width 27 height 11
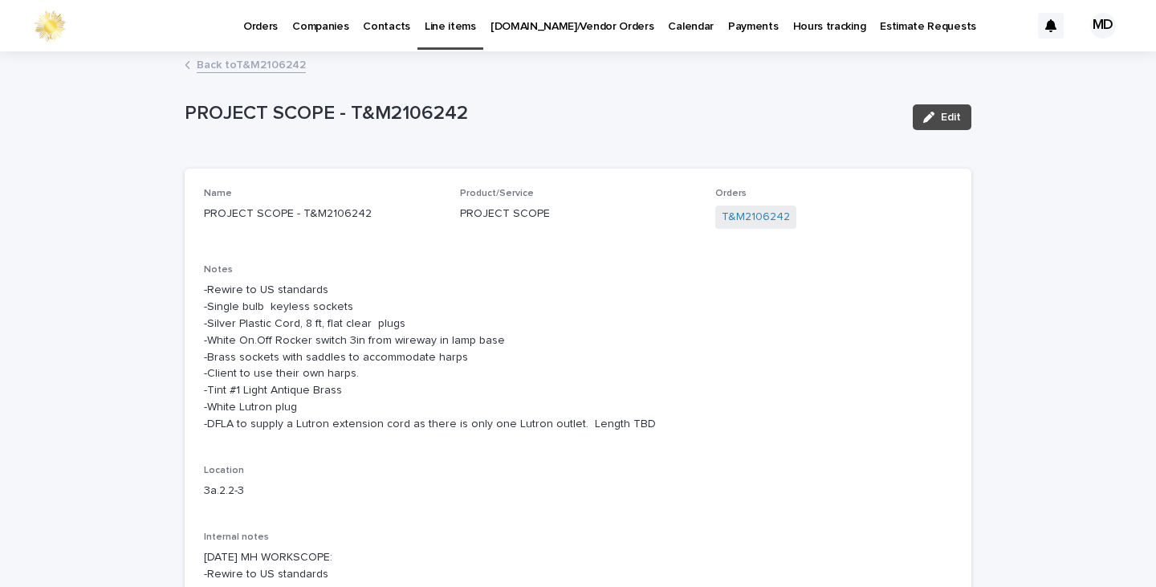
click at [249, 69] on link "Back to T&M2106242" at bounding box center [251, 64] width 109 height 18
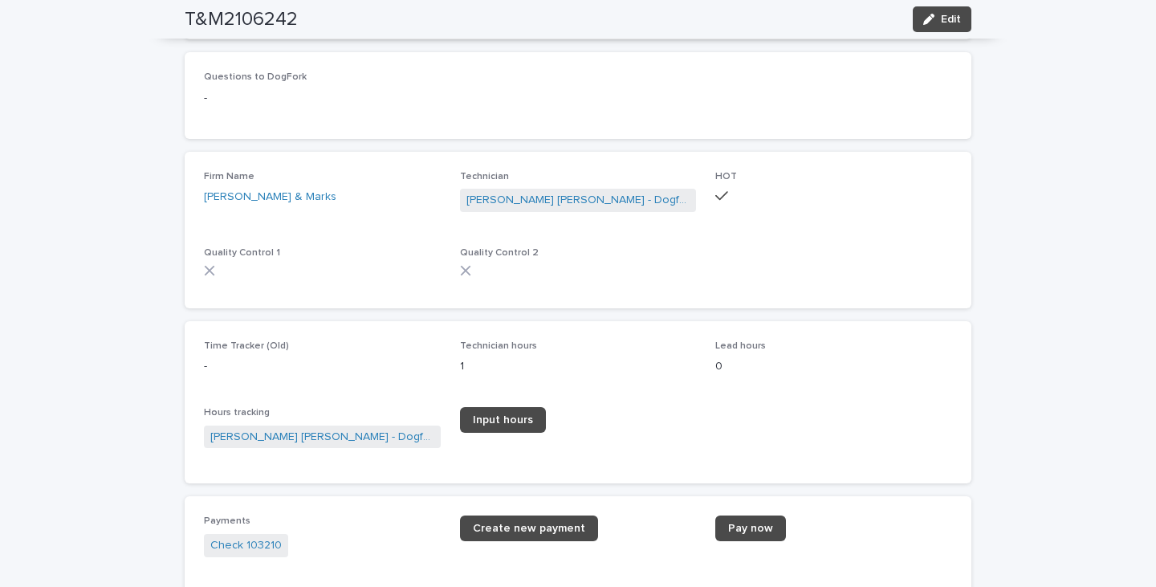
scroll to position [1979, 0]
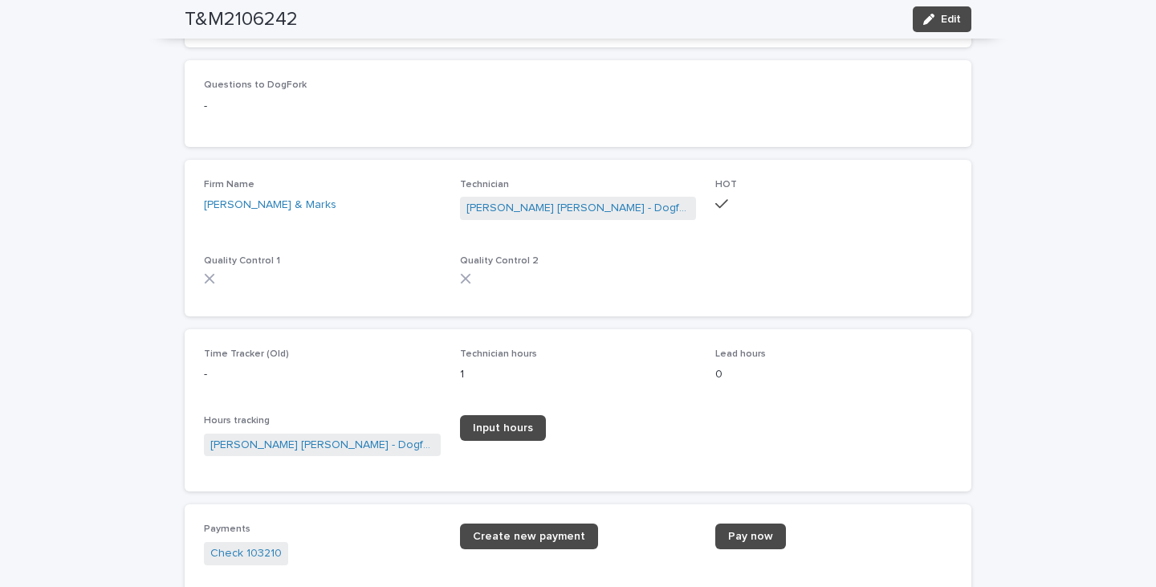
drag, startPoint x: 957, startPoint y: 18, endPoint x: 884, endPoint y: 47, distance: 78.6
click at [956, 18] on button "Edit" at bounding box center [942, 19] width 59 height 26
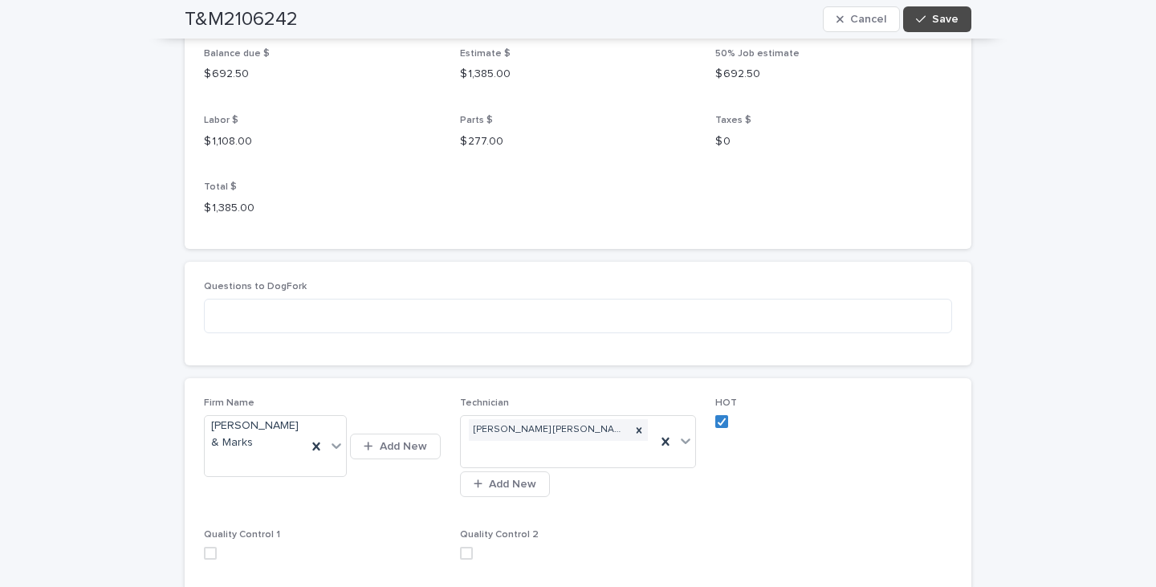
scroll to position [2139, 0]
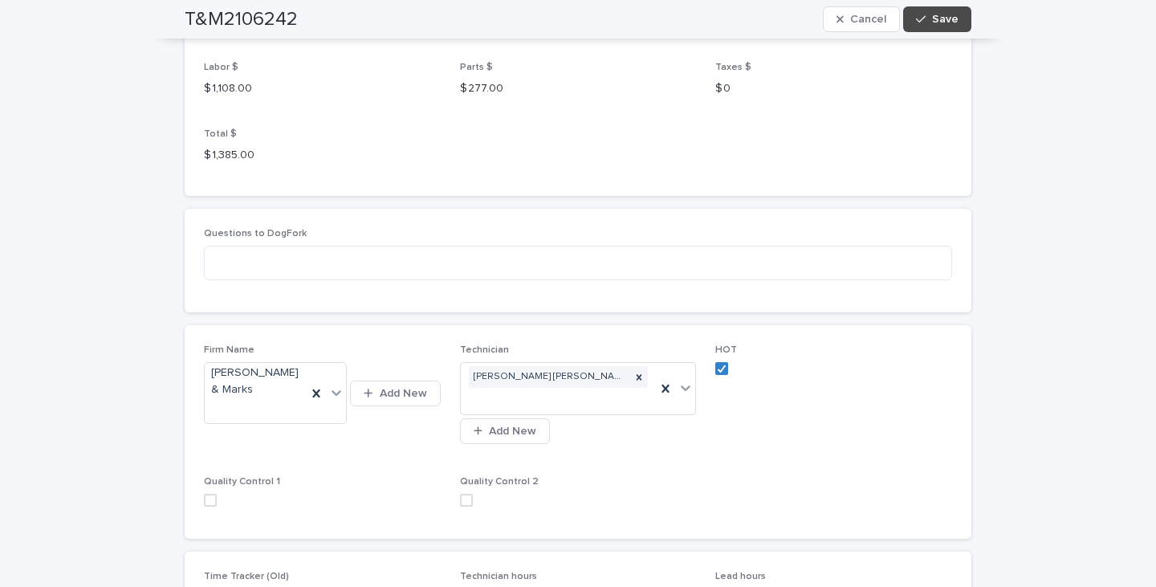
click at [207, 496] on span at bounding box center [210, 500] width 13 height 13
click at [463, 494] on span at bounding box center [466, 500] width 13 height 13
click at [932, 16] on span "Save" at bounding box center [945, 19] width 27 height 11
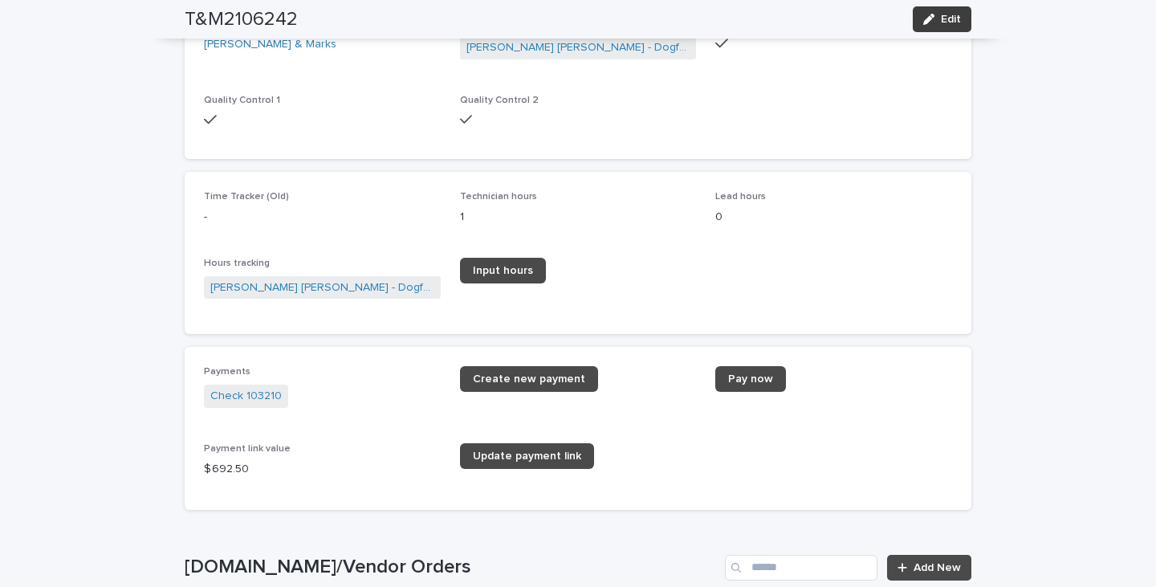
click at [945, 16] on span "Edit" at bounding box center [951, 19] width 20 height 11
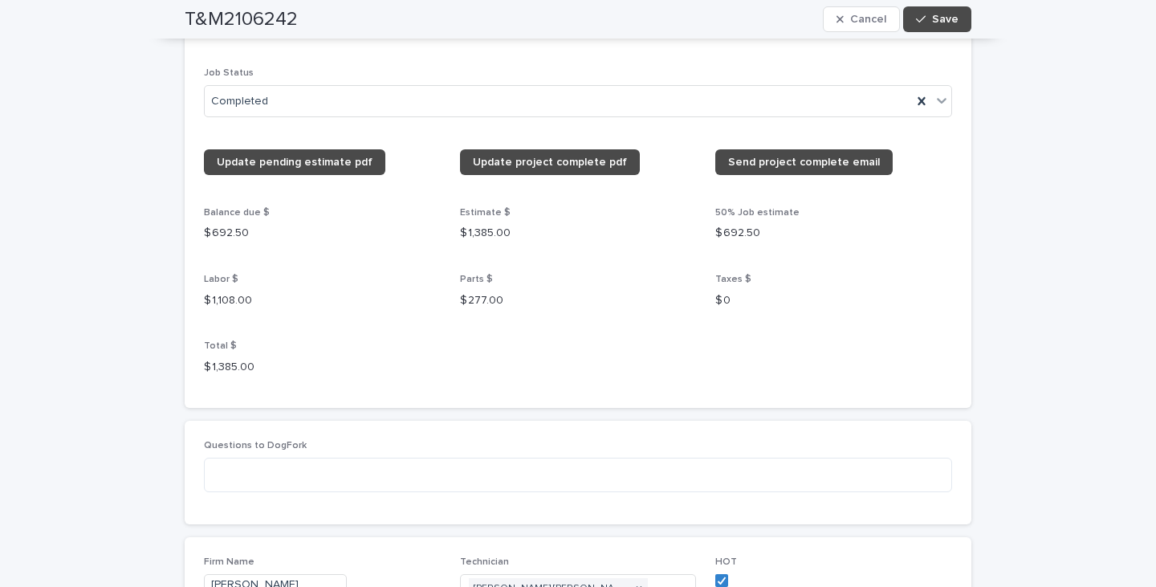
scroll to position [1915, 0]
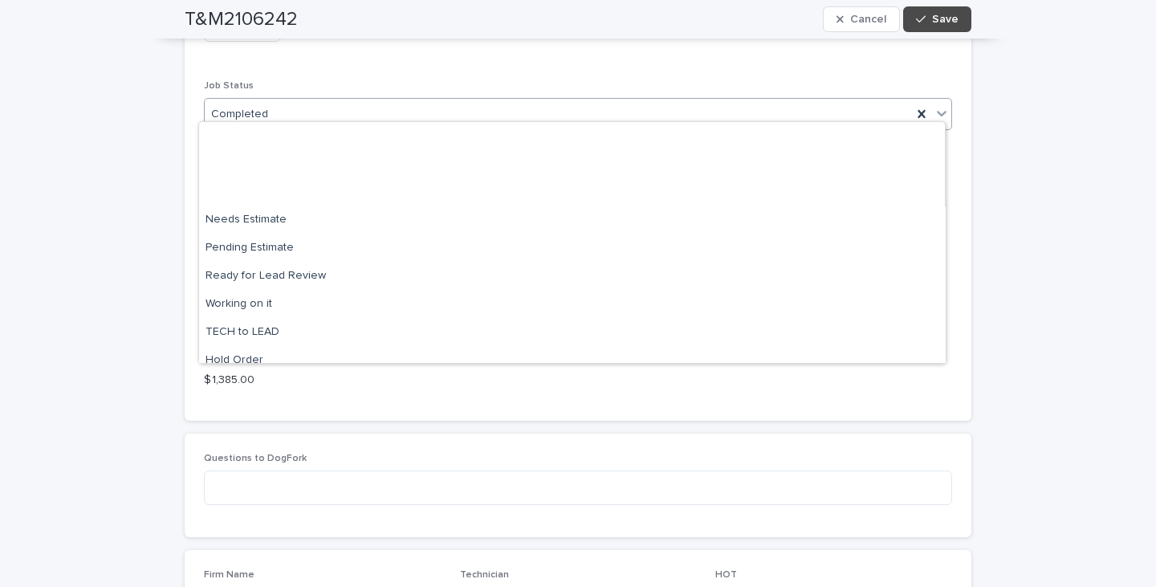
click at [940, 105] on icon at bounding box center [942, 113] width 16 height 16
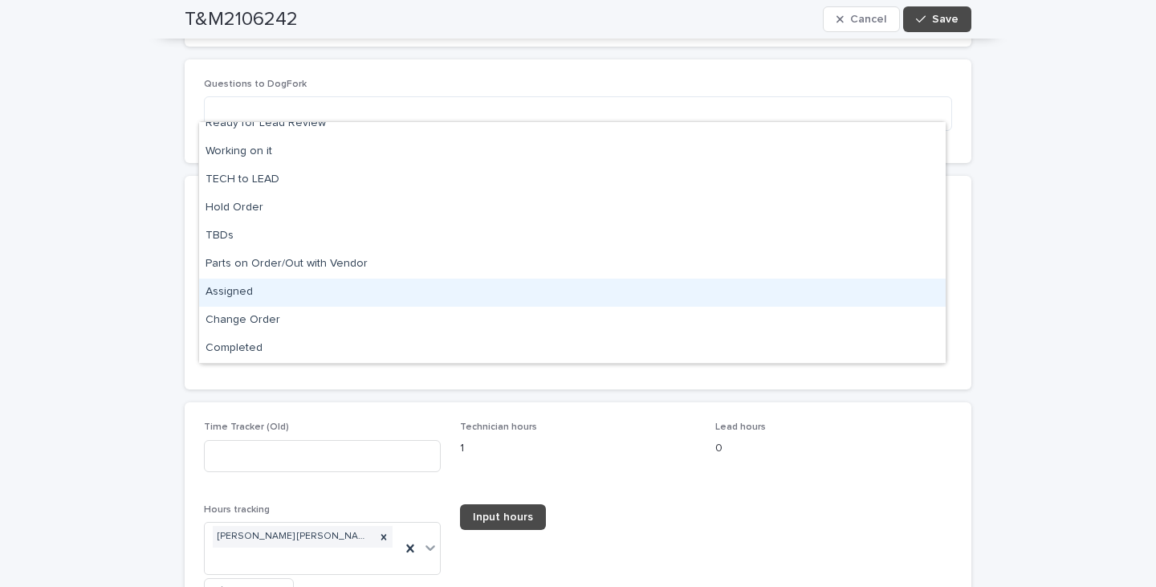
scroll to position [2316, 0]
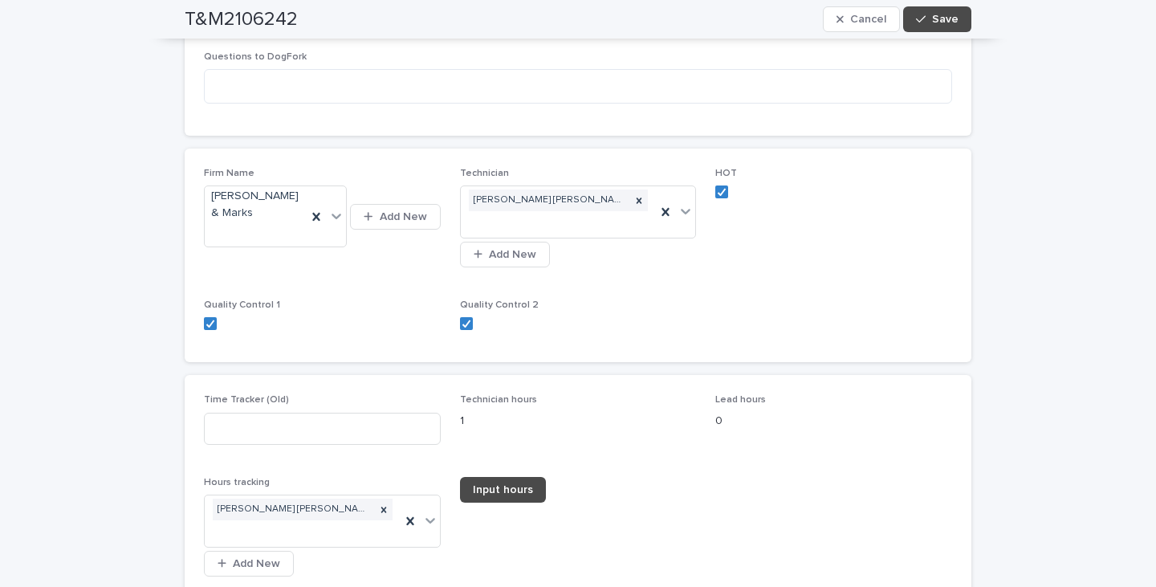
drag, startPoint x: 1082, startPoint y: 149, endPoint x: 914, endPoint y: 3, distance: 222.6
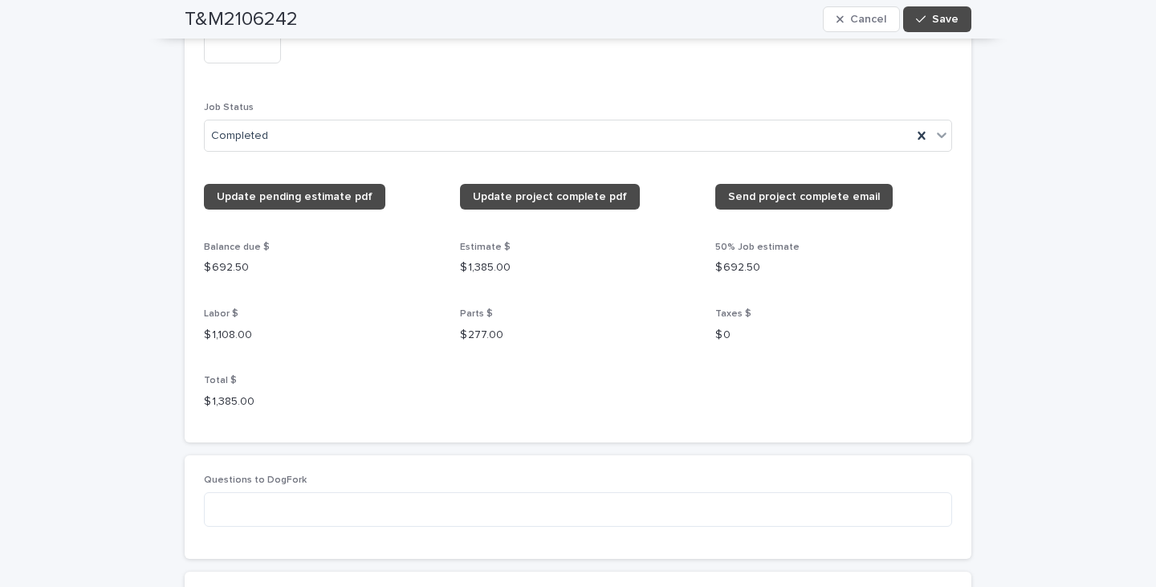
scroll to position [1674, 0]
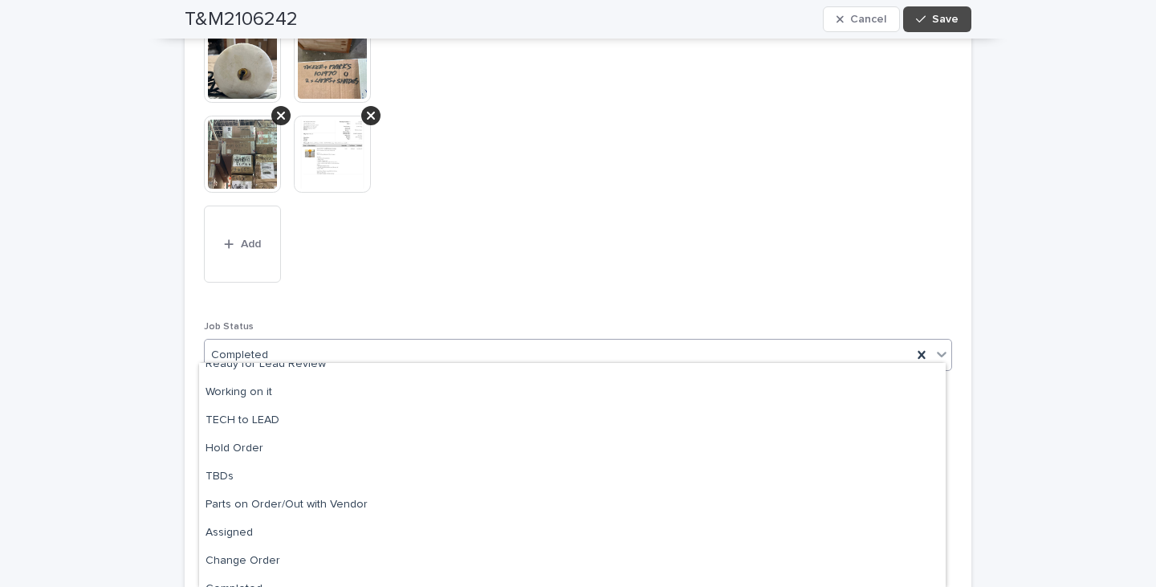
click at [934, 346] on icon at bounding box center [942, 354] width 16 height 16
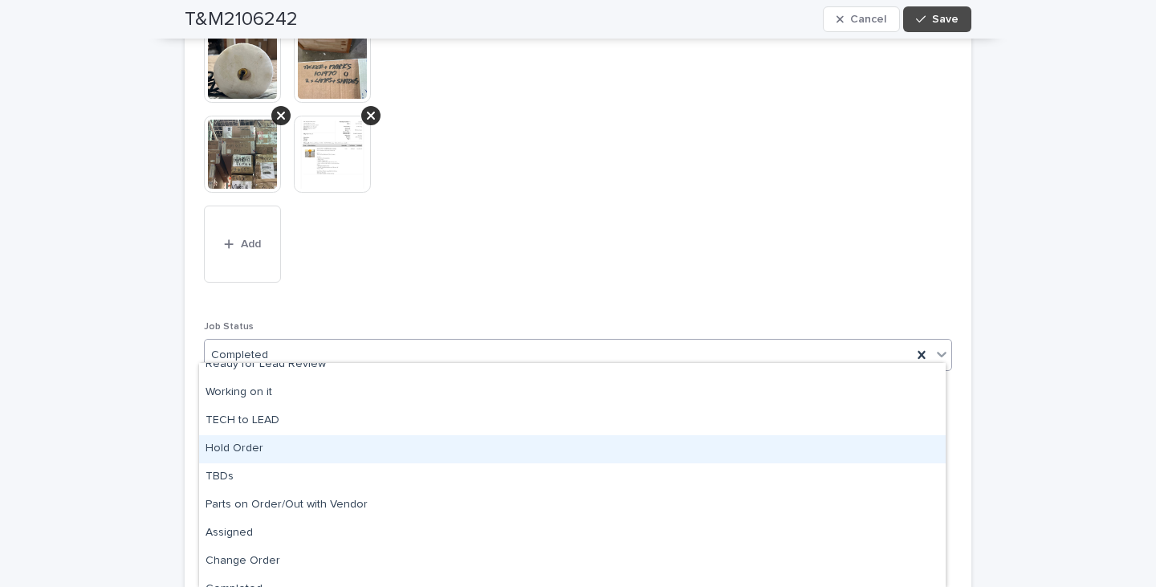
scroll to position [169, 0]
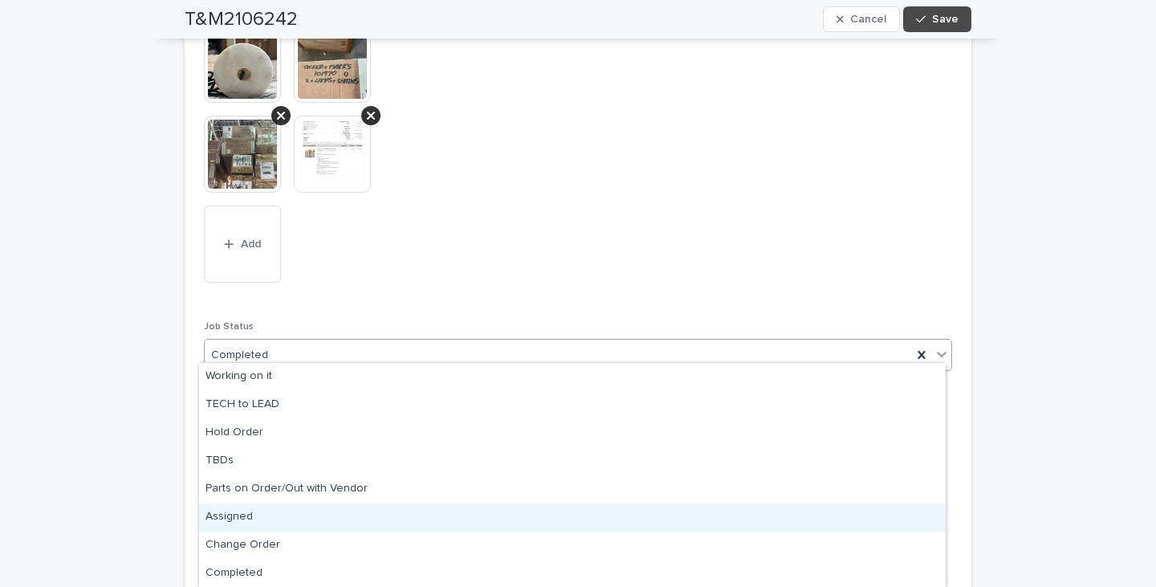
click at [241, 513] on div "Assigned" at bounding box center [572, 518] width 747 height 28
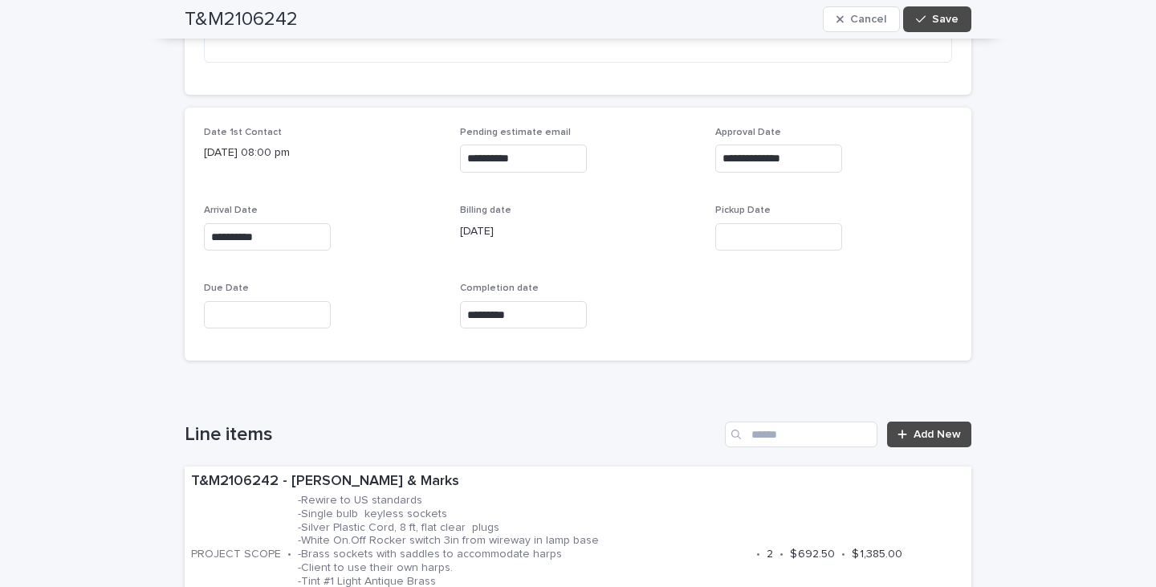
scroll to position [469, 0]
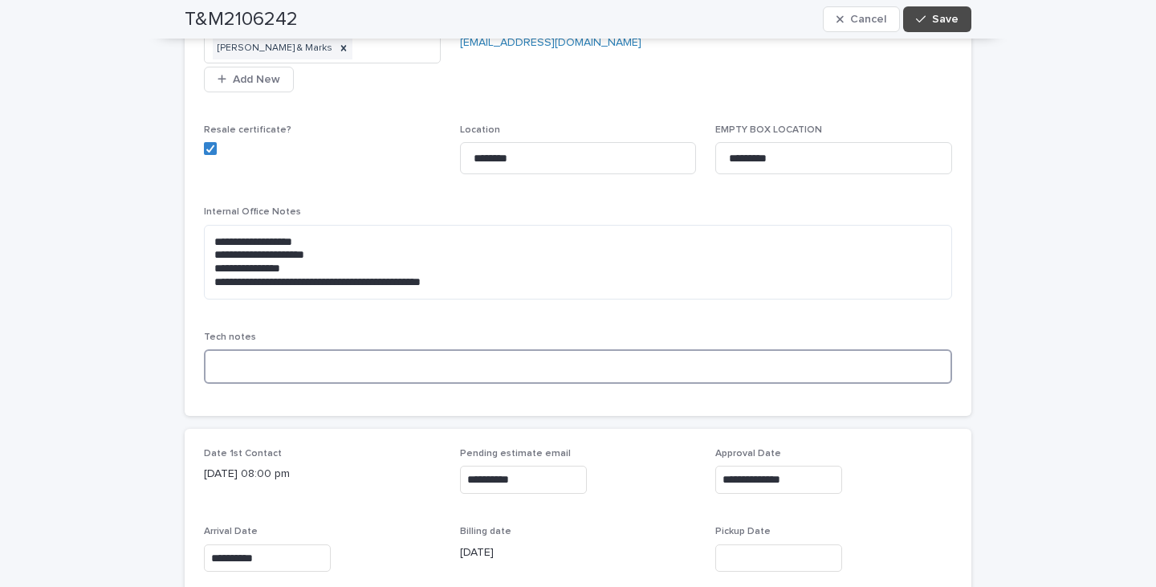
click at [218, 358] on textarea at bounding box center [578, 366] width 748 height 35
click at [247, 358] on textarea "**********" at bounding box center [578, 366] width 748 height 35
type textarea "**********"
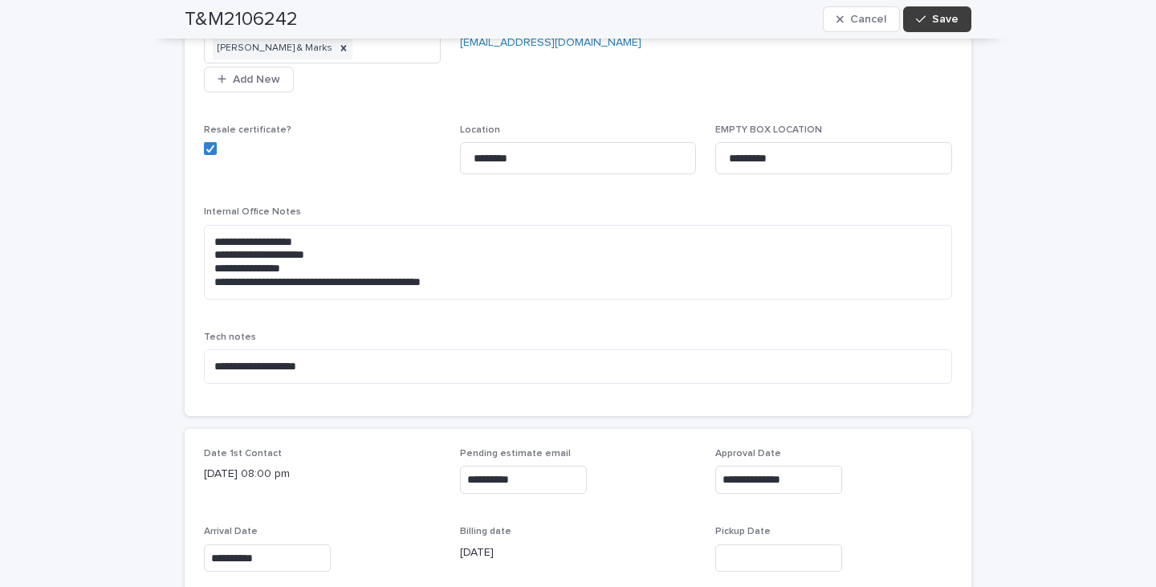
click at [947, 17] on span "Save" at bounding box center [945, 19] width 27 height 11
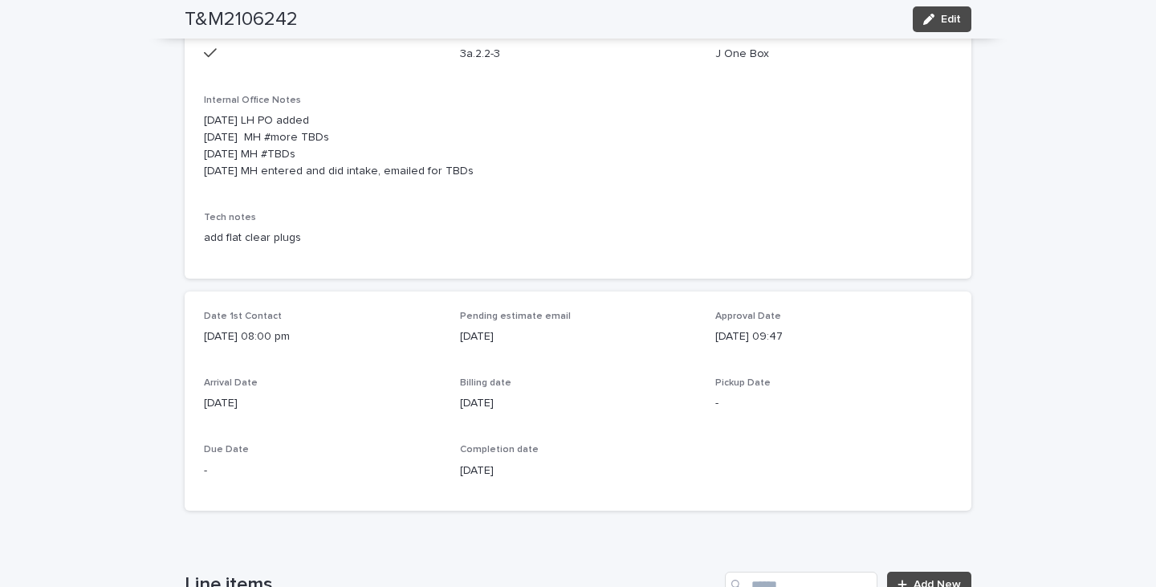
scroll to position [0, 0]
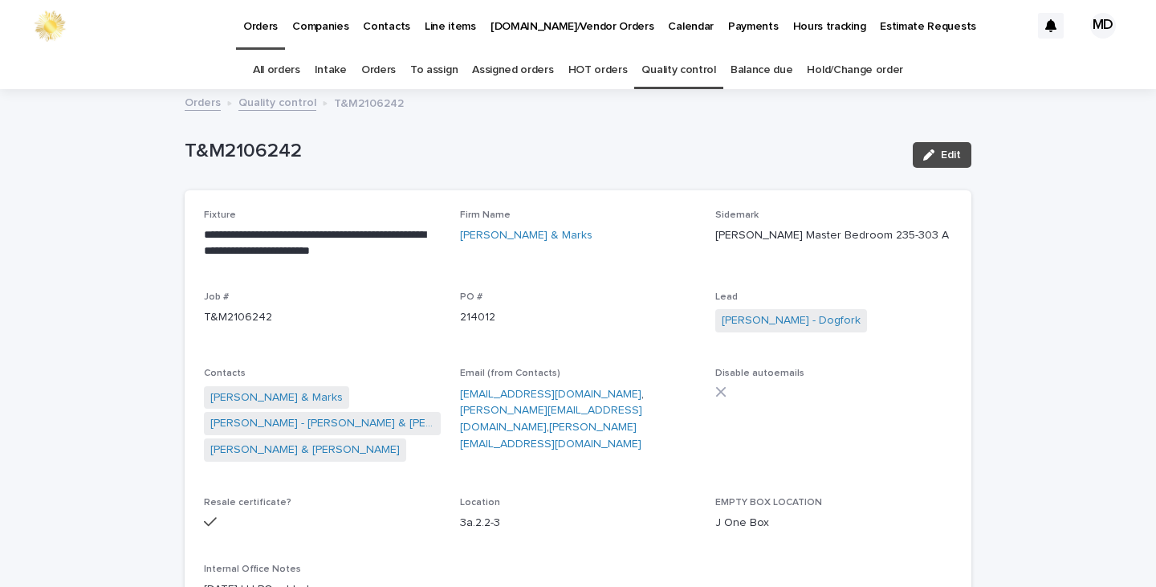
click at [684, 67] on link "Quality control" at bounding box center [679, 70] width 74 height 38
